Goal: Task Accomplishment & Management: Complete application form

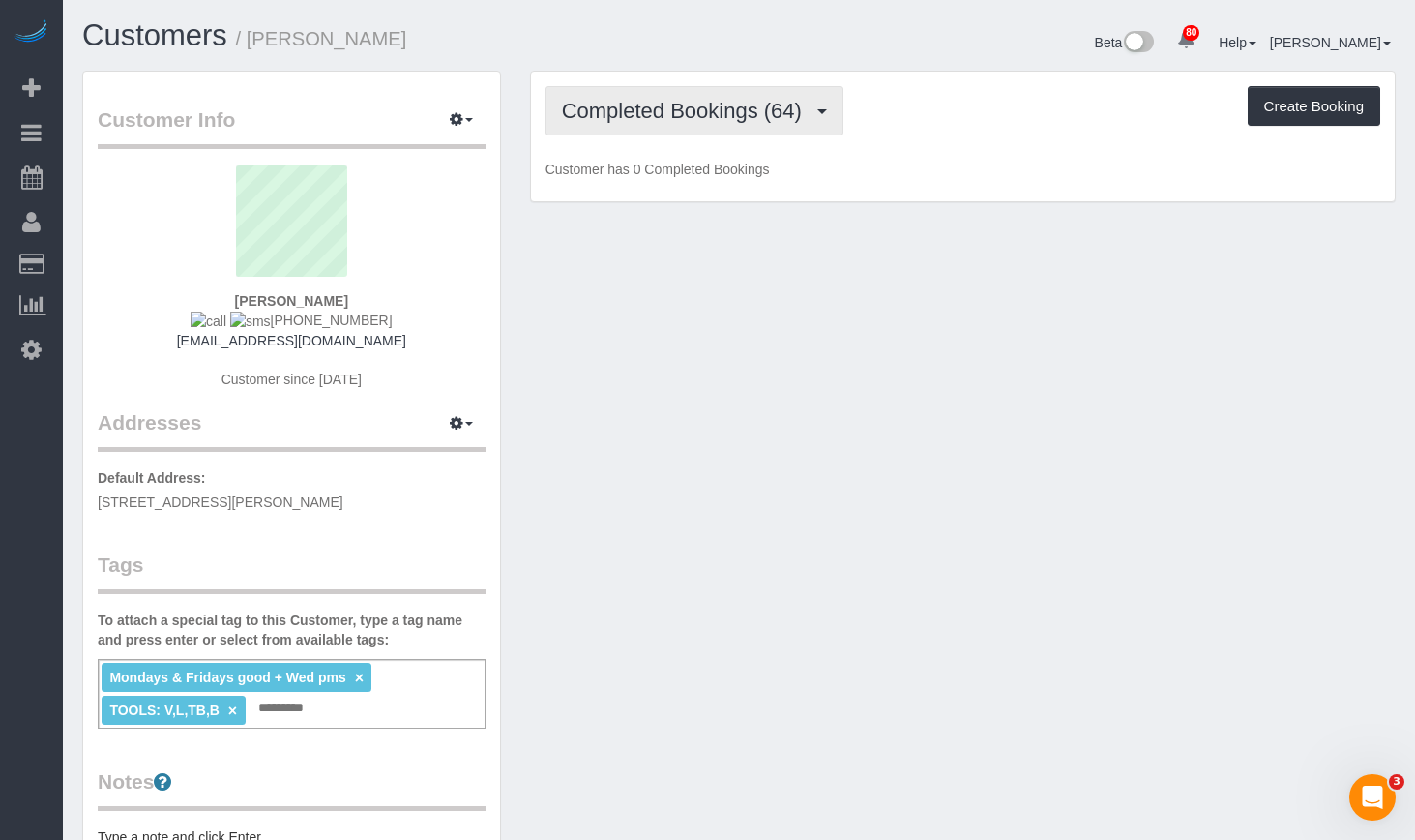
click at [687, 112] on span "Completed Bookings (64)" at bounding box center [687, 110] width 250 height 24
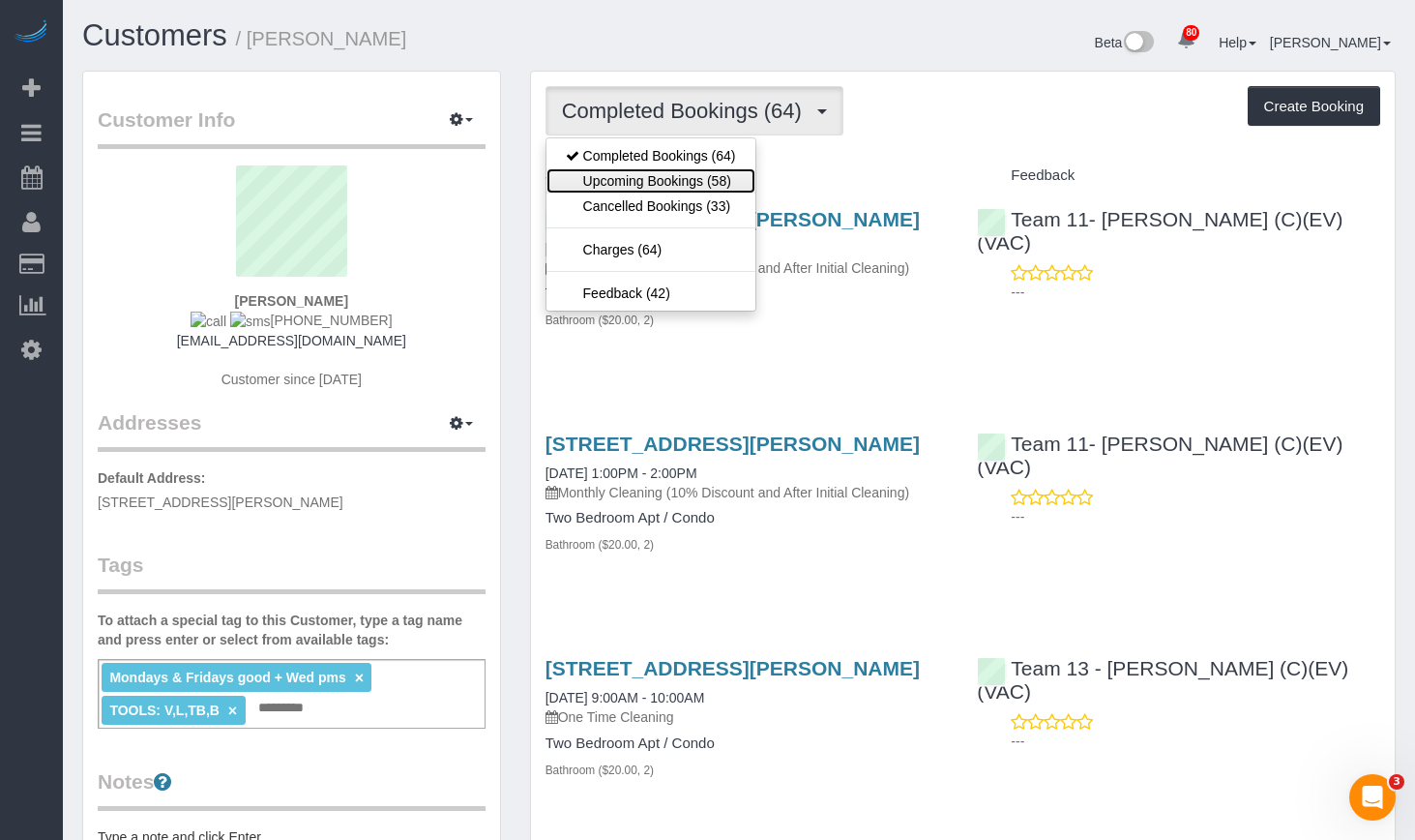
click at [715, 185] on link "Upcoming Bookings (58)" at bounding box center [651, 181] width 209 height 25
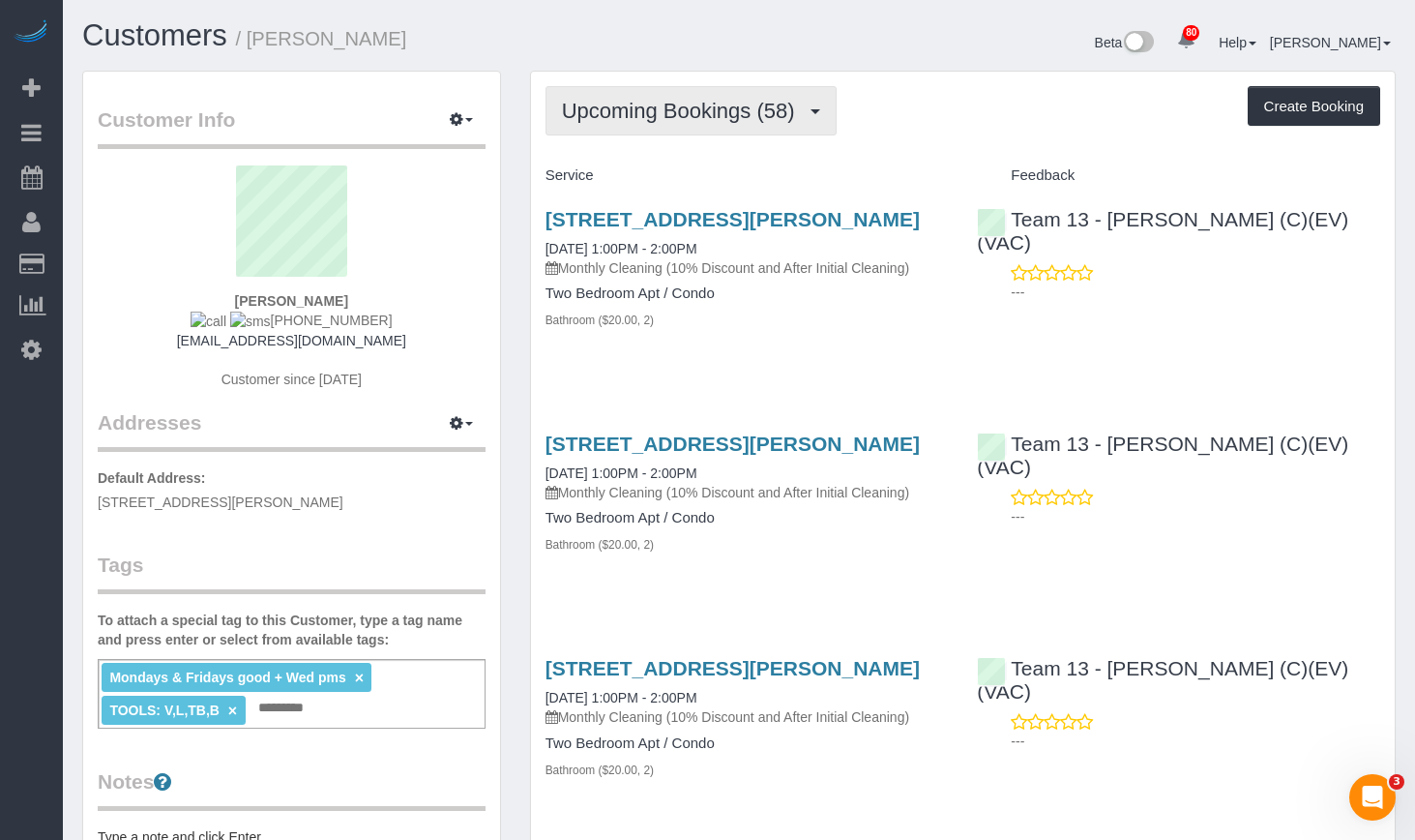
click at [705, 106] on span "Upcoming Bookings (58)" at bounding box center [683, 110] width 243 height 24
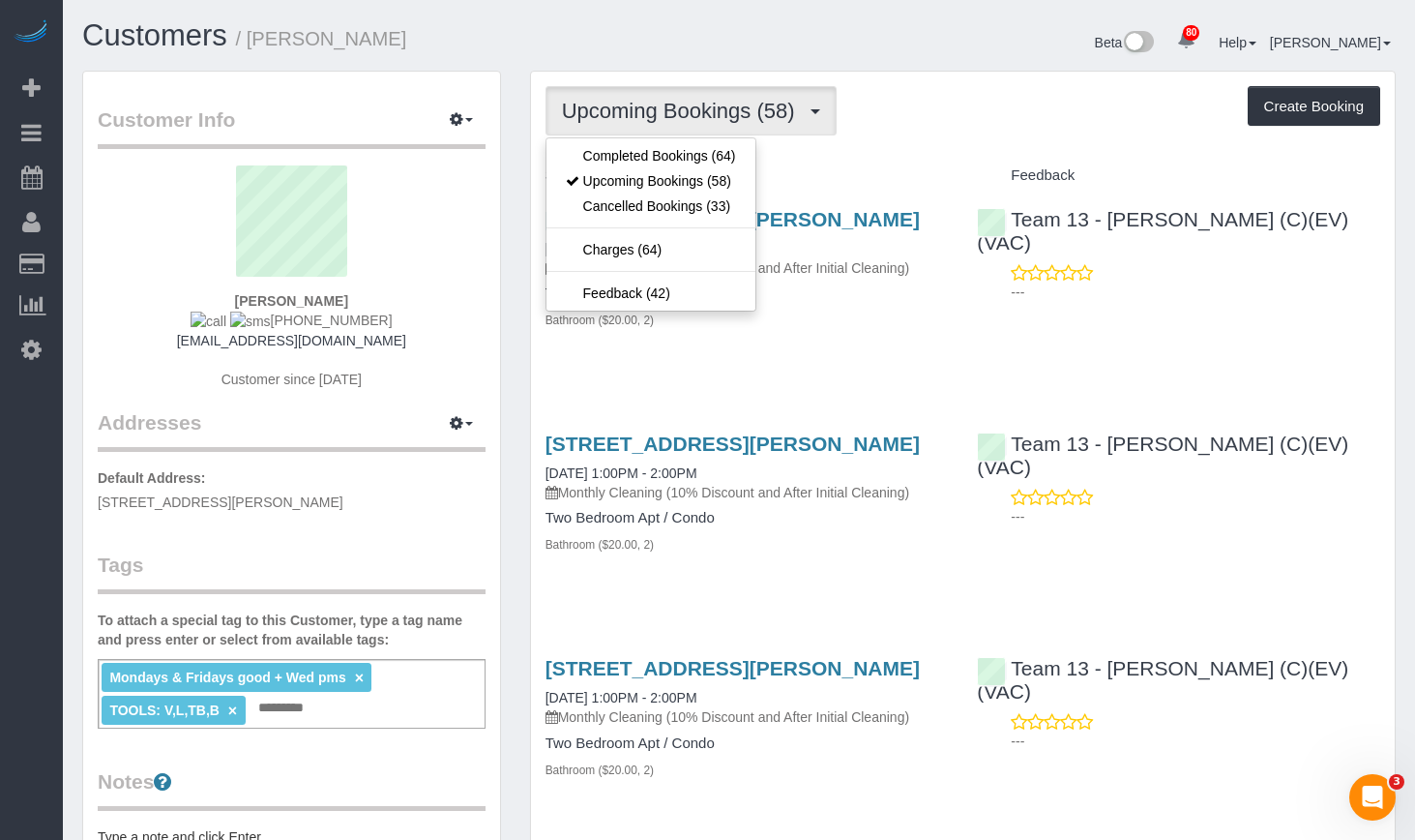
click at [706, 54] on div "Customers / [PERSON_NAME]" at bounding box center [404, 40] width 672 height 42
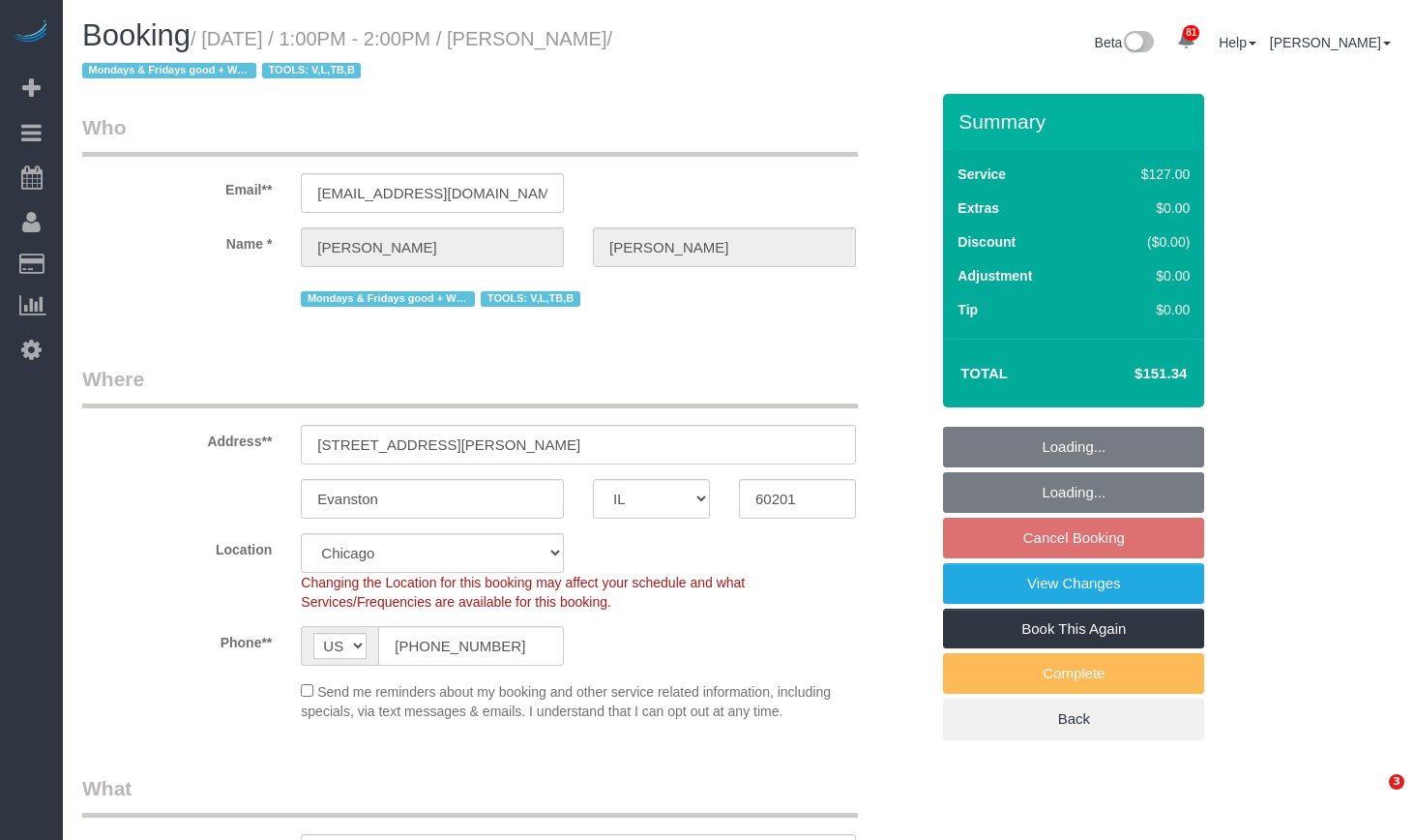
select select "IL"
select select "2"
select select "number:1"
select select "number:69"
select select "number:139"
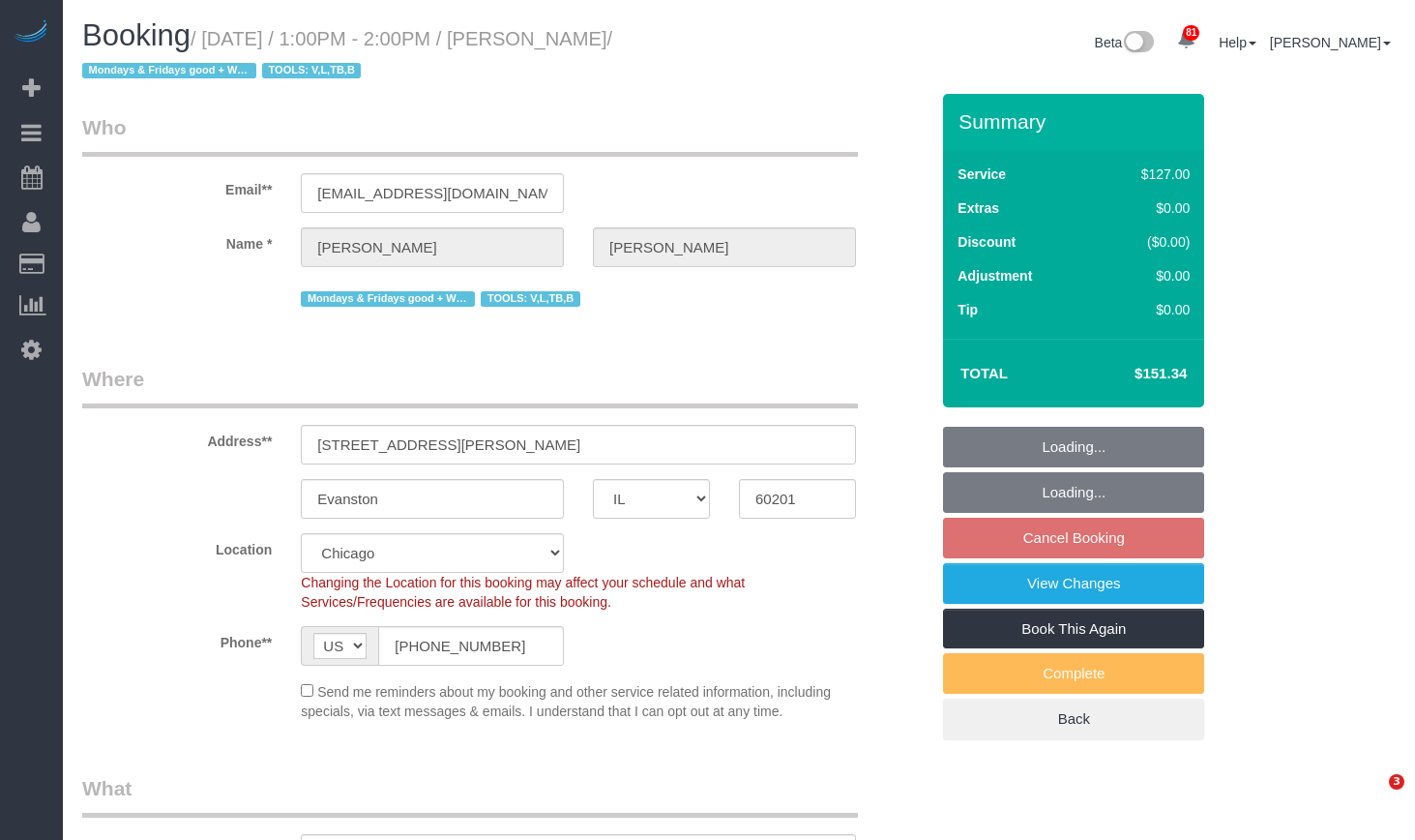
select select "number:98"
select select "number:141"
select select "number:143"
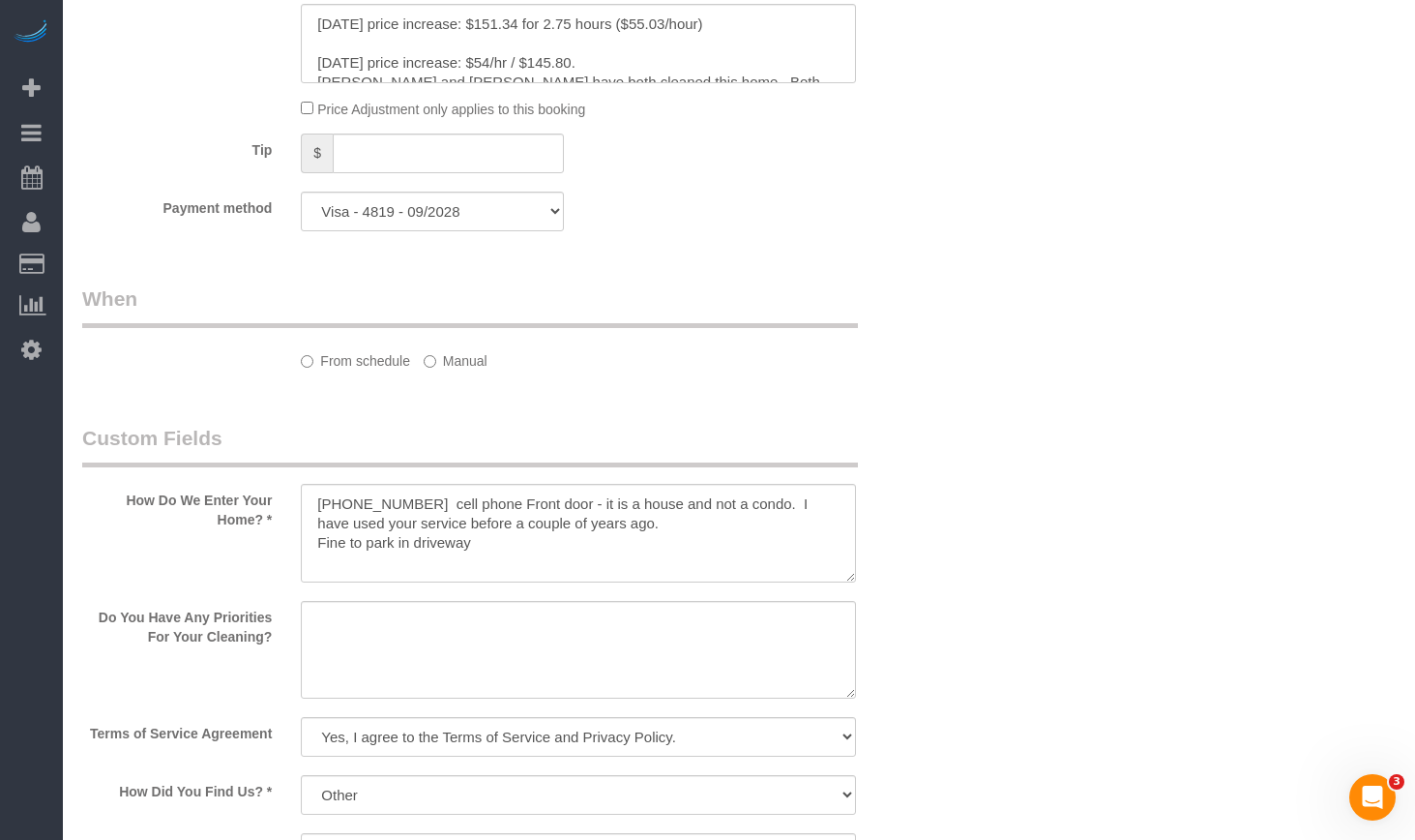
select select "object:1131"
select select "2"
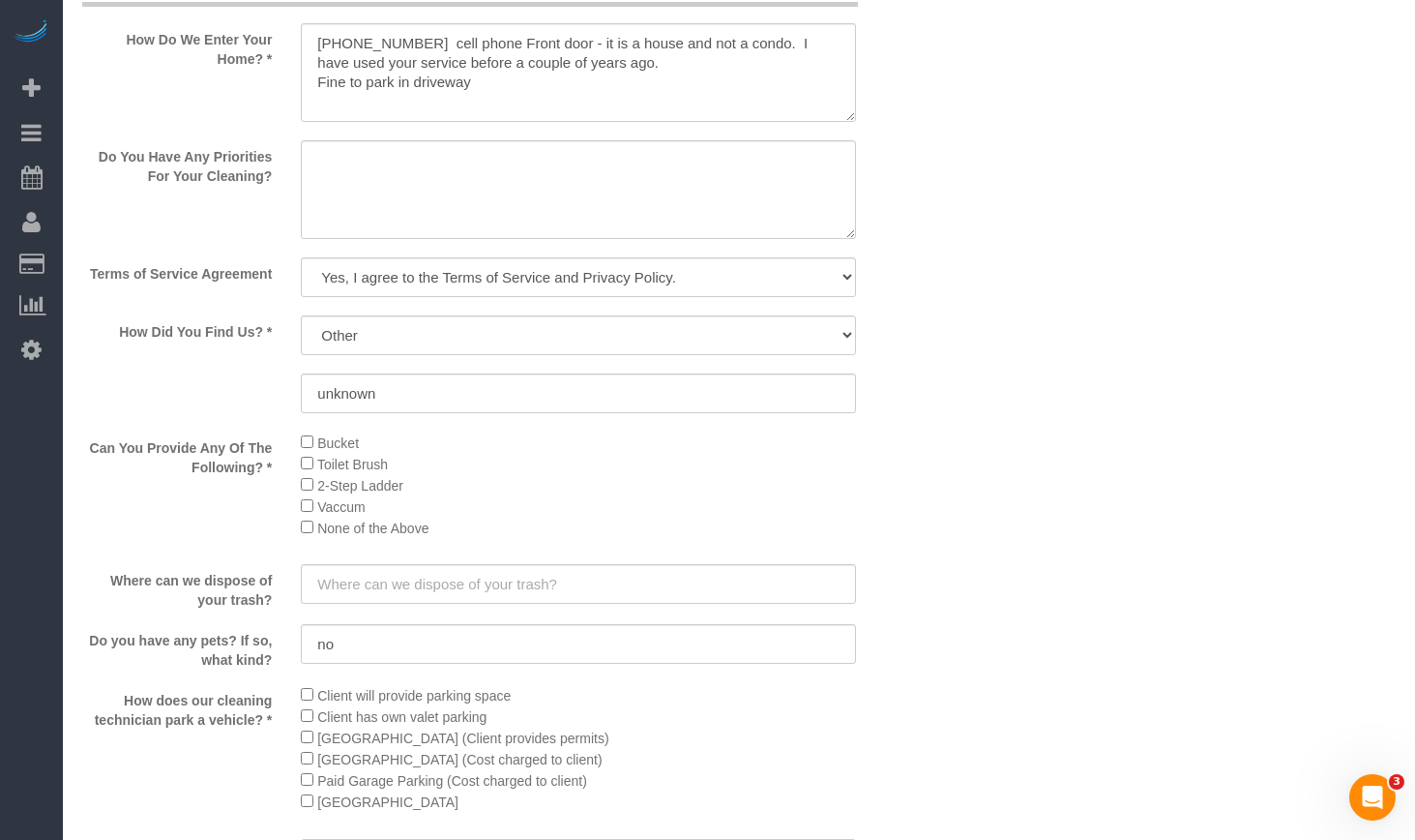
select select "object:1254"
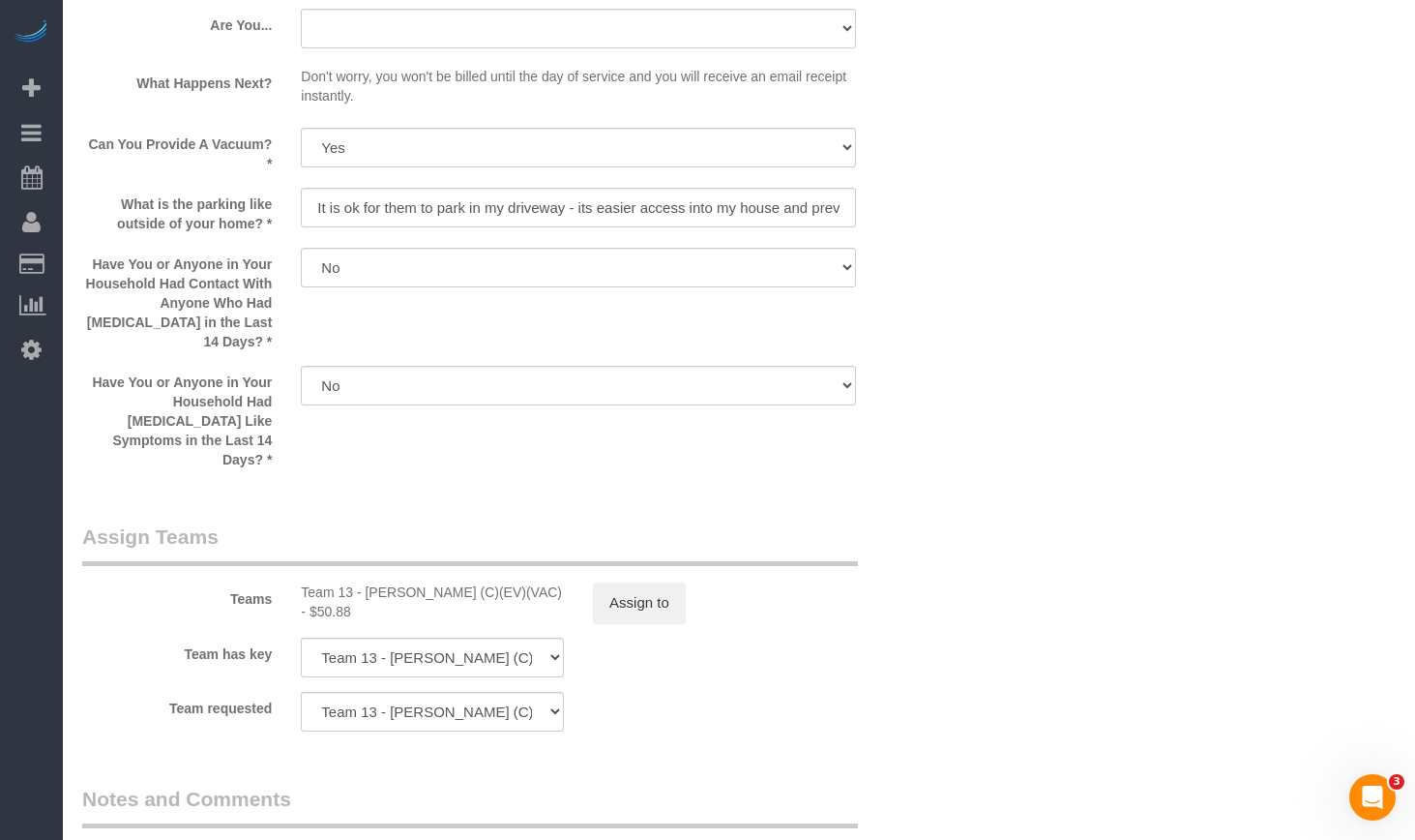
scroll to position [3285, 0]
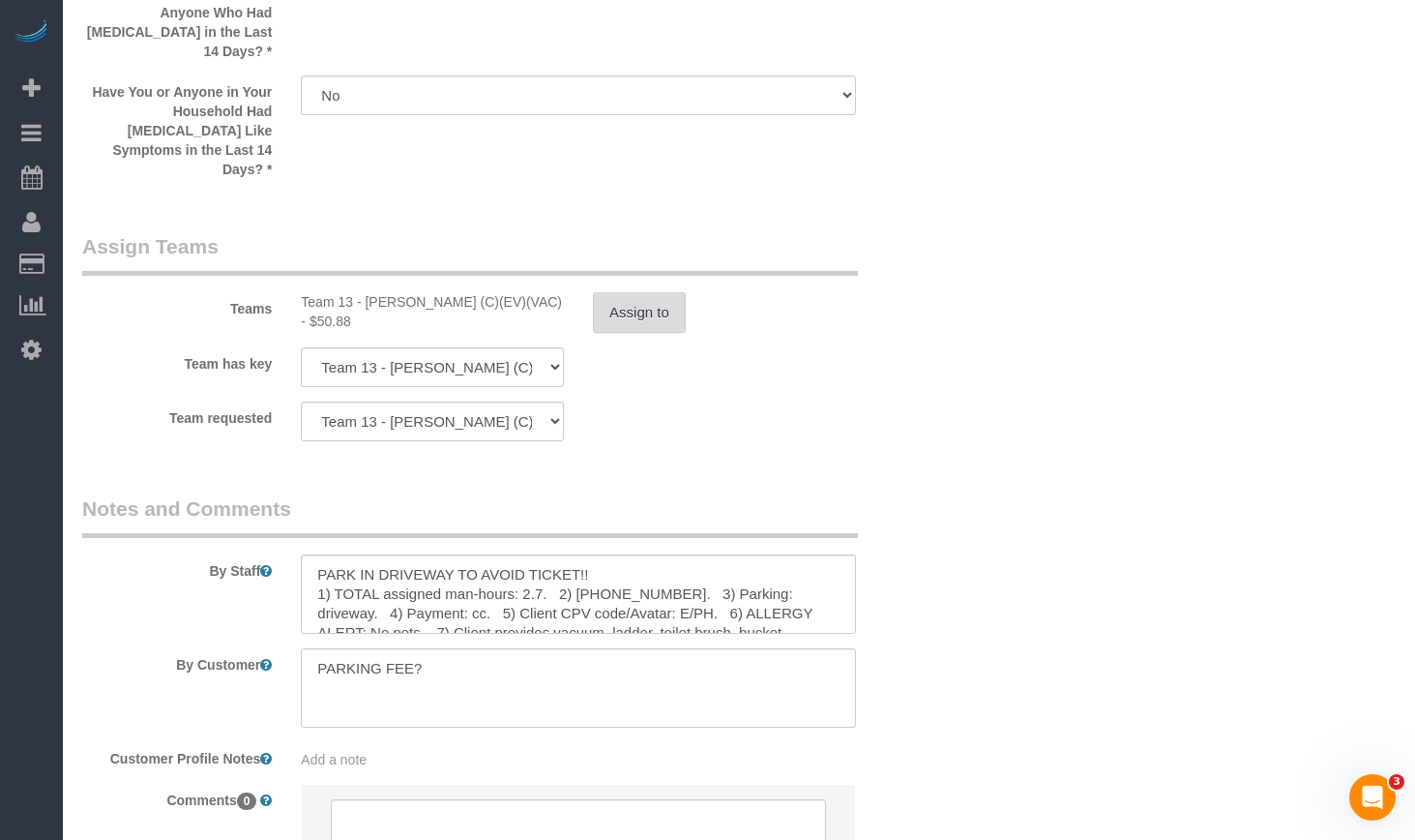
click at [647, 292] on button "Assign to" at bounding box center [640, 313] width 93 height 41
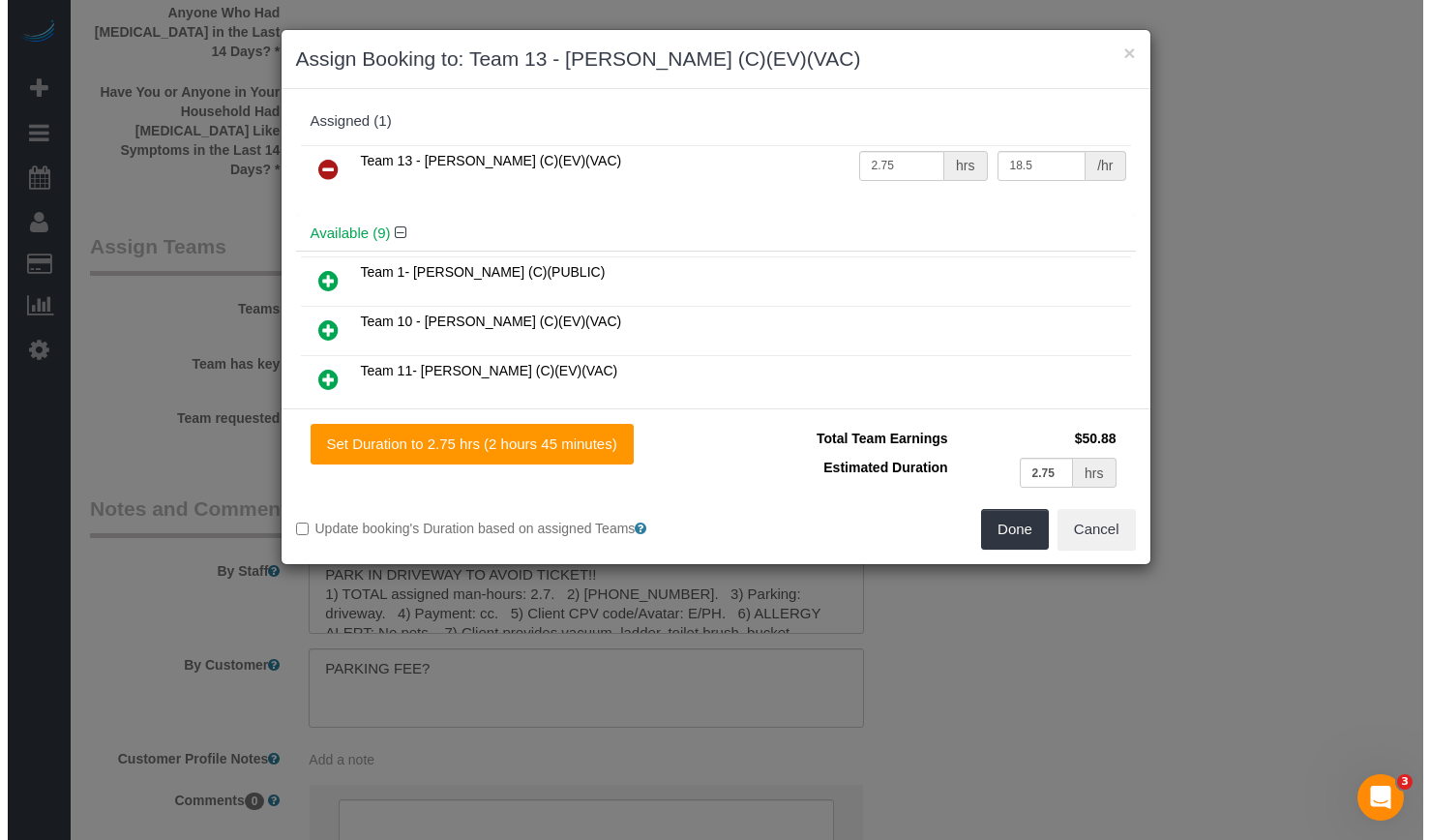
scroll to position [3283, 0]
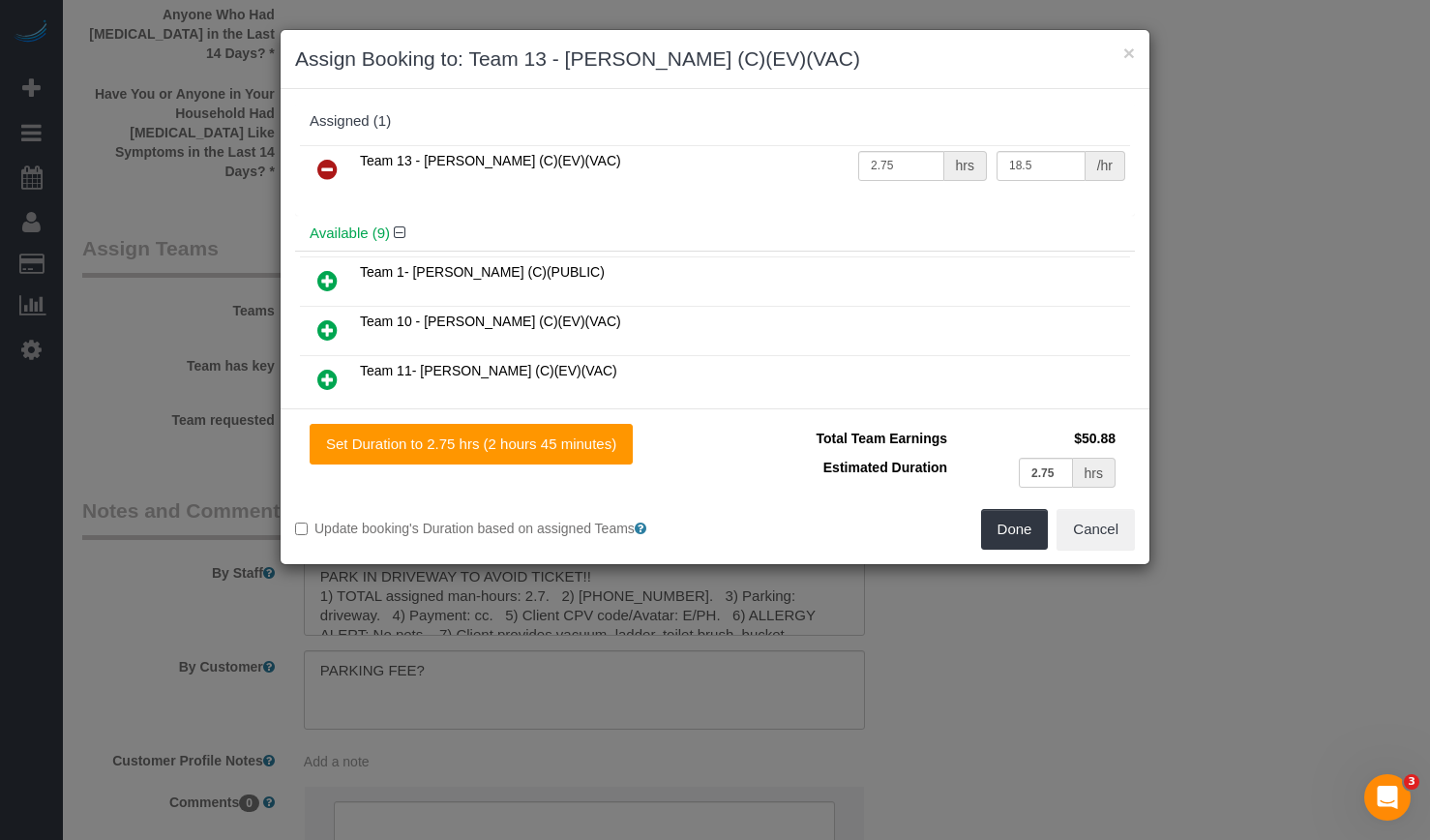
click at [329, 167] on icon at bounding box center [327, 169] width 20 height 23
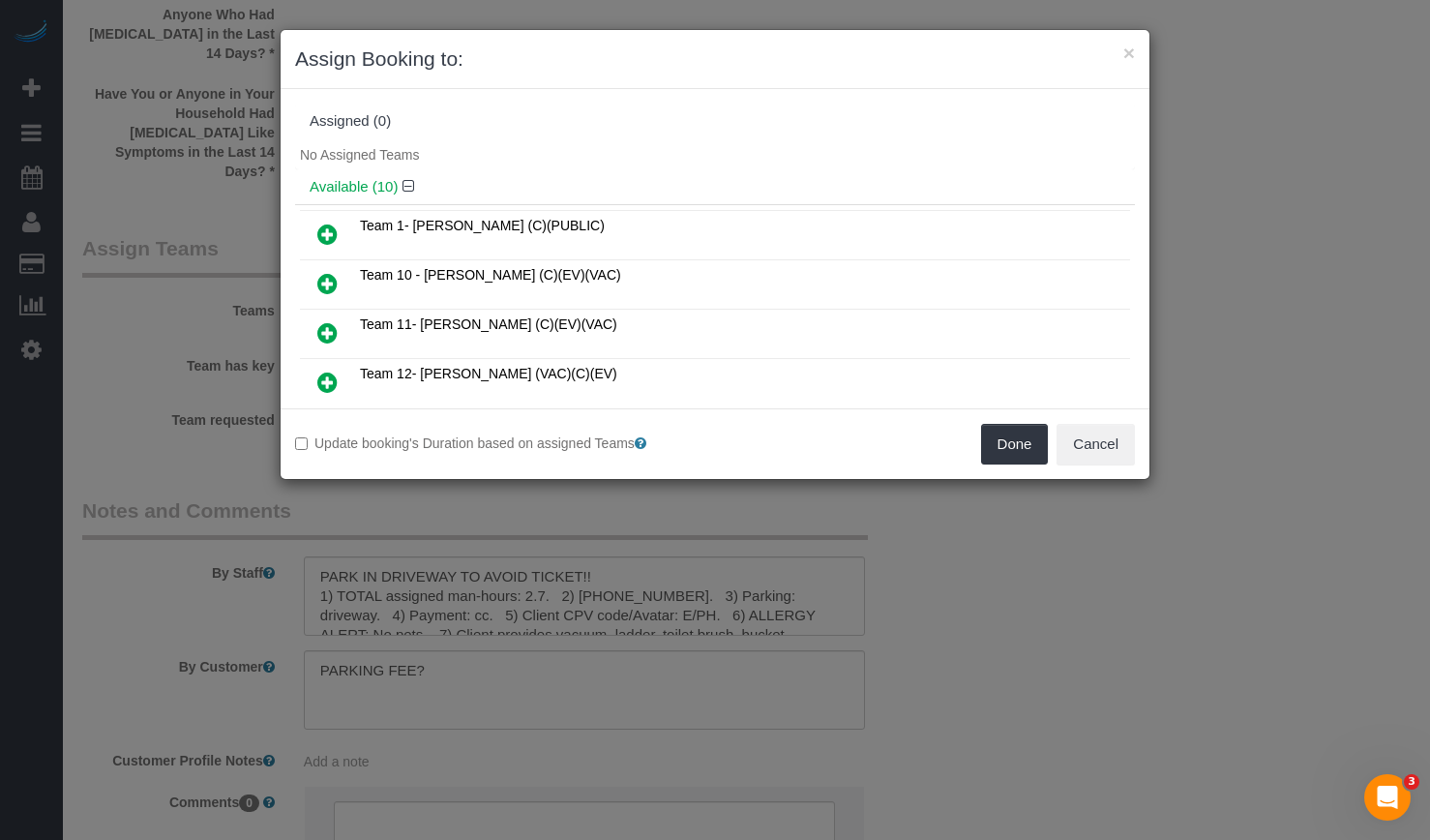
click at [330, 380] on icon at bounding box center [327, 382] width 20 height 23
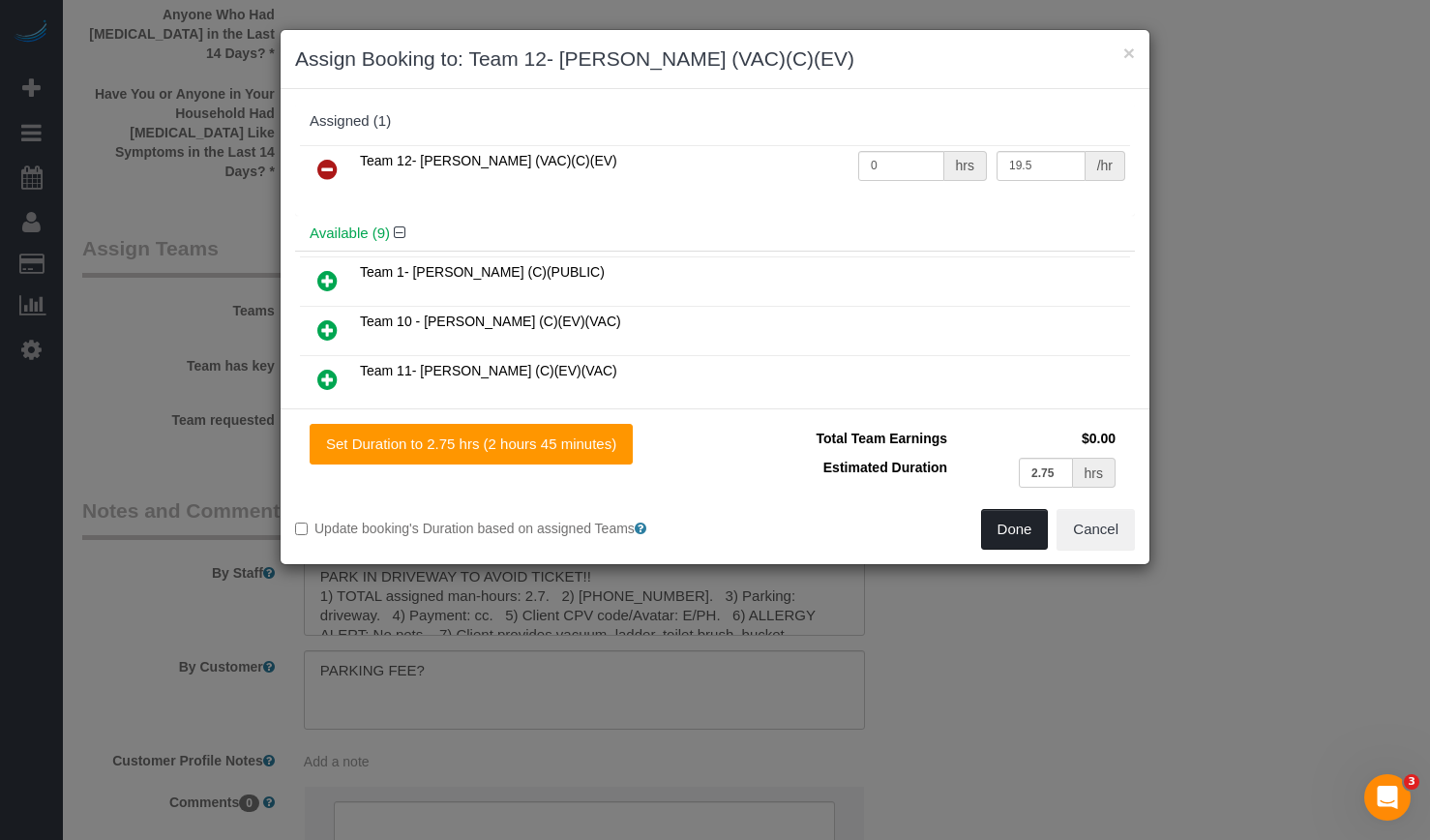
click at [1022, 533] on button "Done" at bounding box center [1016, 529] width 68 height 41
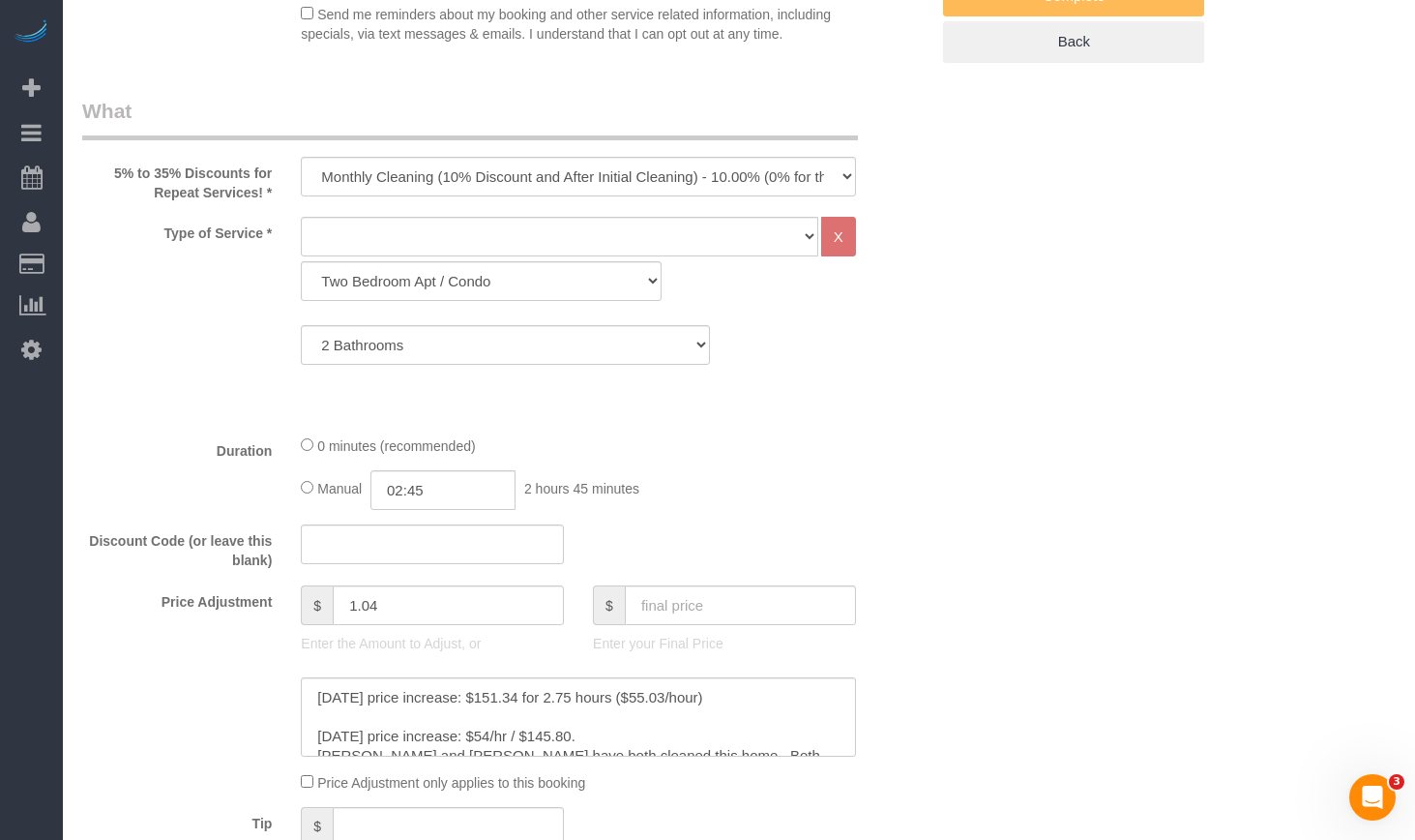
scroll to position [1064, 0]
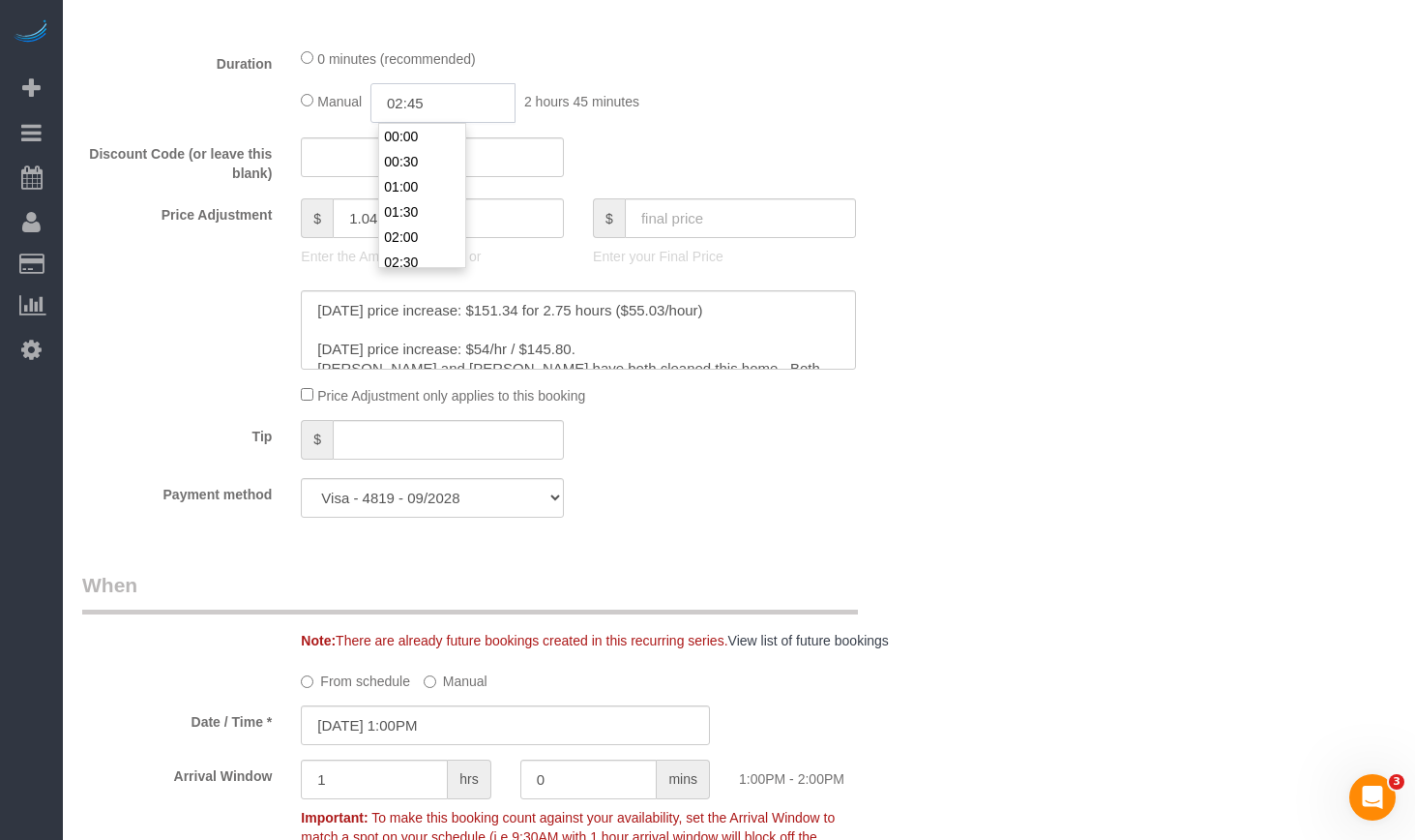
click at [428, 100] on input "02:45" at bounding box center [443, 103] width 145 height 40
click at [408, 102] on input "02:45" at bounding box center [443, 103] width 145 height 40
type input "03:45"
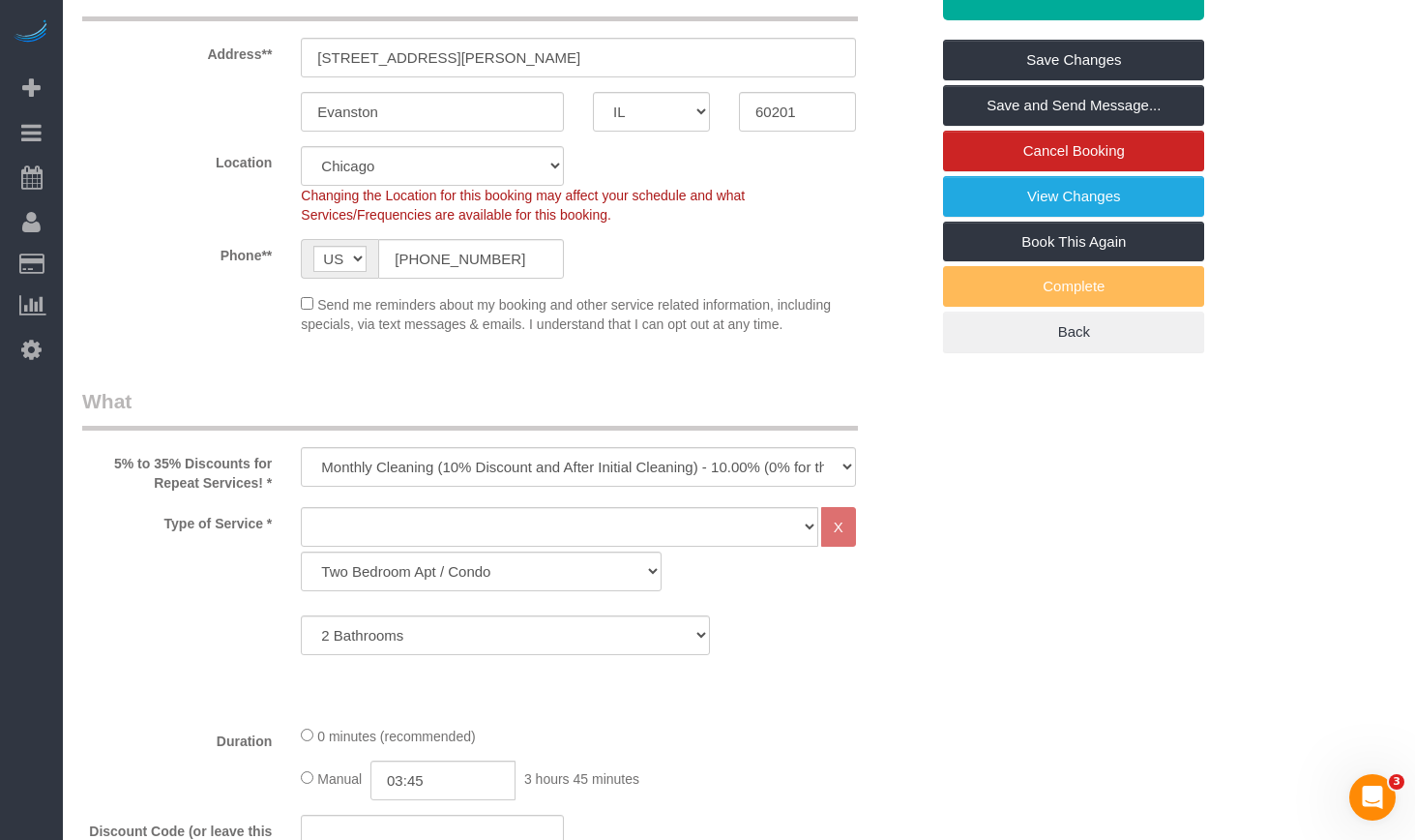
scroll to position [0, 0]
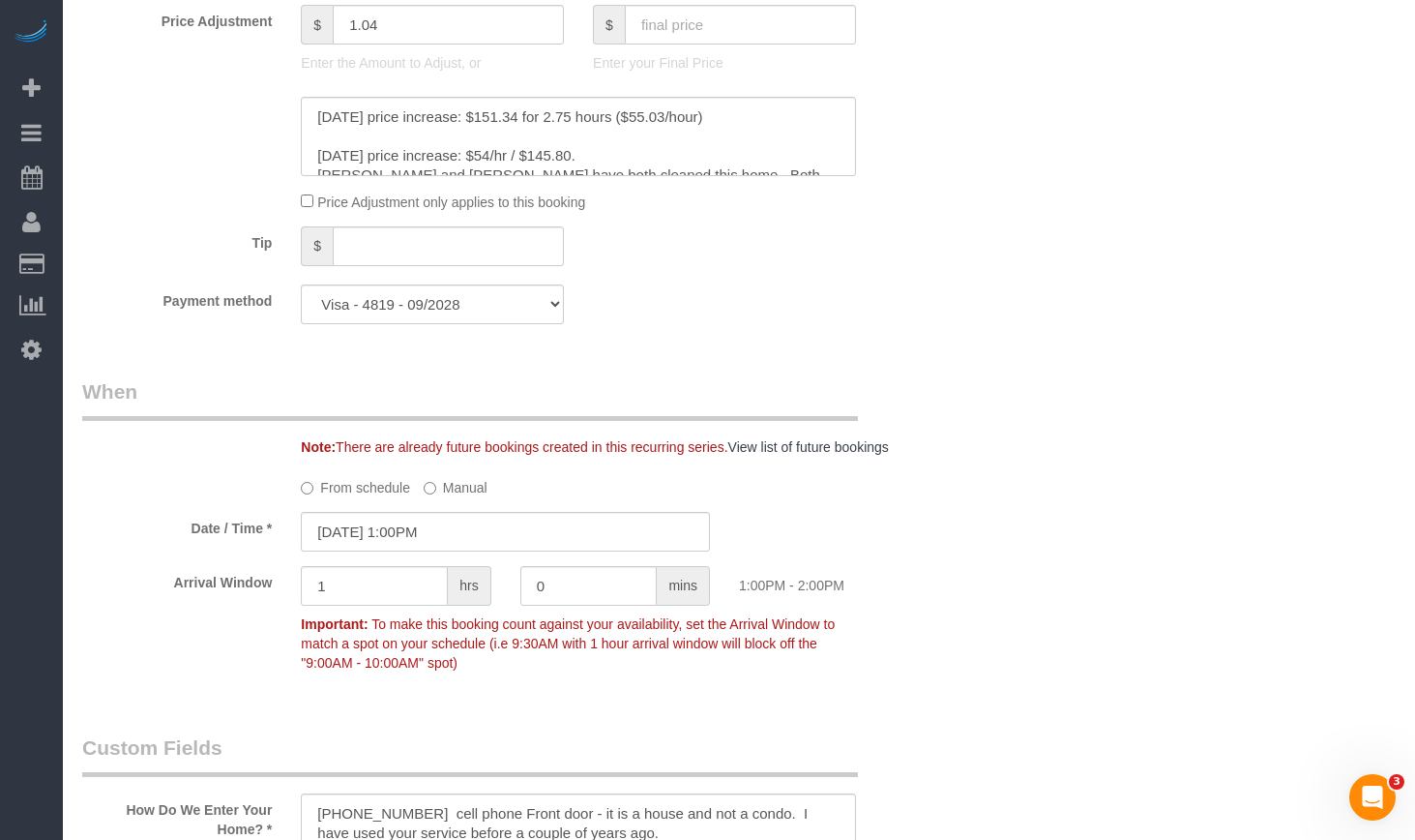
scroll to position [1547, 0]
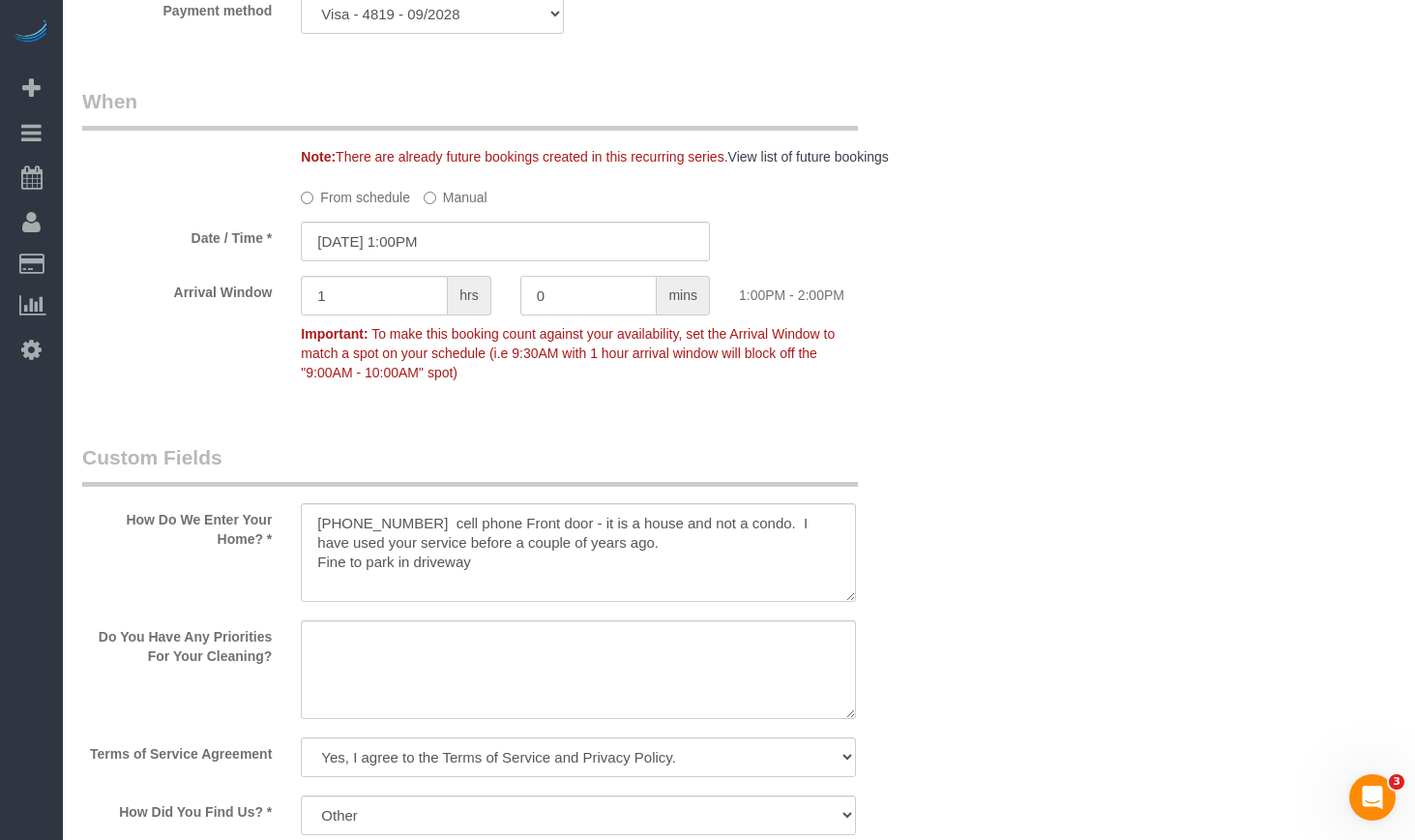
drag, startPoint x: 587, startPoint y: 294, endPoint x: 512, endPoint y: 286, distance: 75.4
click at [512, 286] on div "0 mins" at bounding box center [616, 297] width 219 height 44
paste input "text"
type input "0"
click at [1010, 347] on div "Who Email** jnmcguire@sbcglobal.net Name * Jacquelyn McGuire Mondays & Fridays …" at bounding box center [738, 615] width 1313 height 4138
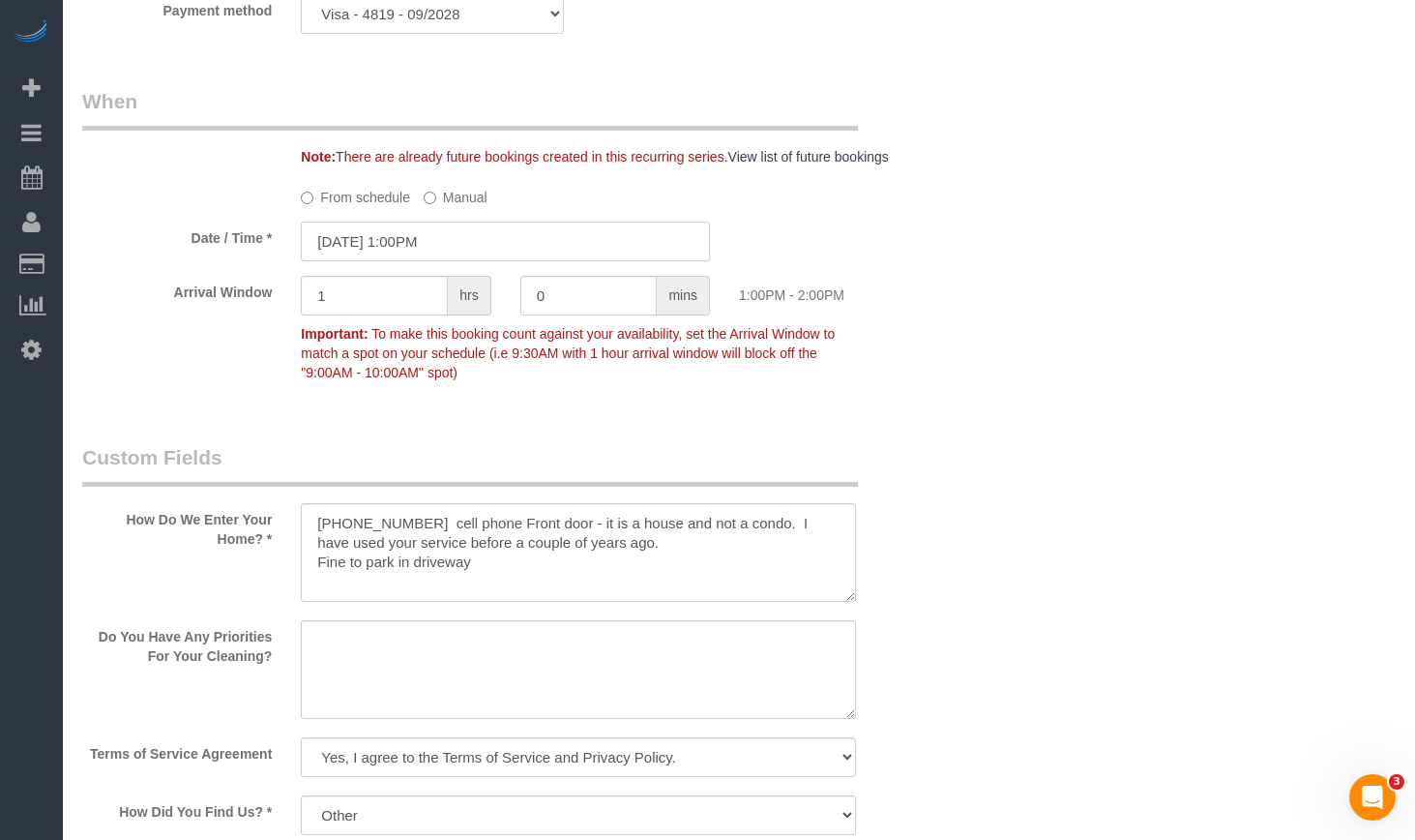
click at [436, 235] on input "09/25/2025 1:00PM" at bounding box center [505, 241] width 409 height 40
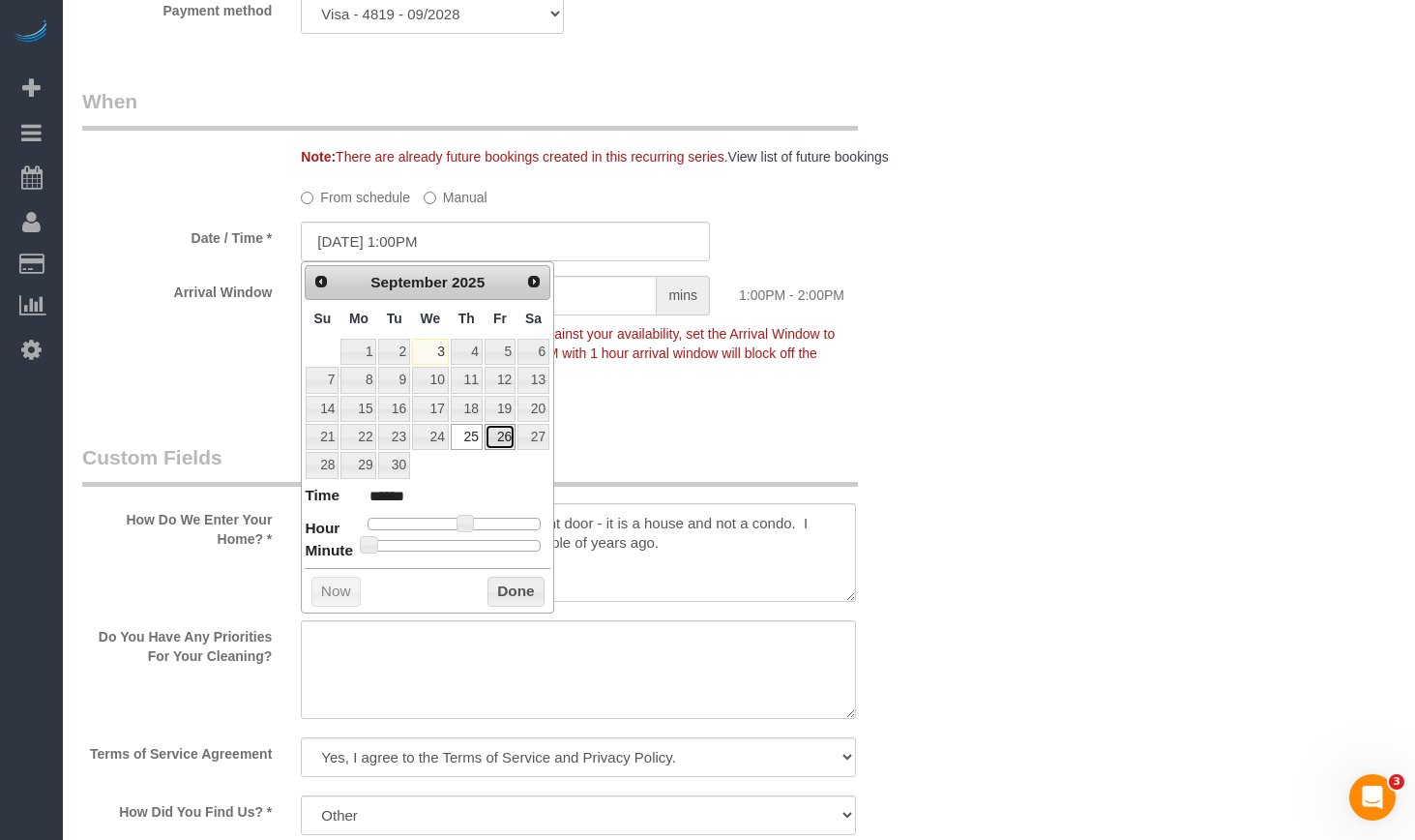
click at [495, 437] on link "26" at bounding box center [500, 436] width 31 height 26
click at [1153, 286] on div "Who Email** jnmcguire@sbcglobal.net Name * Jacquelyn McGuire Mondays & Fridays …" at bounding box center [738, 615] width 1313 height 4138
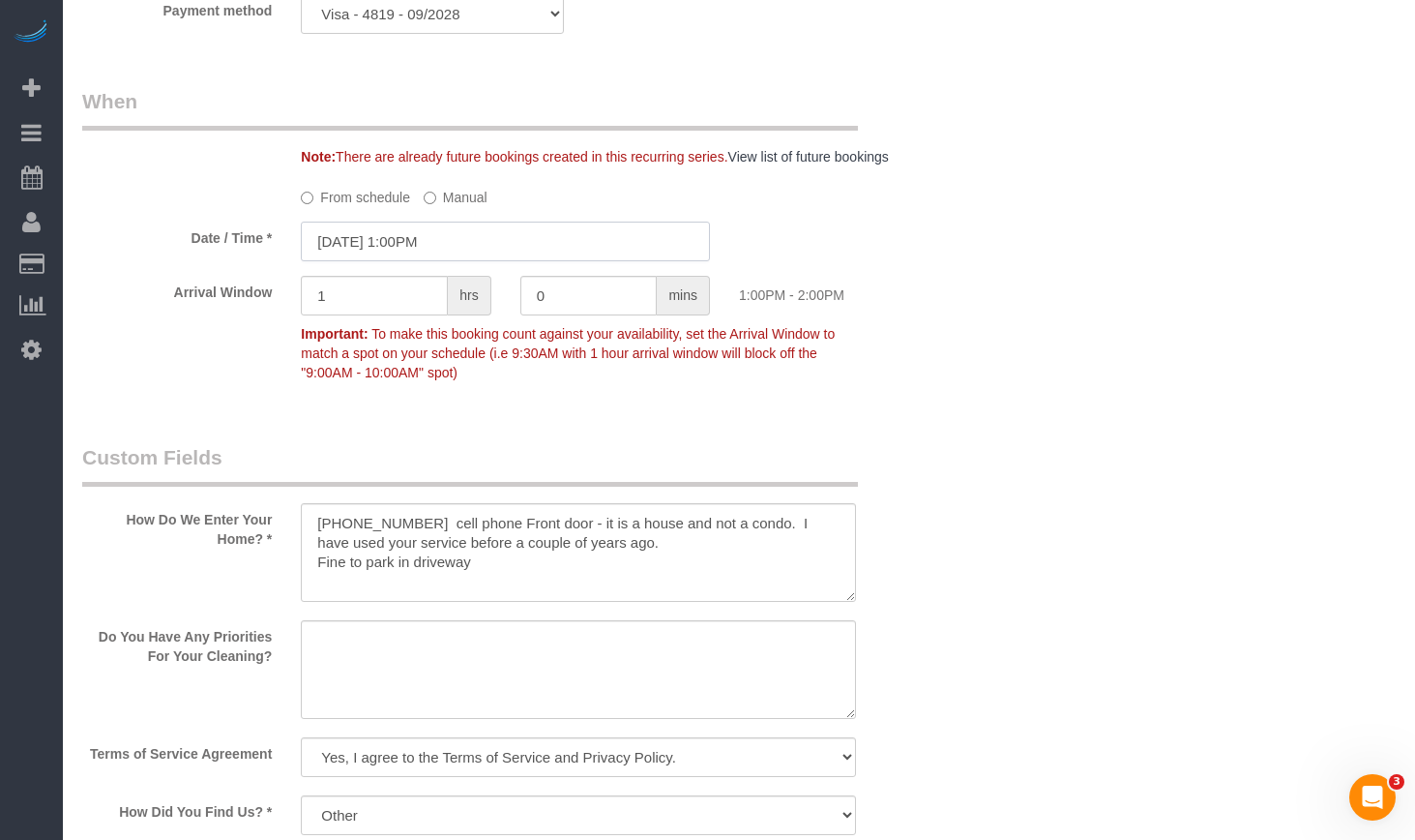
click at [497, 240] on input "09/26/2025 1:00PM" at bounding box center [505, 241] width 409 height 40
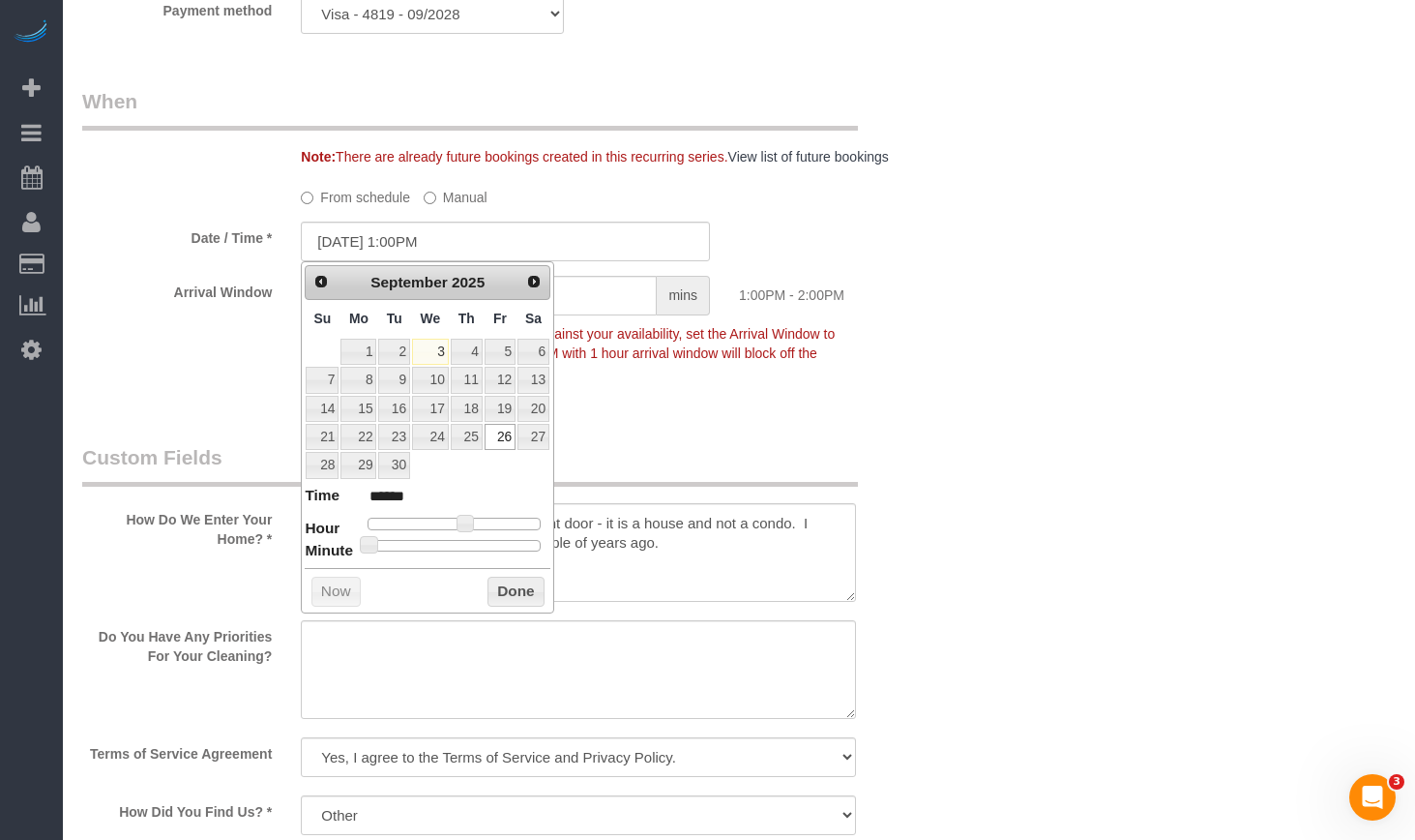
type input "09/26/2025 11:00AM"
type input "*******"
type input "09/26/2025 10:00AM"
type input "*******"
type input "09/26/2025 8:00AM"
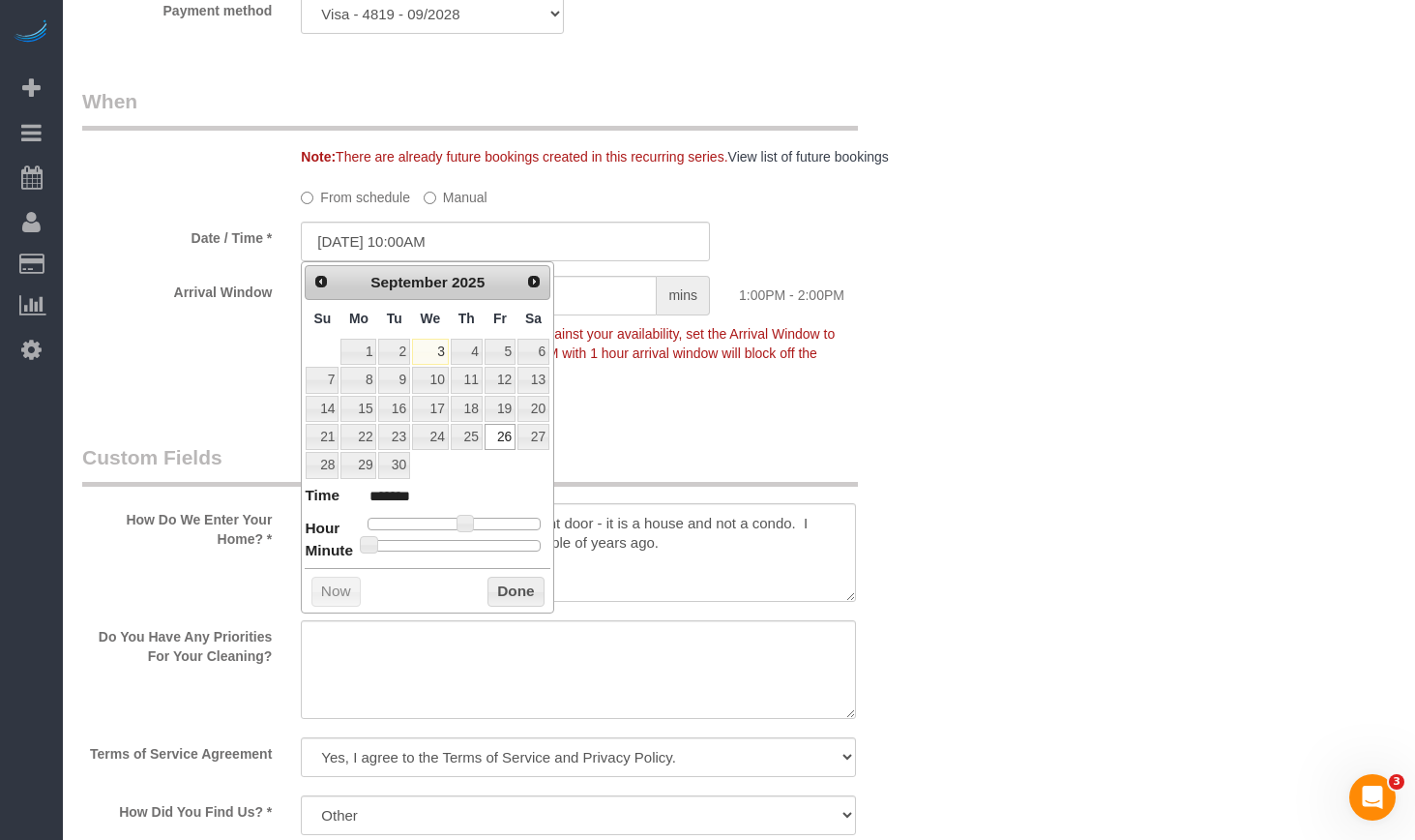
type input "******"
type input "09/26/2025 7:00AM"
type input "******"
type input "09/26/2025 6:00AM"
type input "******"
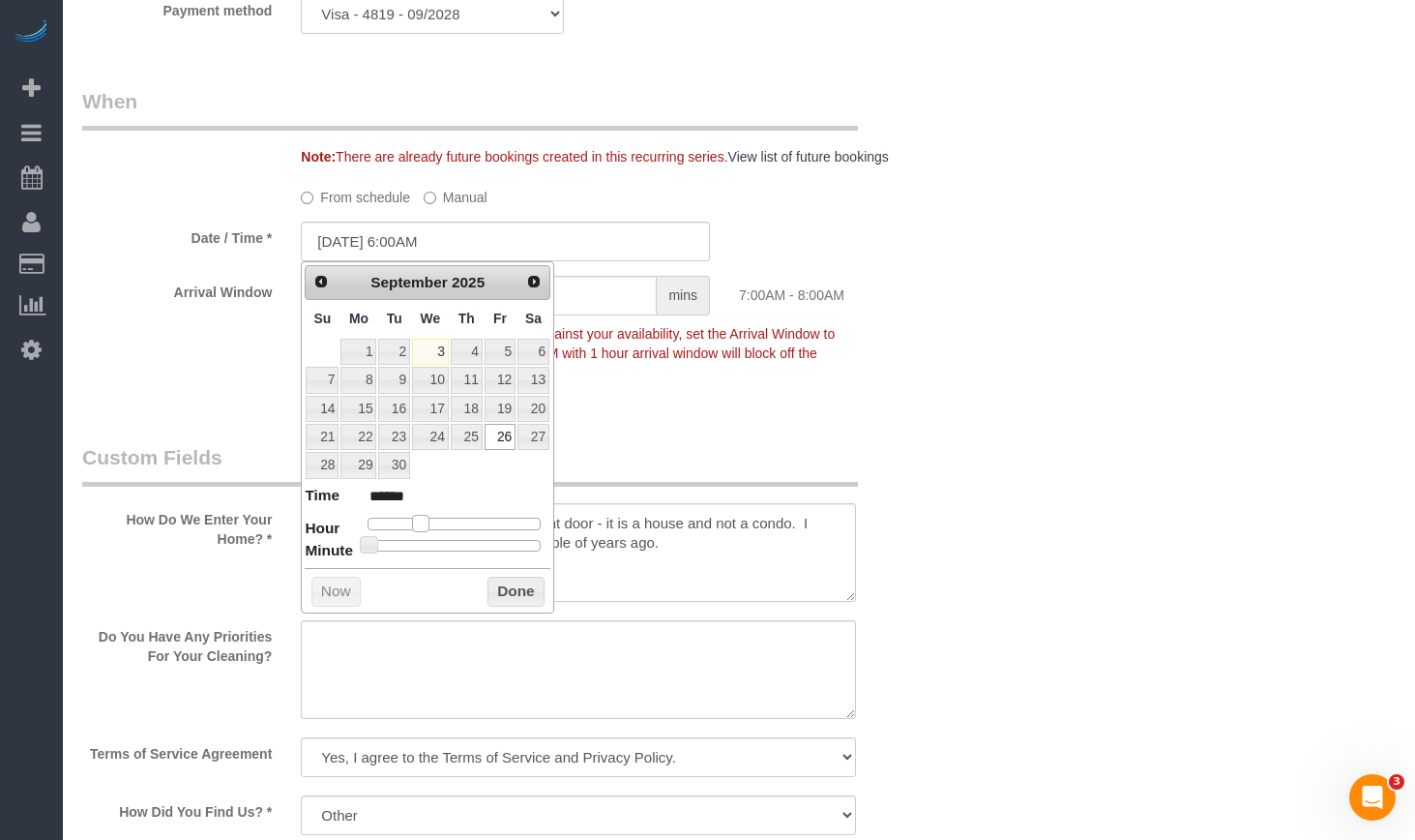
type input "09/26/2025 5:00AM"
type input "******"
type input "09/26/2025 6:00AM"
type input "******"
type input "09/26/2025 7:00AM"
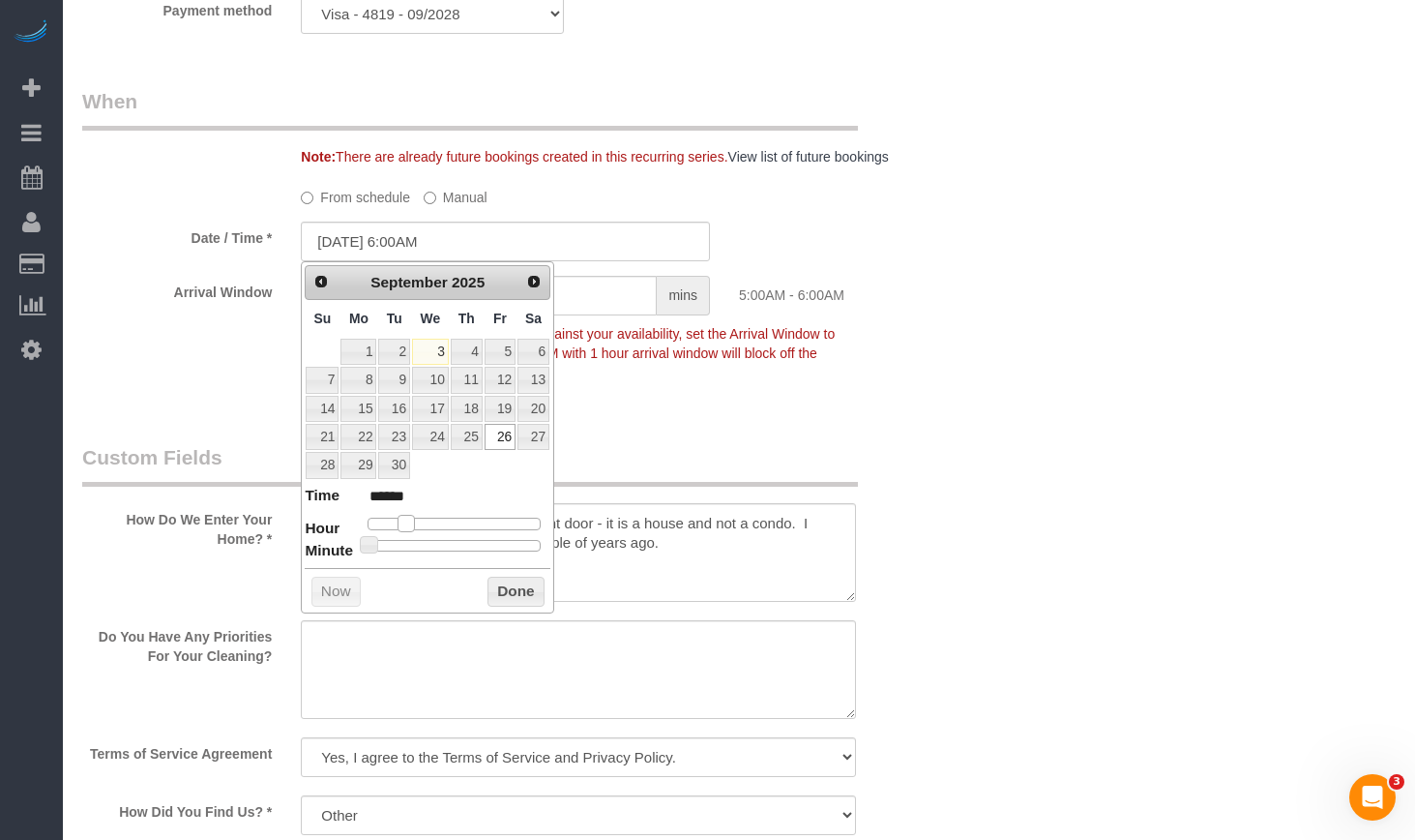
type input "******"
type input "09/26/2025 8:00AM"
type input "******"
drag, startPoint x: 450, startPoint y: 520, endPoint x: 427, endPoint y: 532, distance: 25.9
click at [427, 529] on div at bounding box center [454, 524] width 173 height 12
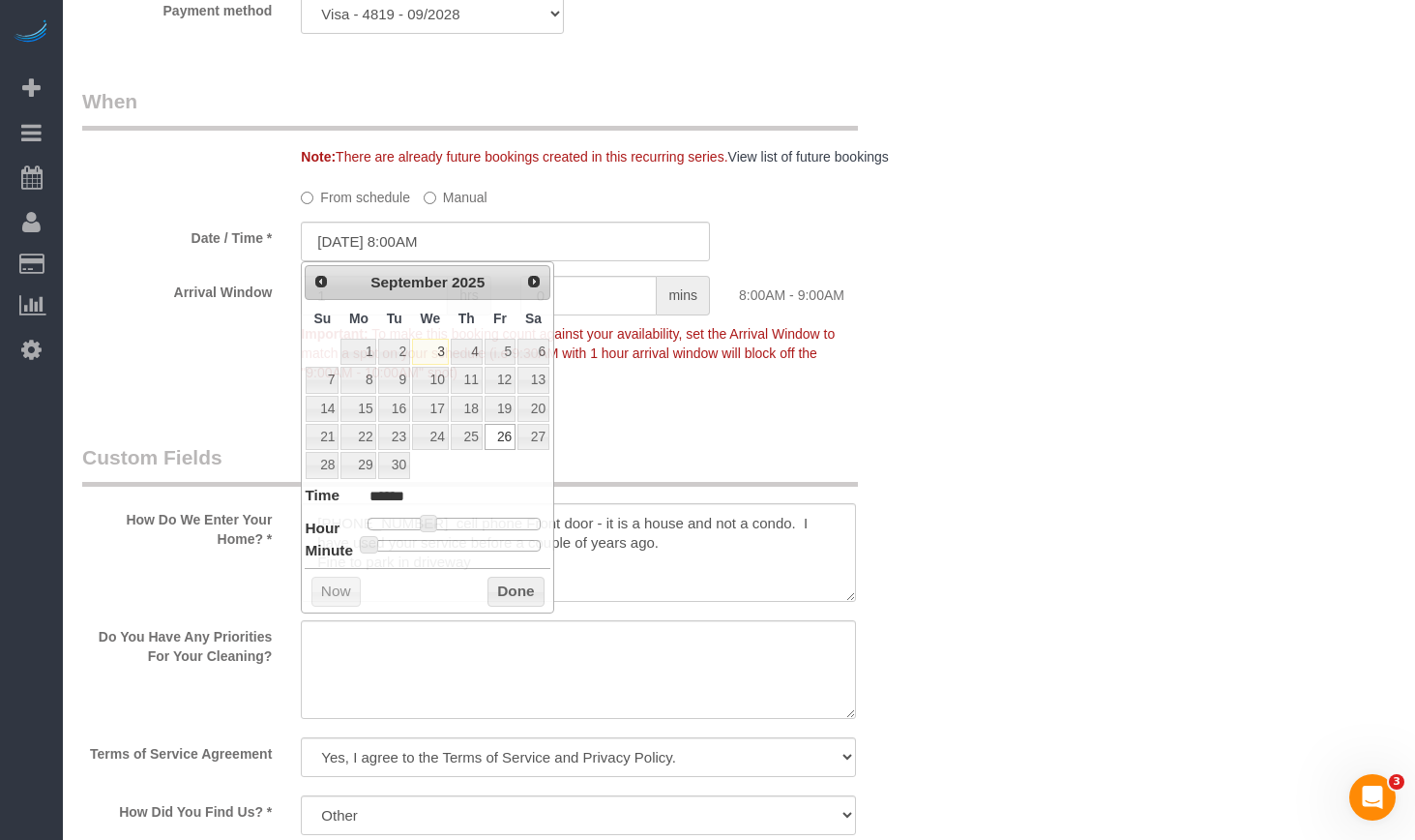
click at [1060, 320] on div "Who Email** jnmcguire@sbcglobal.net Name * Jacquelyn McGuire Mondays & Fridays …" at bounding box center [738, 615] width 1313 height 4138
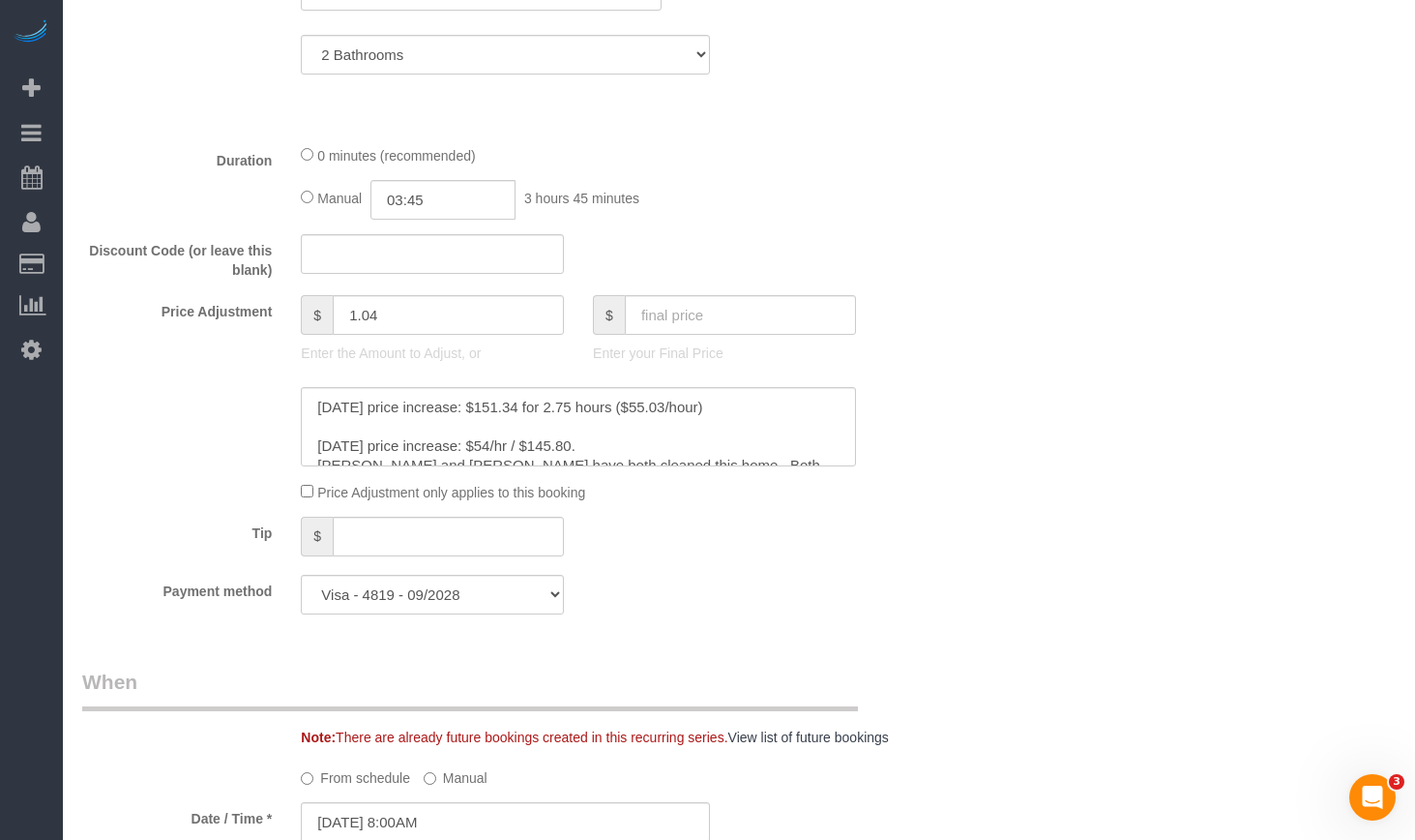
scroll to position [1064, 0]
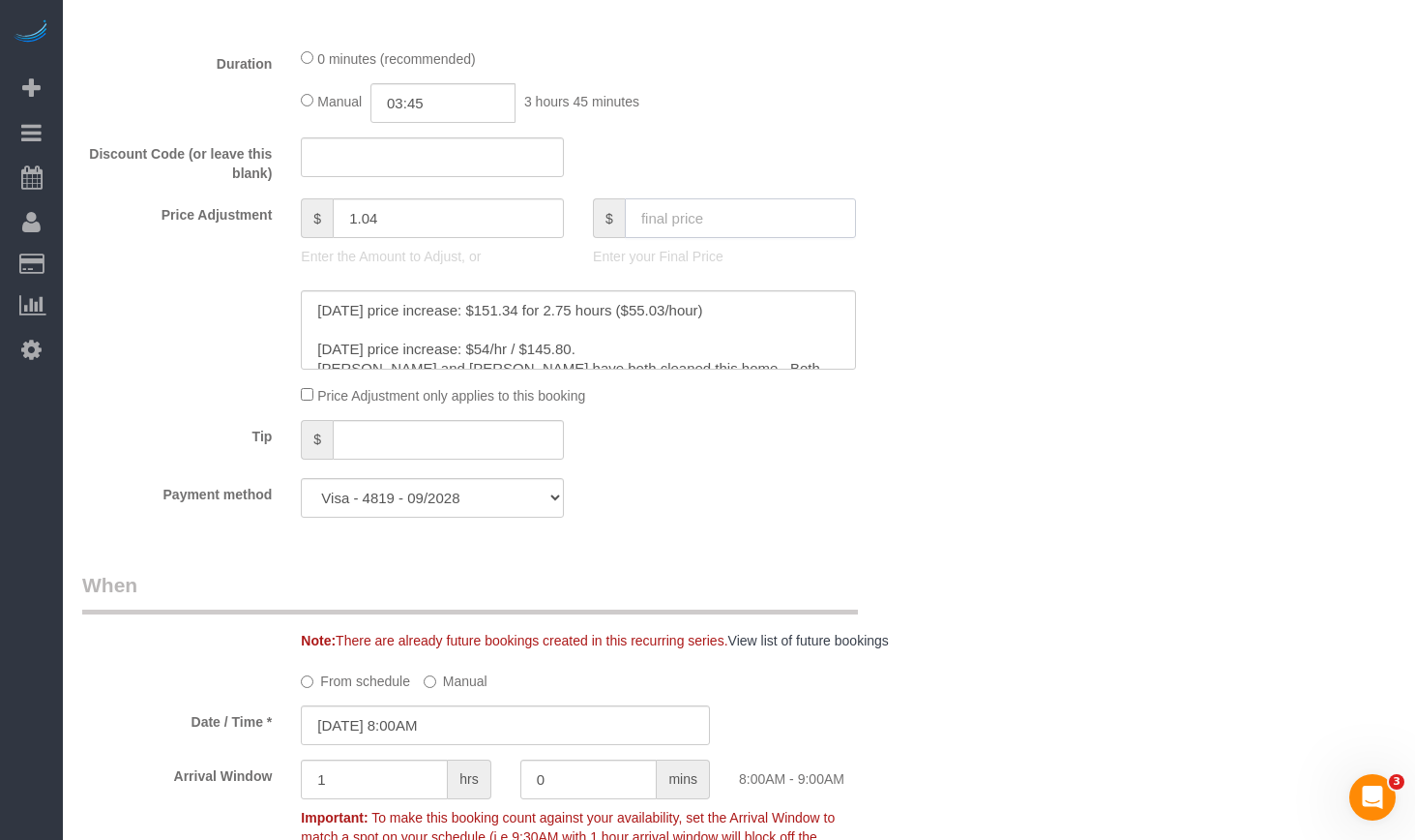
click at [701, 219] on input "text" at bounding box center [740, 218] width 231 height 40
paste input "206.36"
type input "206.36"
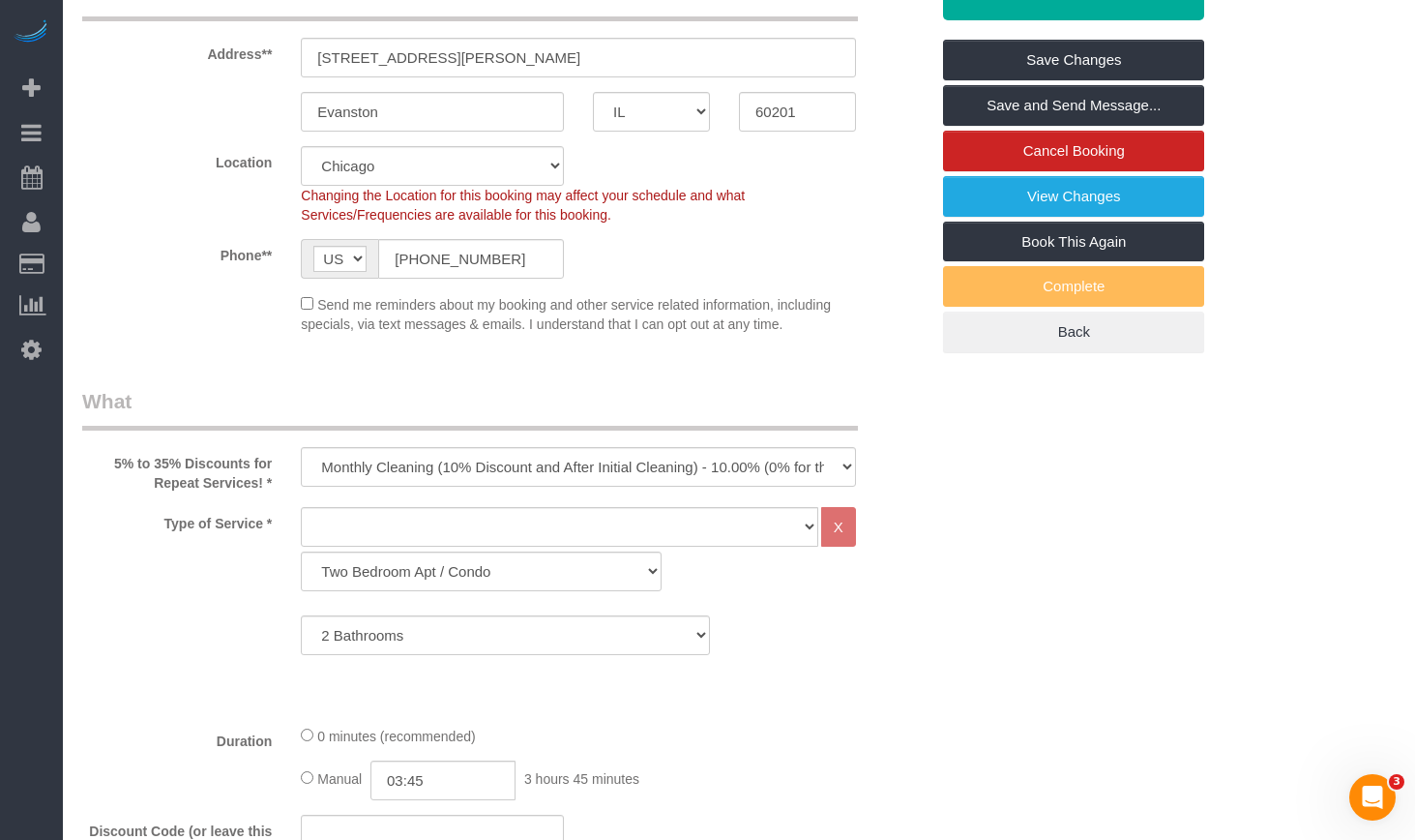
scroll to position [290, 0]
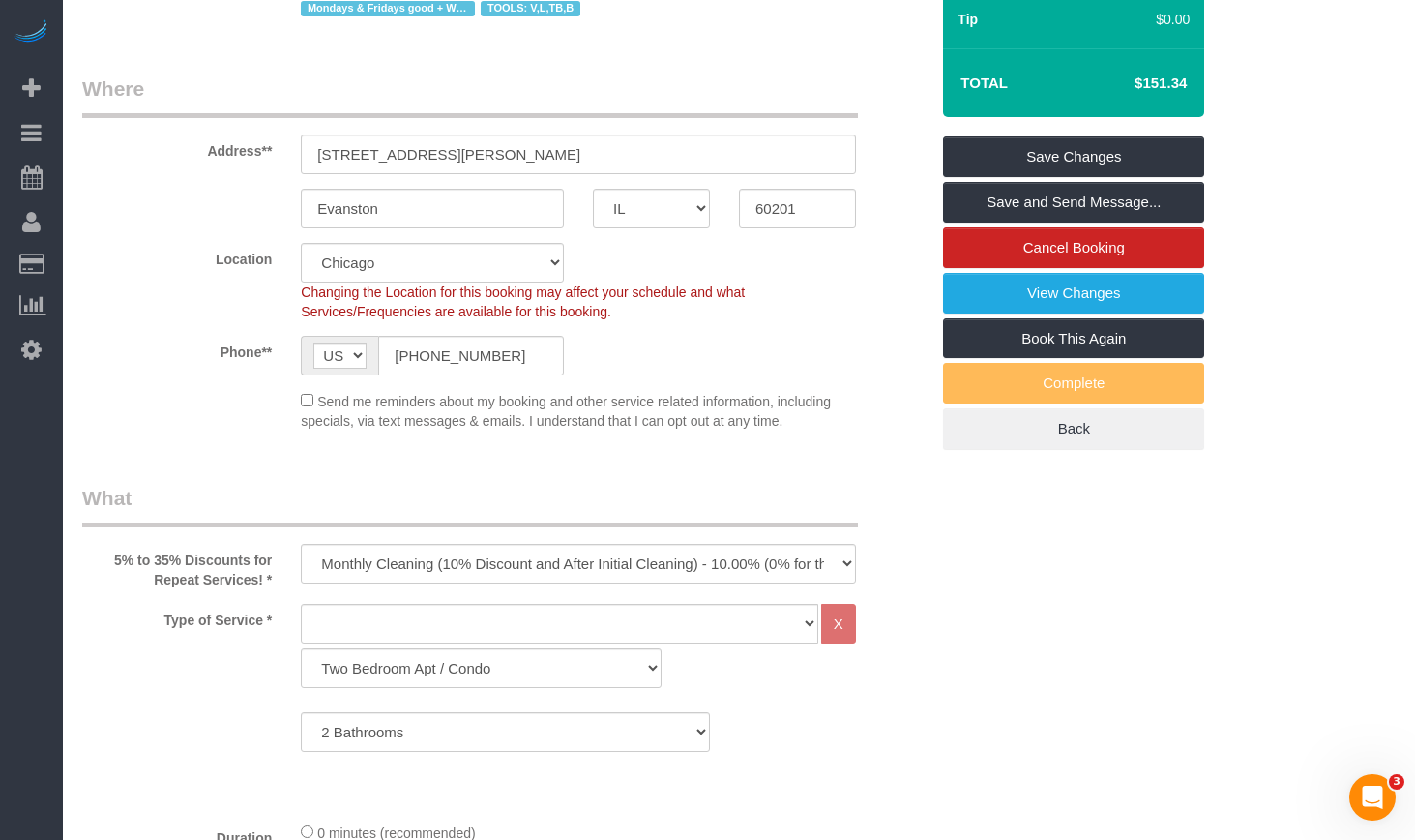
type input "56.06"
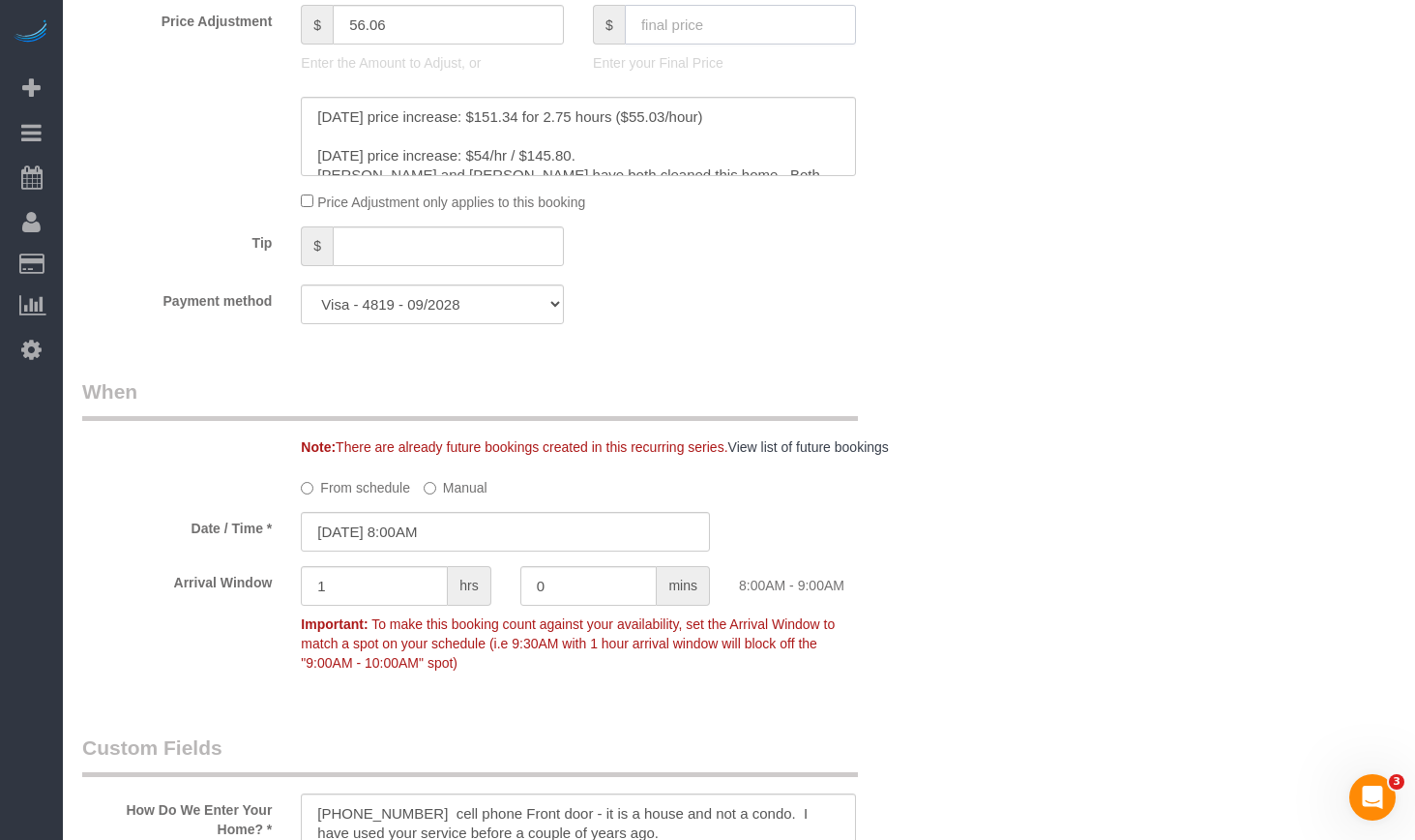
scroll to position [1160, 0]
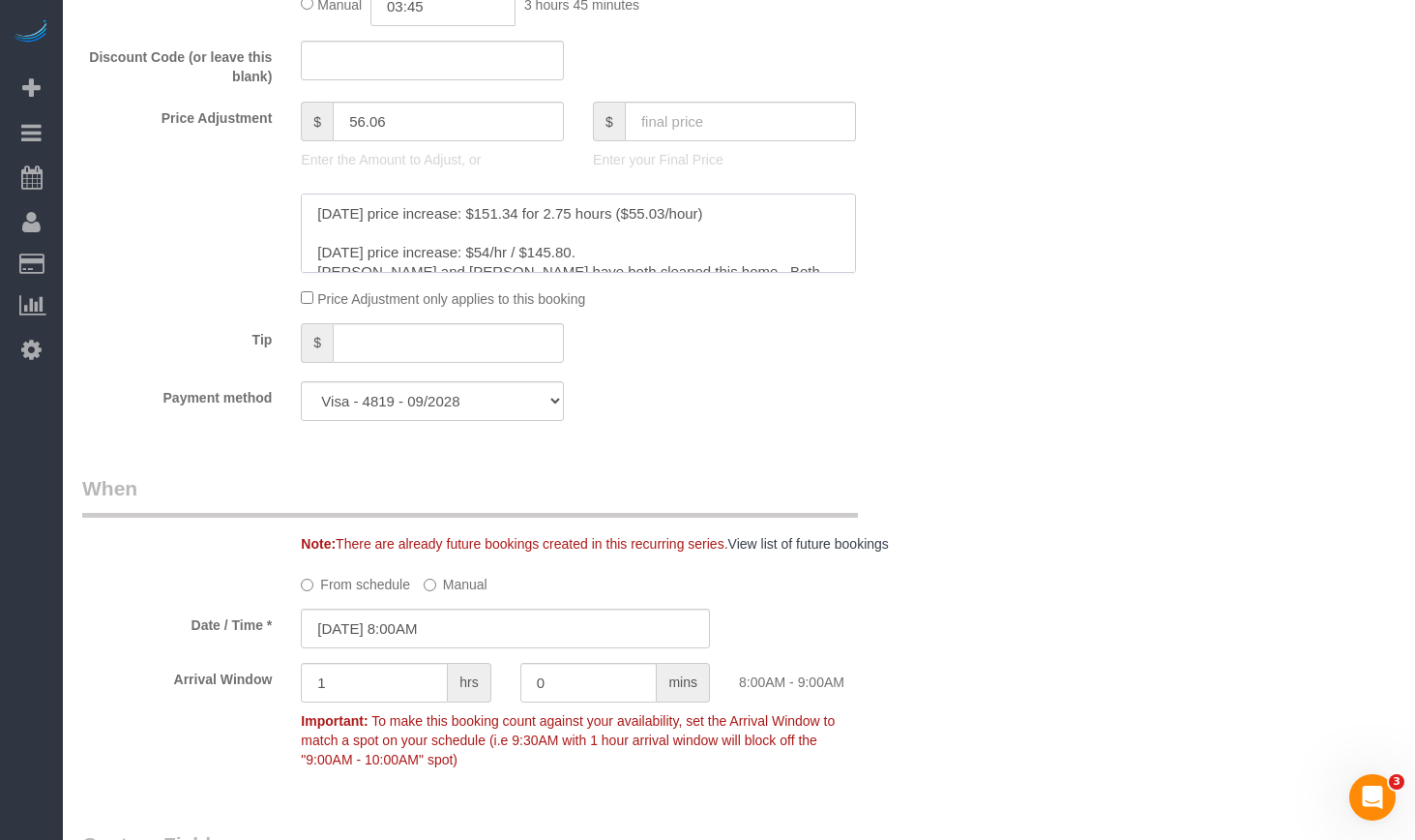
click at [320, 211] on textarea at bounding box center [579, 233] width 556 height 79
paste textarea "$206.36"
click at [441, 220] on textarea at bounding box center [579, 233] width 556 height 79
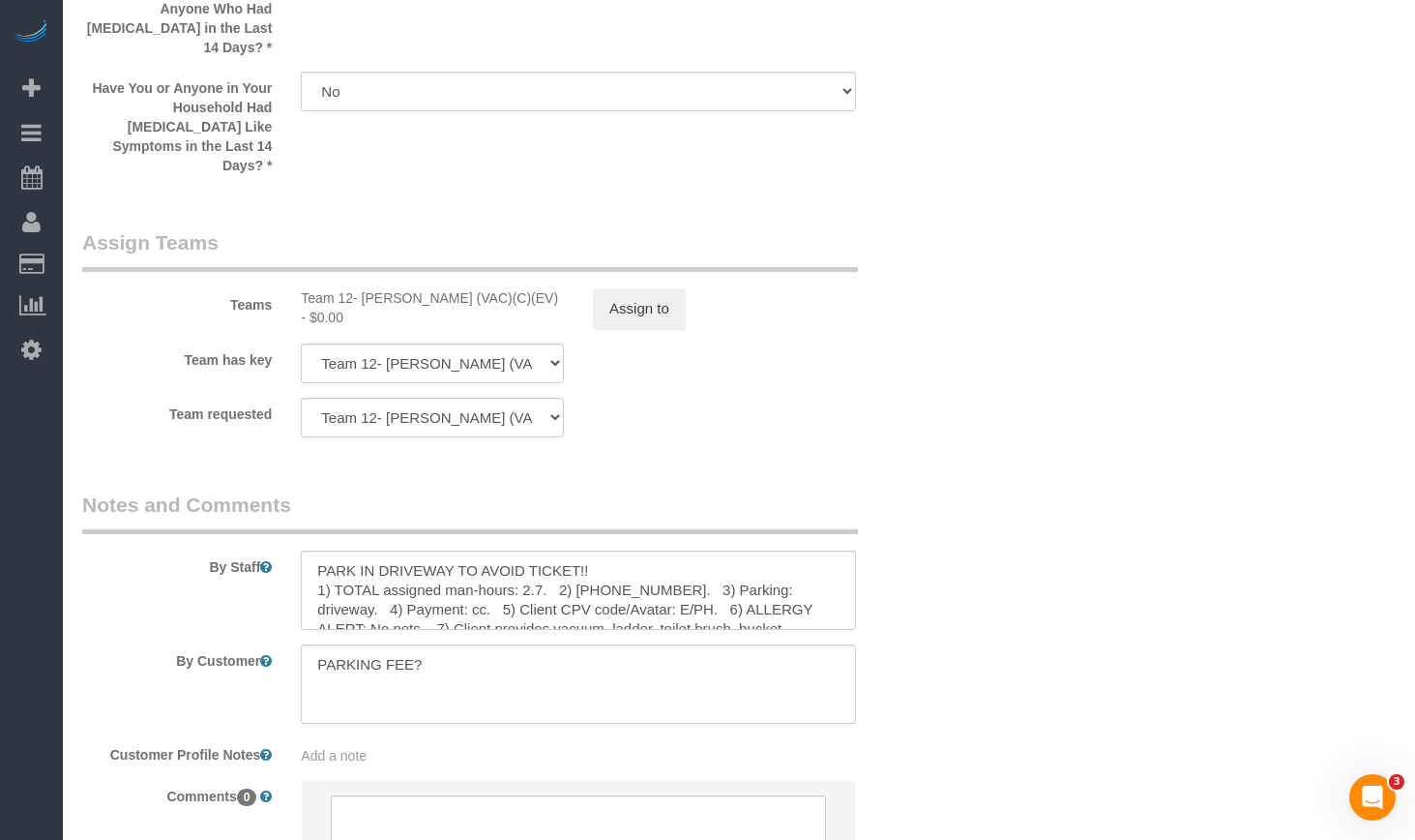
scroll to position [3385, 0]
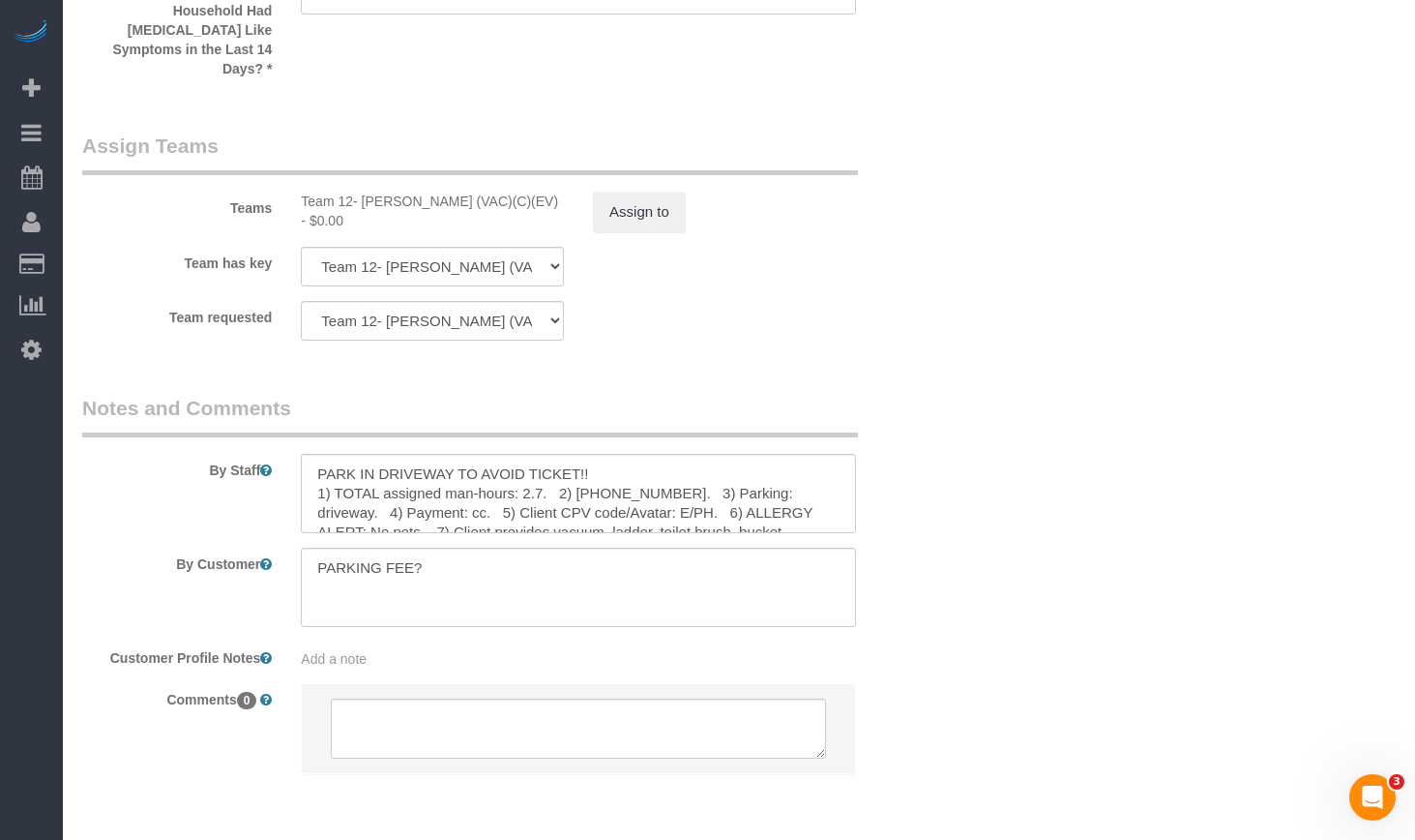
type textarea "**9/3/2025 - Client added 1 hr extra total of 3 hrs and 45 mins = $206.36 April…"
click at [621, 154] on div "Teams Team 12- Candice P. (VAC)(C)(EV) - $0.00 Assign to" at bounding box center [505, 182] width 876 height 101
click at [619, 192] on button "Assign to" at bounding box center [640, 212] width 93 height 41
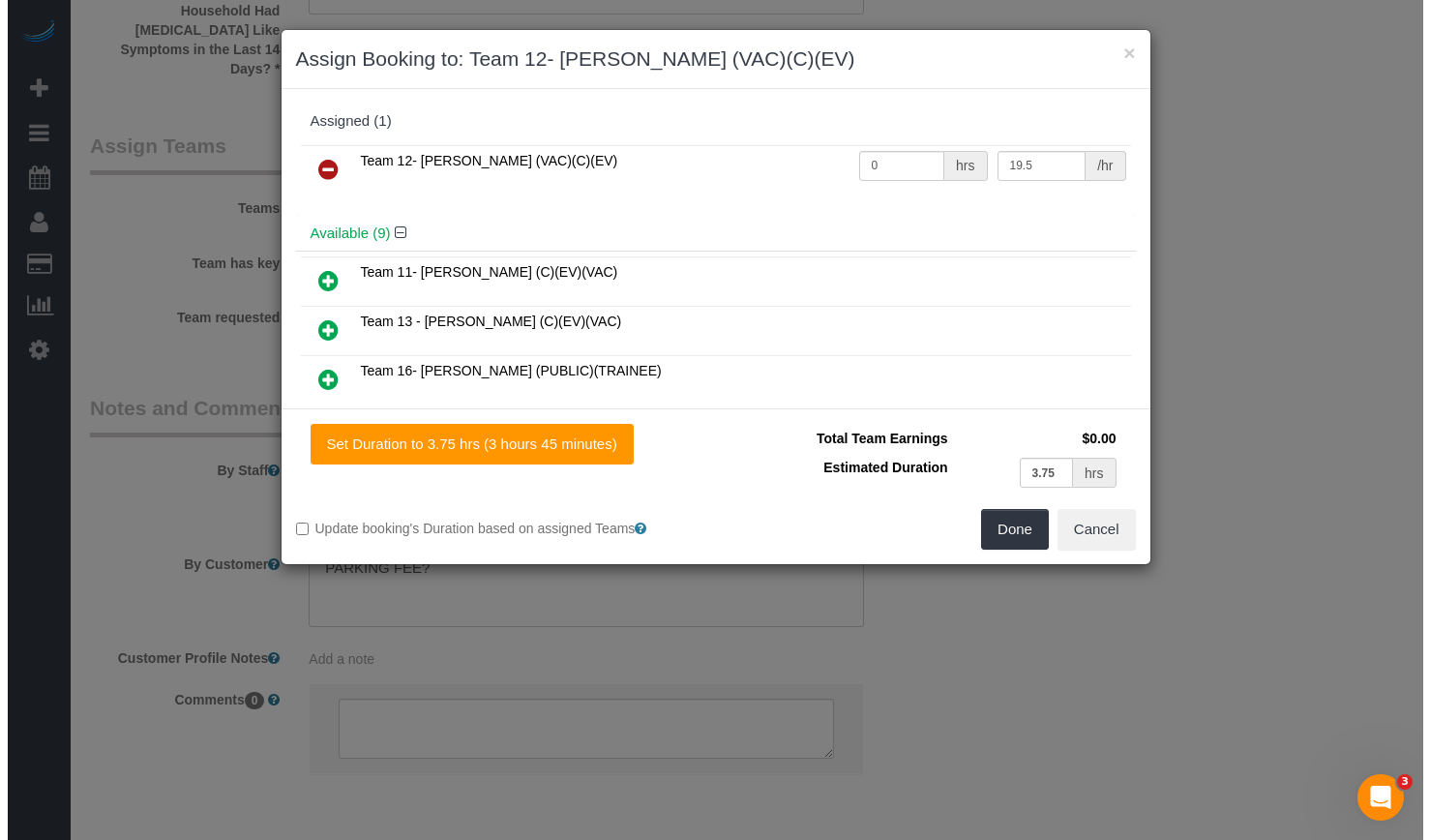
scroll to position [3383, 0]
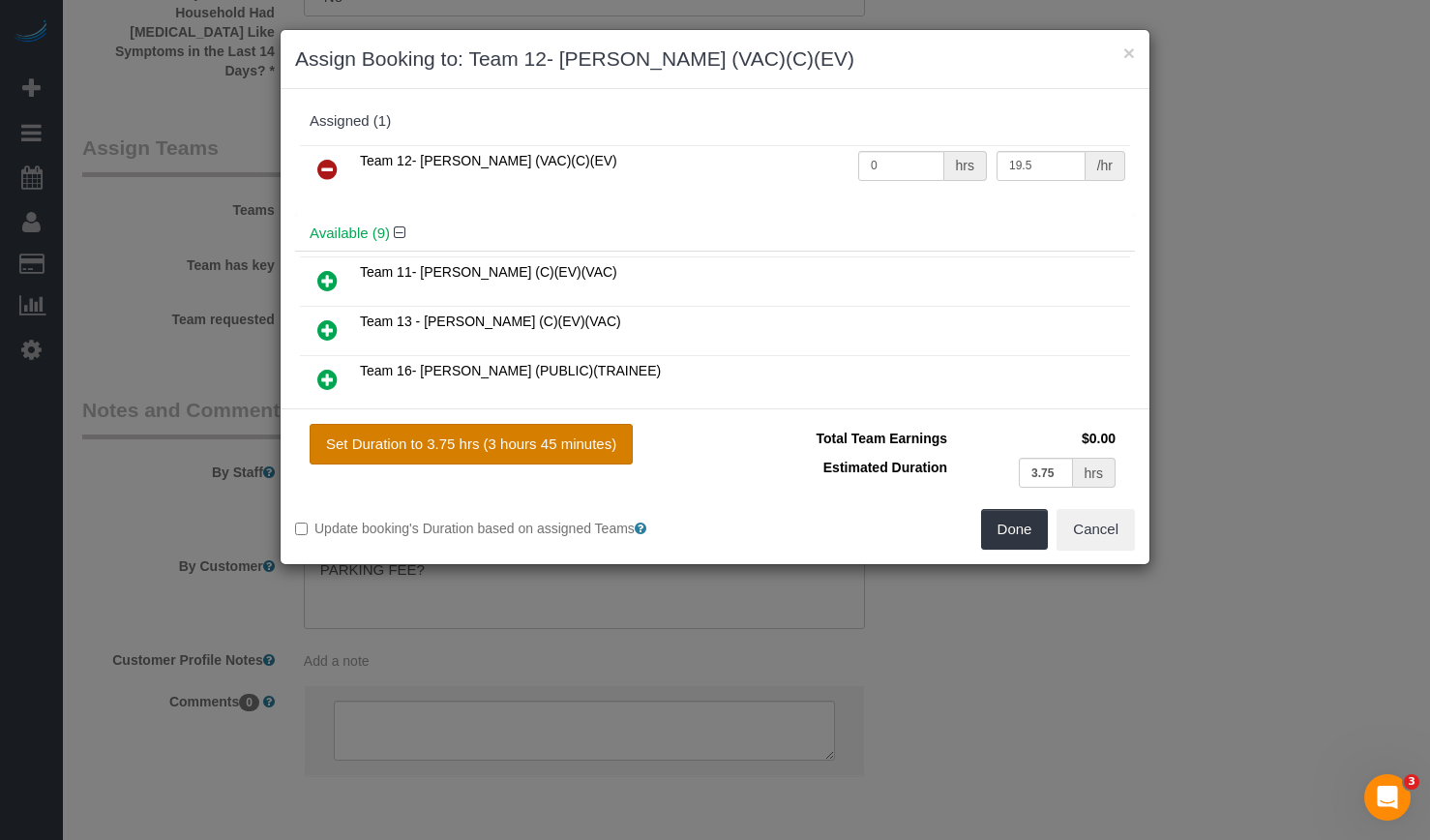
click at [541, 445] on button "Set Duration to 3.75 hrs (3 hours 45 minutes)" at bounding box center [472, 444] width 323 height 41
type input "3.75"
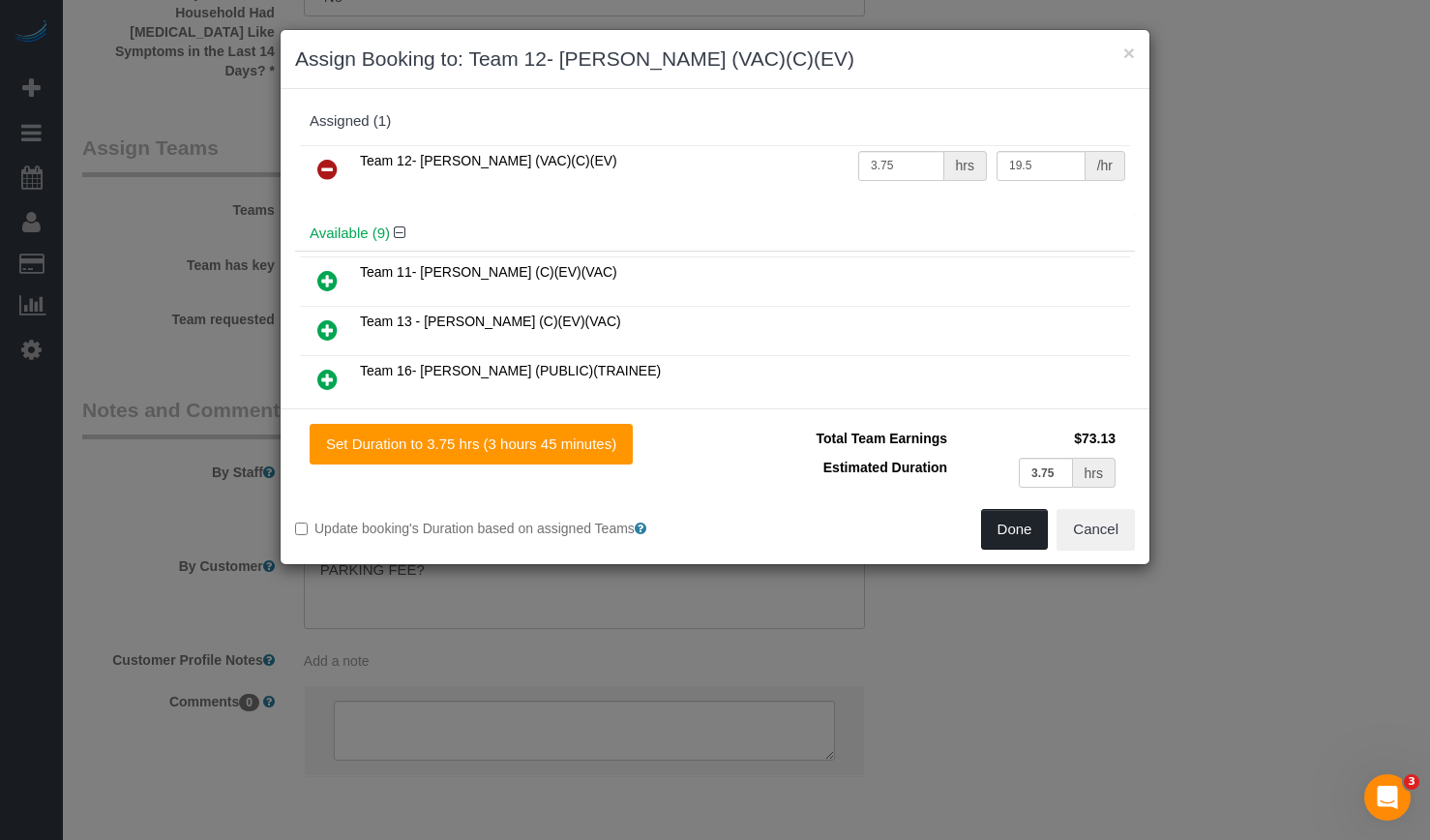
click at [1034, 534] on button "Done" at bounding box center [1016, 529] width 68 height 41
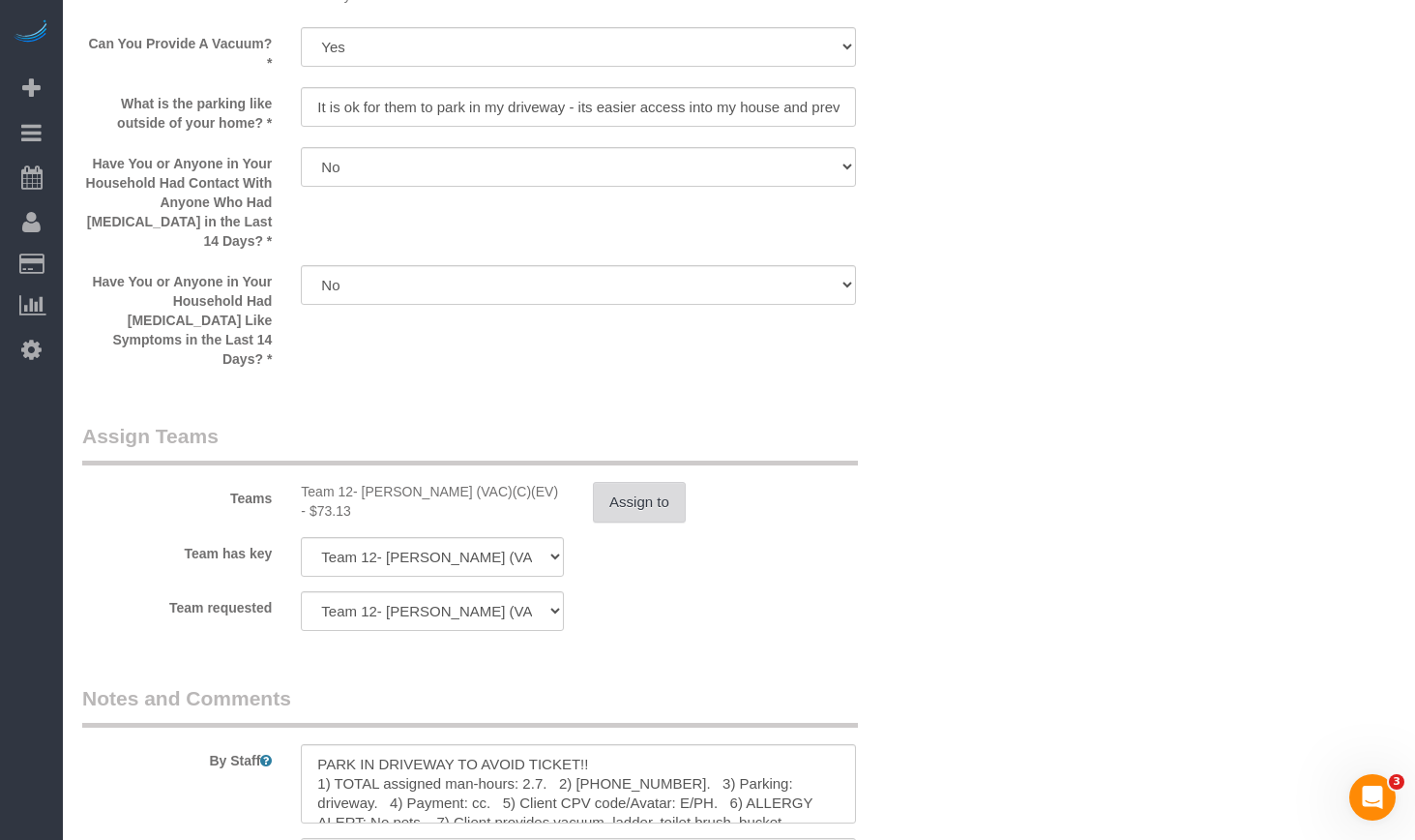
scroll to position [3288, 0]
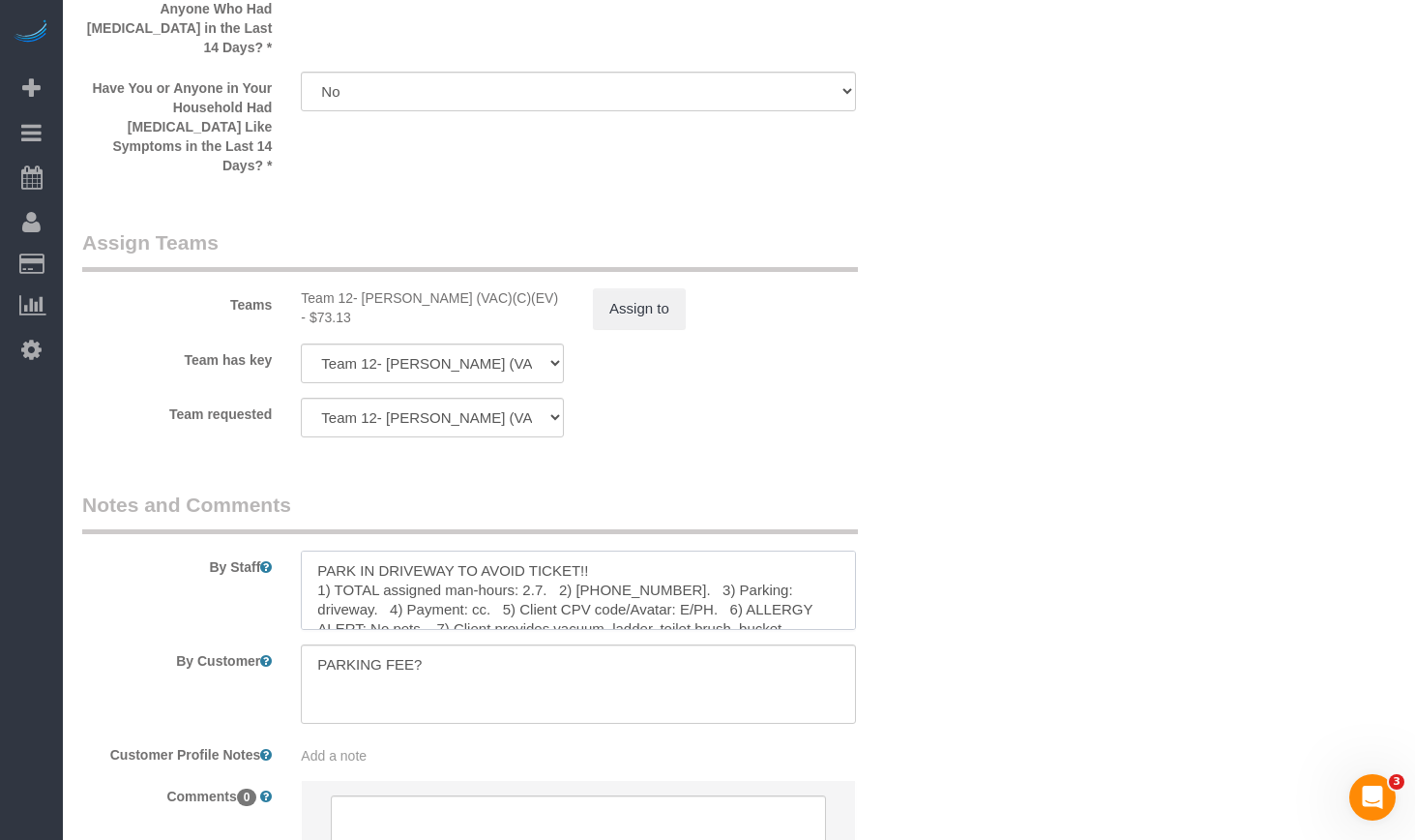
click at [631, 560] on textarea at bounding box center [579, 590] width 556 height 79
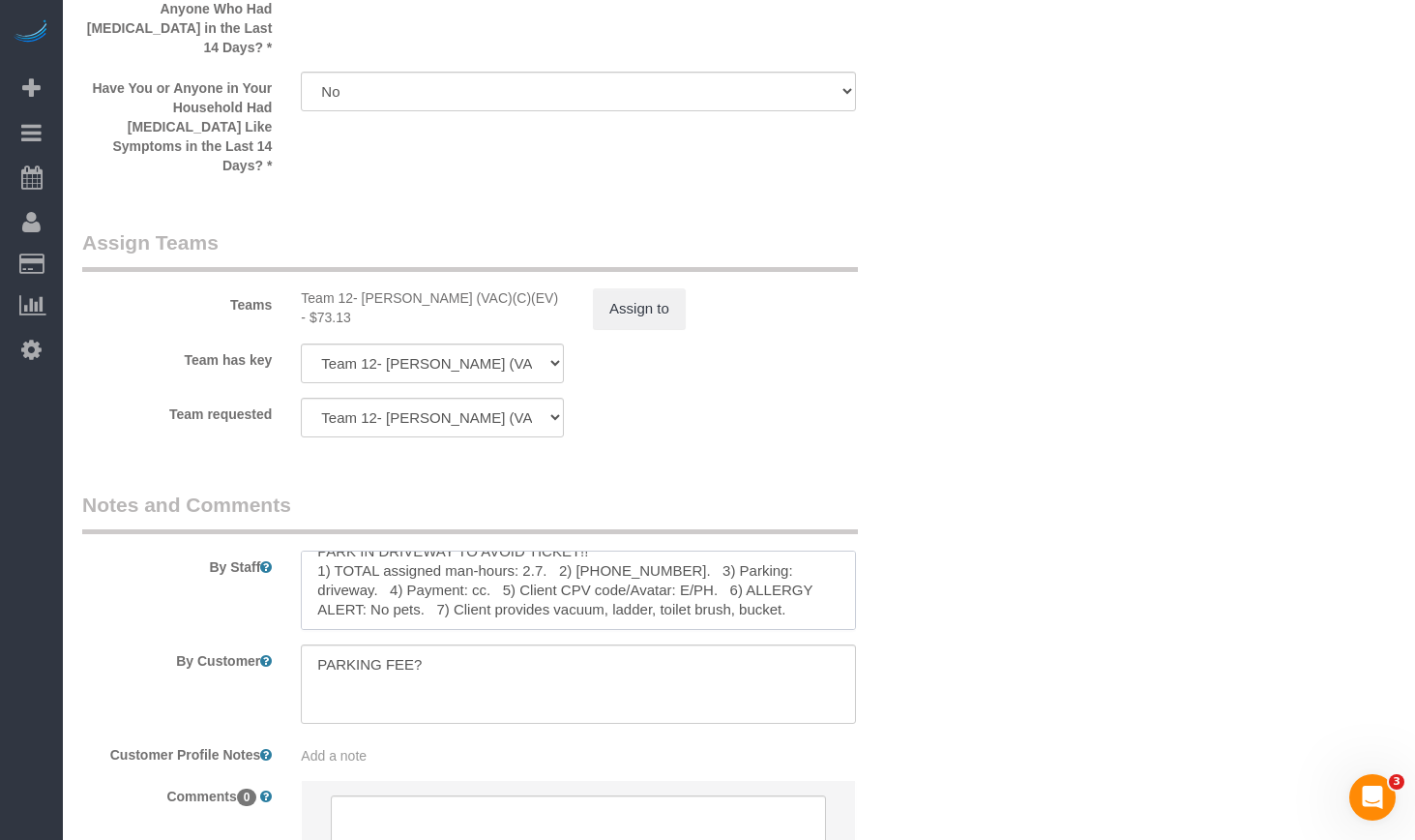
scroll to position [0, 0]
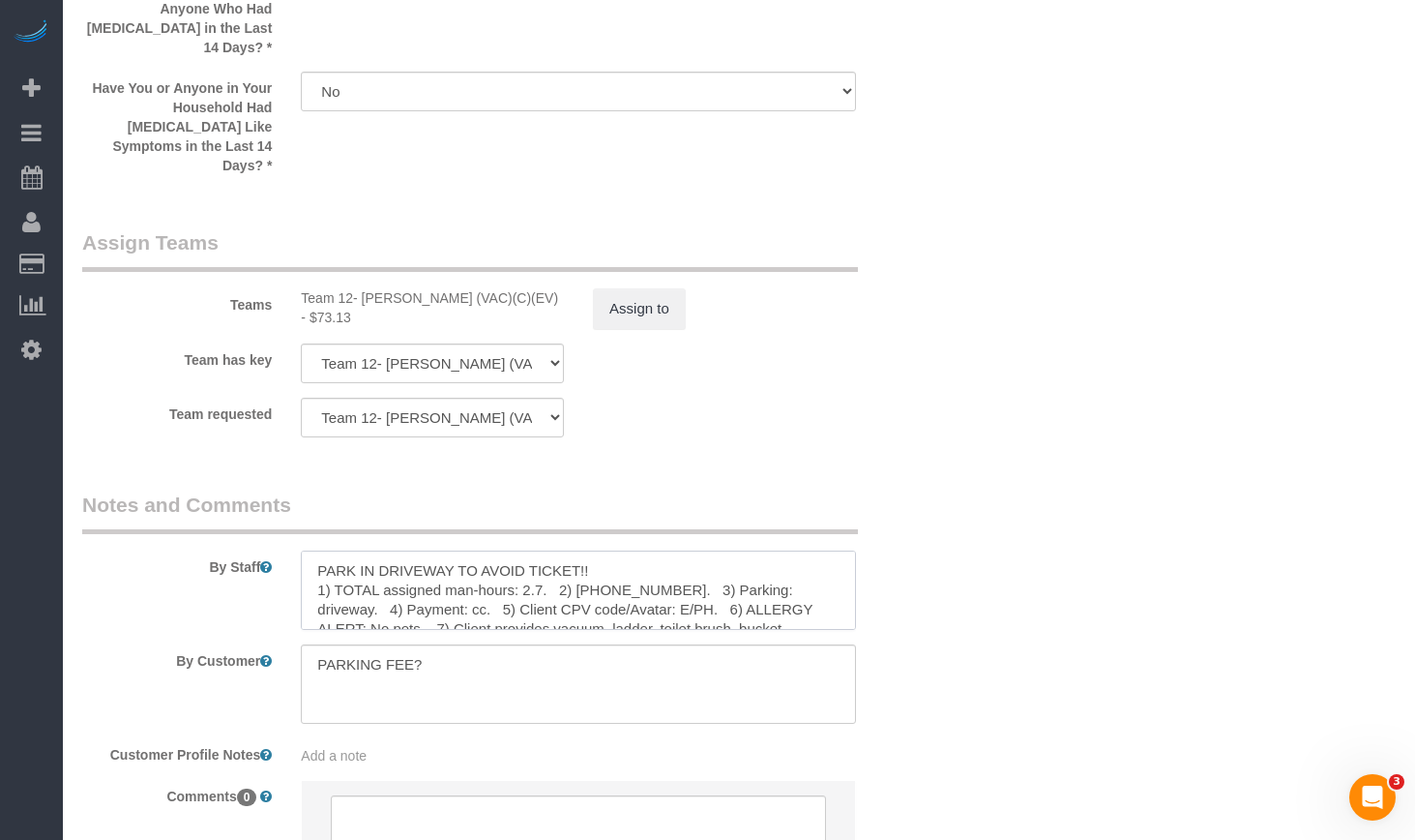
drag, startPoint x: 532, startPoint y: 550, endPoint x: 520, endPoint y: 550, distance: 12.0
click at [520, 551] on textarea at bounding box center [579, 590] width 556 height 79
paste textarea "3.75"
type textarea "PARK IN DRIVEWAY TO AVOID TICKET!! 1) TOTAL assigned man-hours: 3.75. 2) 847-39…"
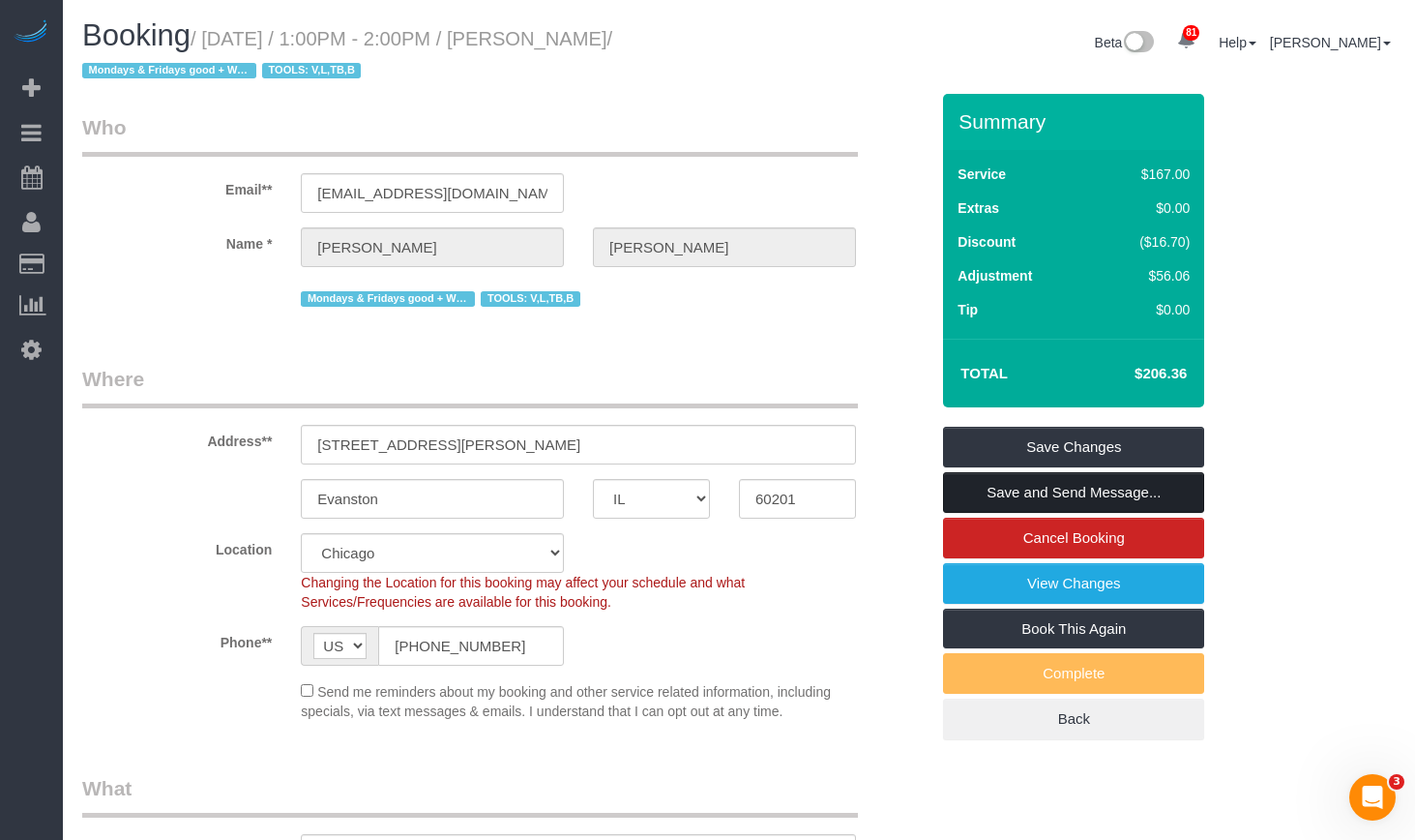
drag, startPoint x: 1148, startPoint y: 494, endPoint x: 1136, endPoint y: 490, distance: 12.6
click at [1148, 494] on link "Save and Send Message..." at bounding box center [1074, 493] width 261 height 41
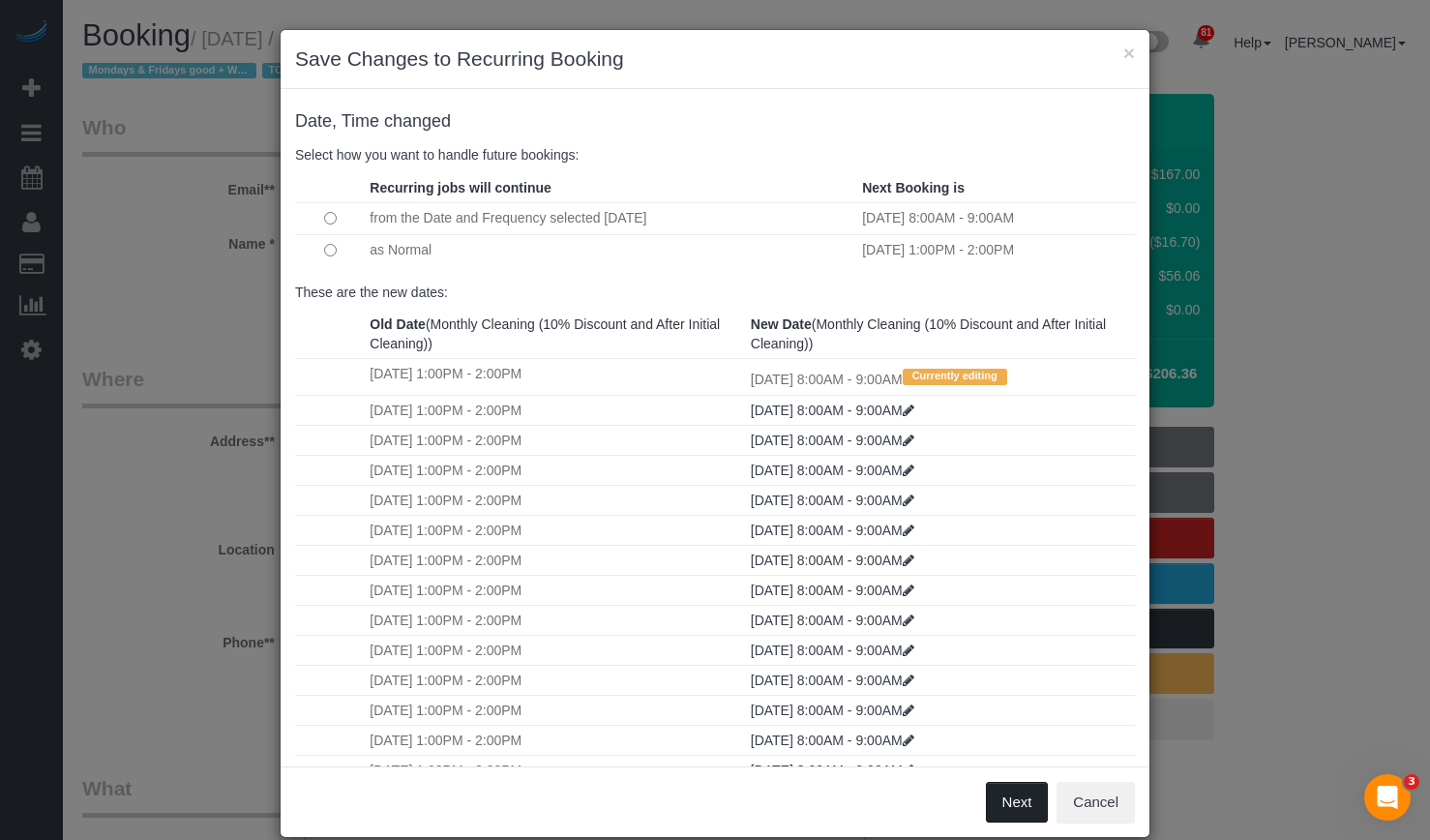
click at [1011, 796] on button "Next" at bounding box center [1018, 802] width 63 height 41
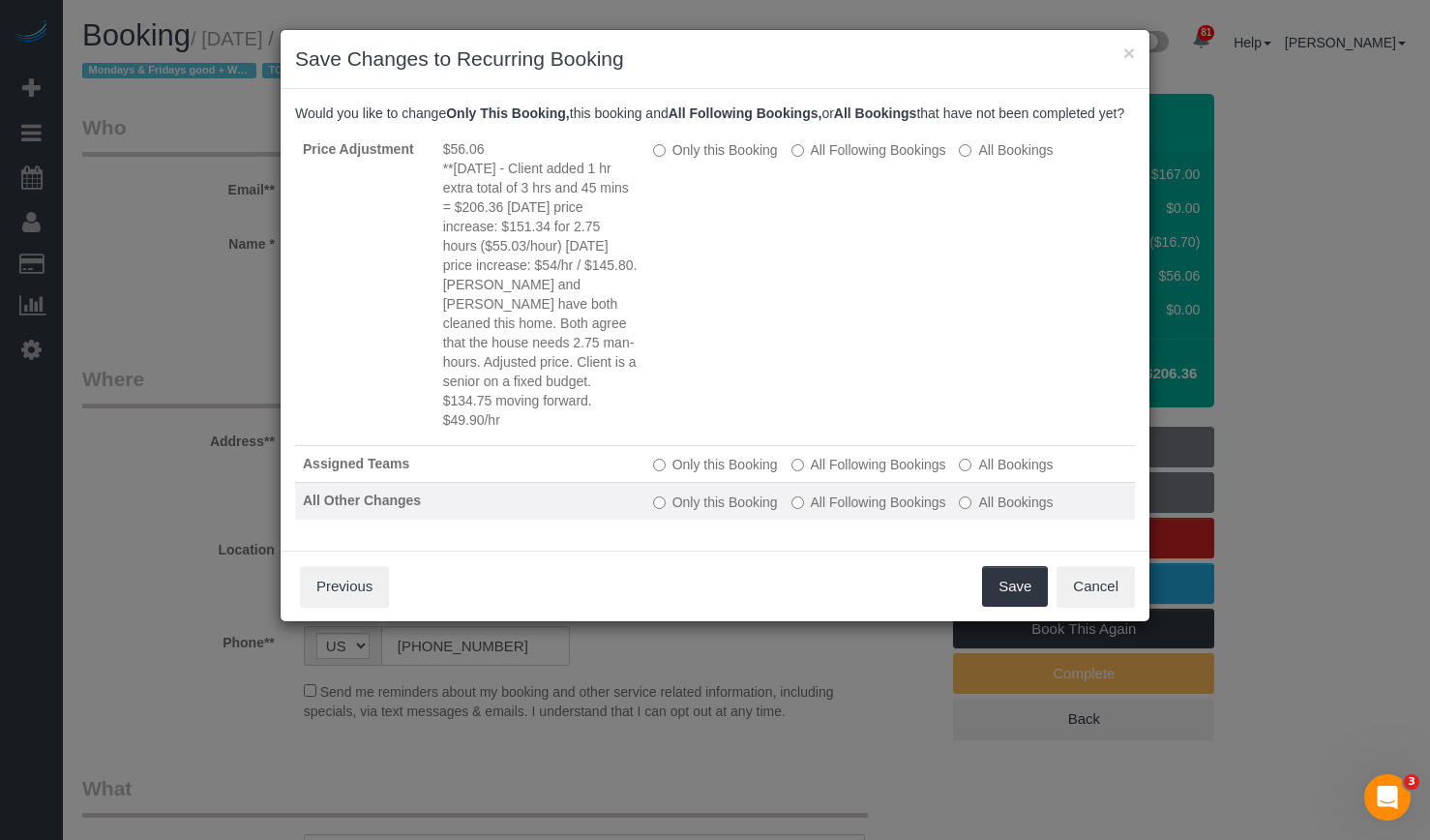
click at [976, 512] on label "All Bookings" at bounding box center [1006, 502] width 94 height 19
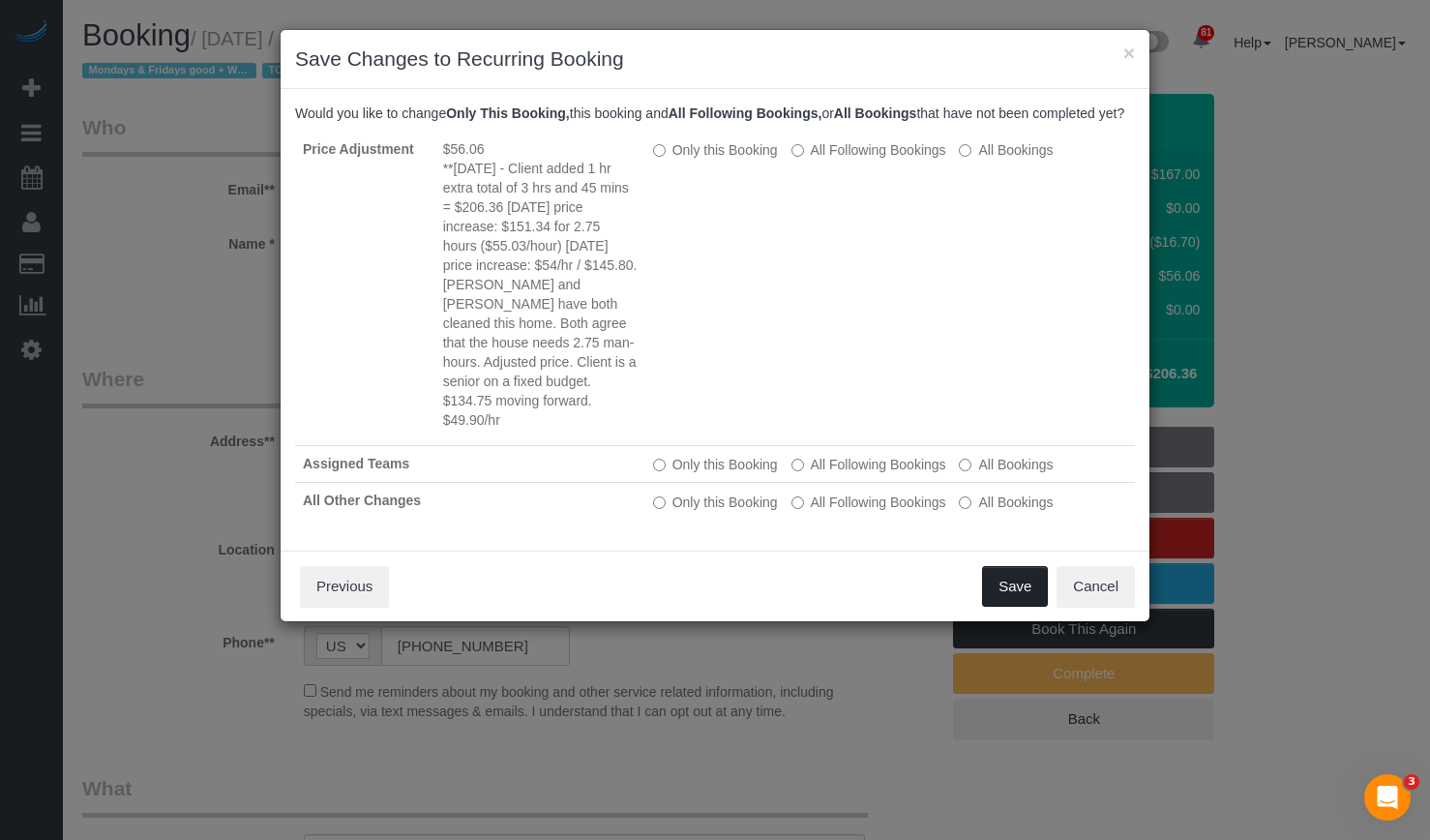
click at [1020, 607] on button "Save" at bounding box center [1016, 586] width 66 height 41
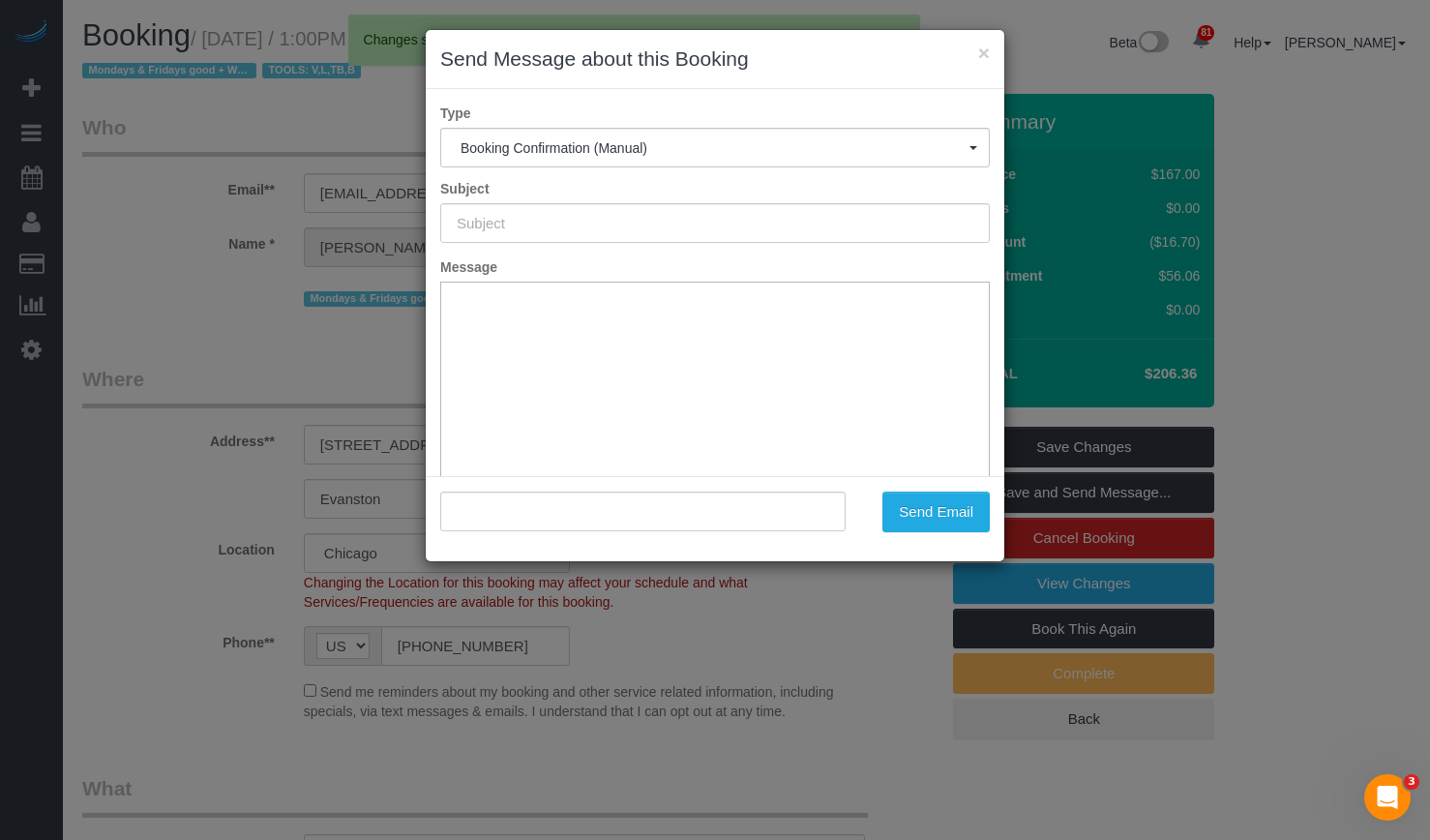
type input "Your Booking With Fresh Tech Maid, Confirmed!"
type input ""Jacquelyn McGuire" <jnmcguire@sbcglobal.net>"
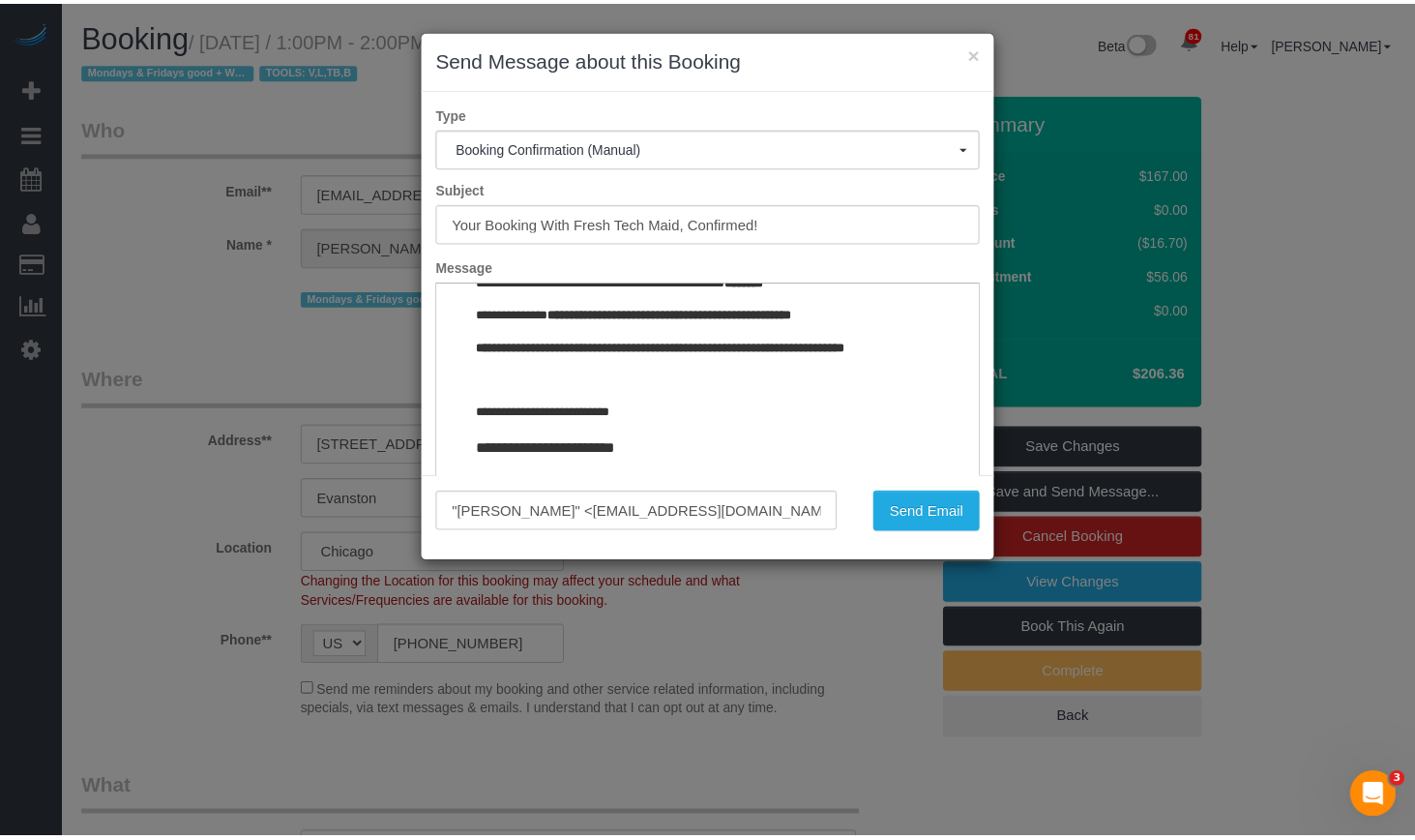
scroll to position [2238, 0]
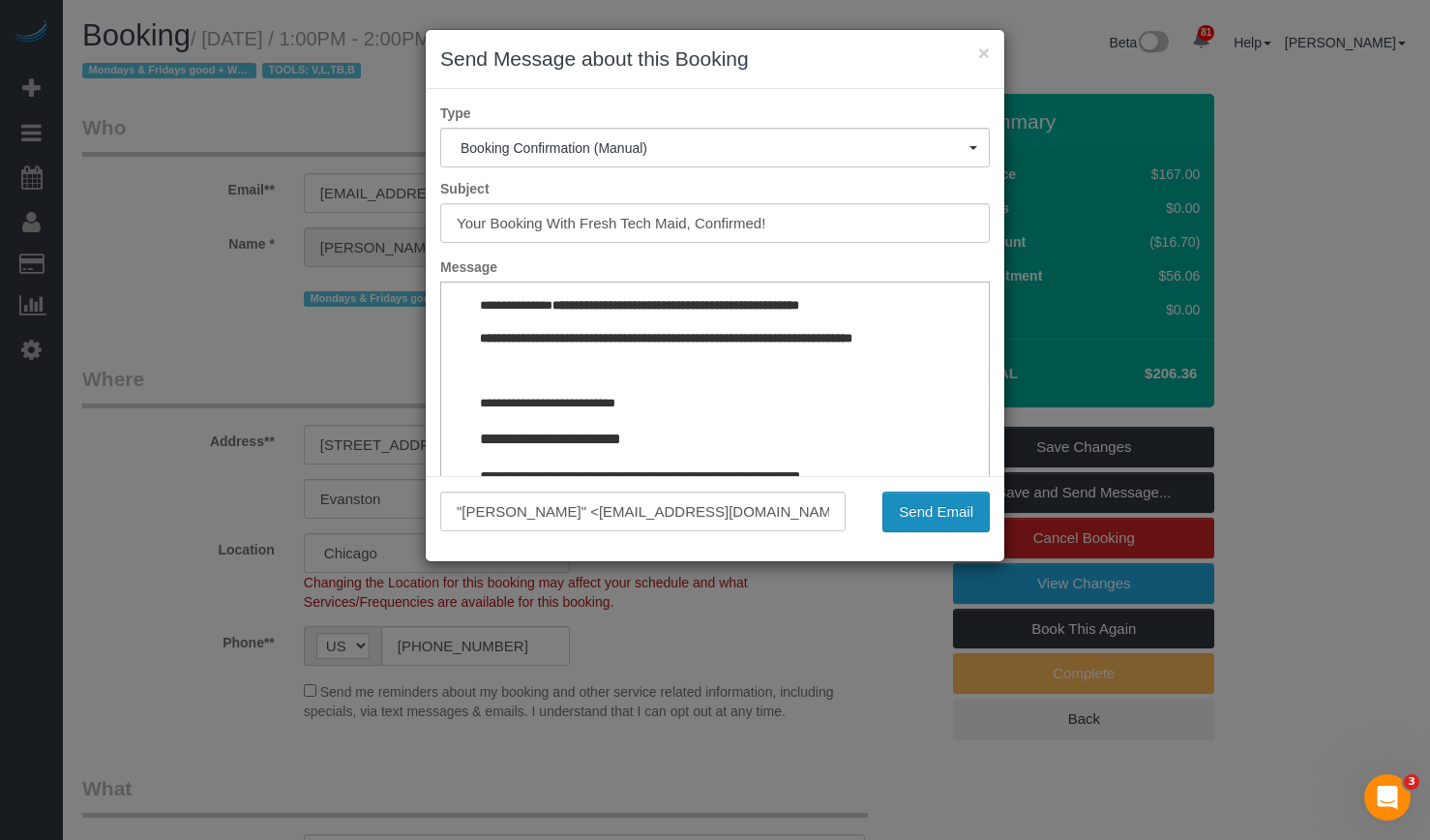
click at [936, 522] on button "Send Email" at bounding box center [936, 512] width 107 height 41
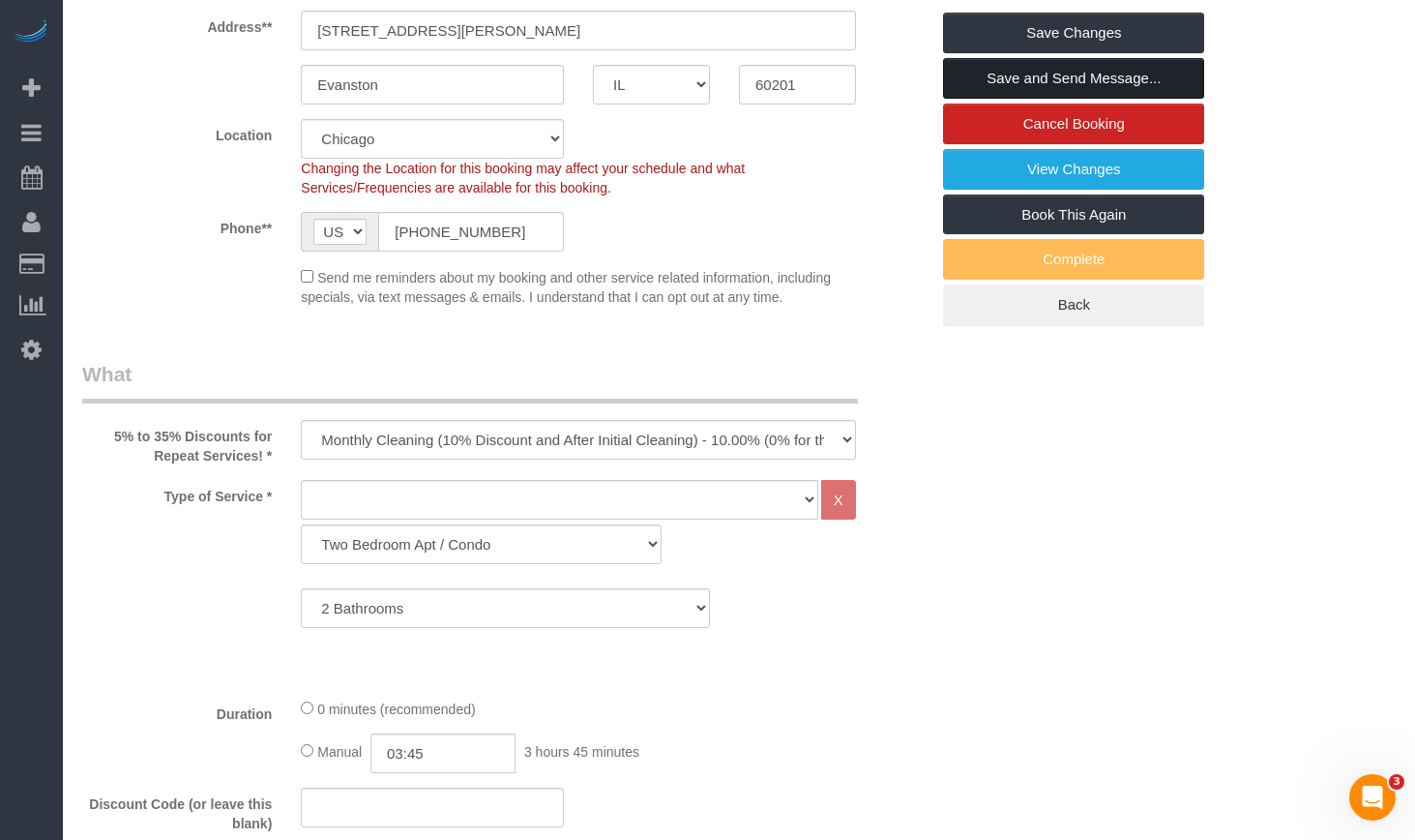
scroll to position [0, 0]
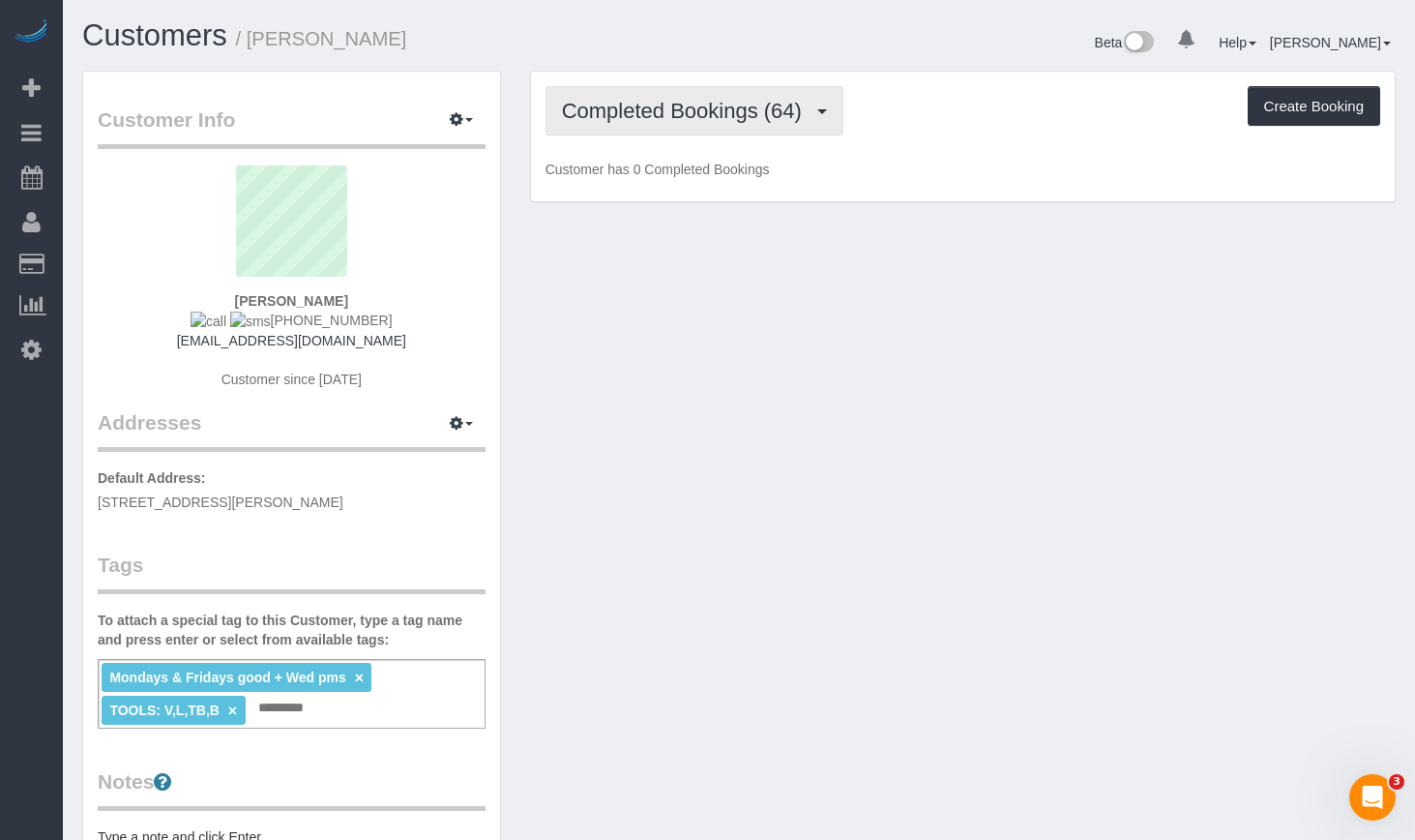
click at [663, 117] on span "Completed Bookings (64)" at bounding box center [687, 110] width 250 height 24
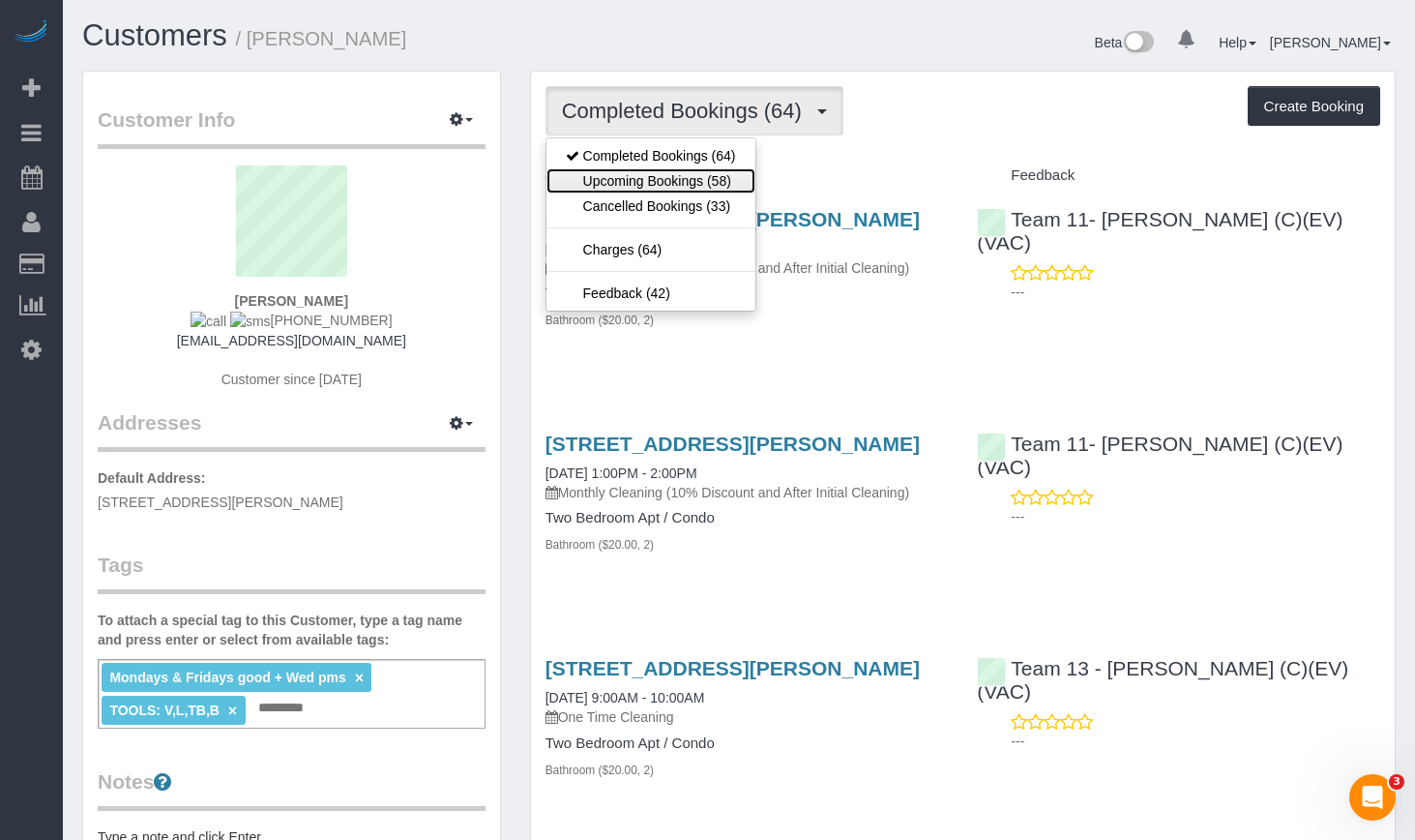
click at [658, 183] on link "Upcoming Bookings (58)" at bounding box center [651, 181] width 209 height 25
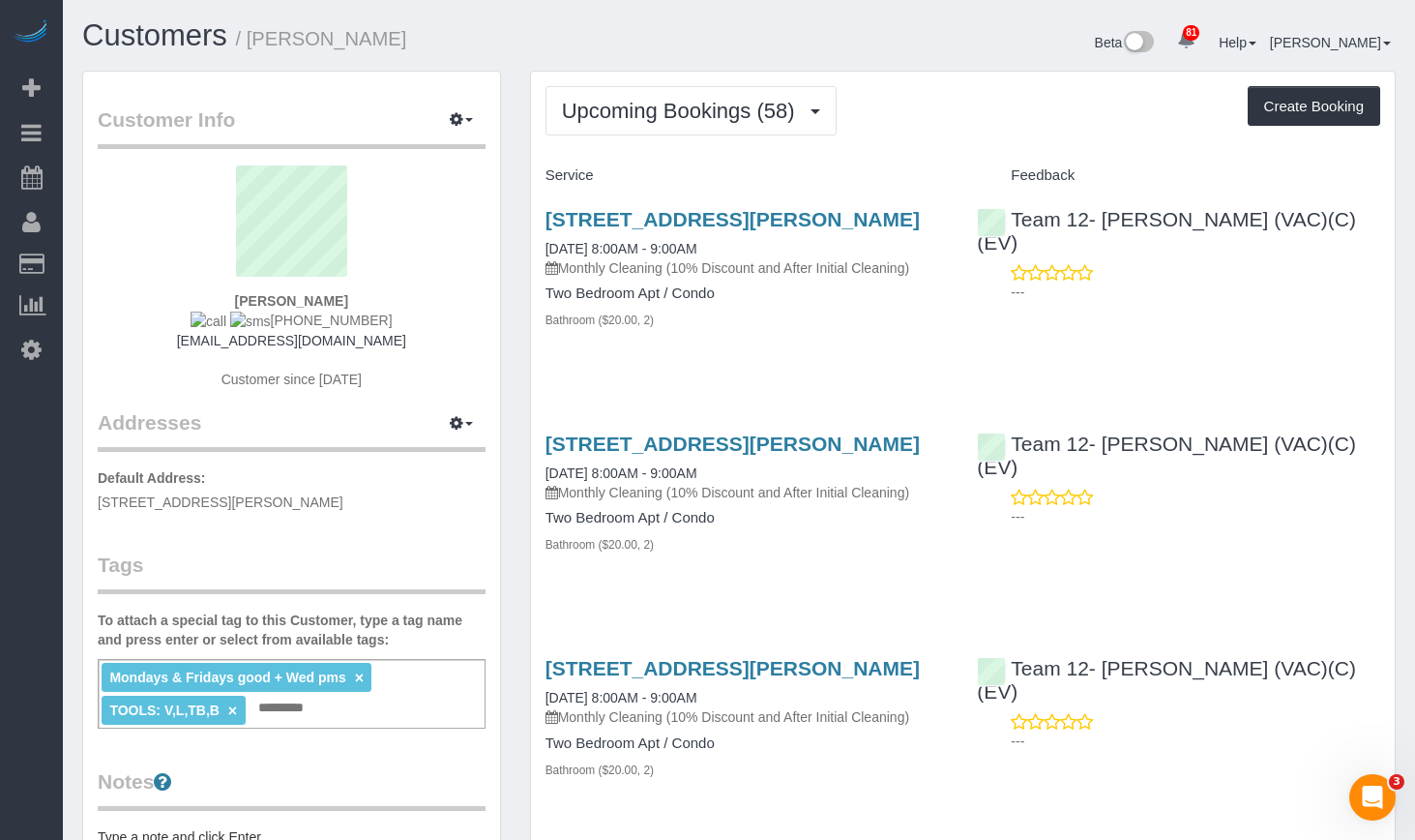
drag, startPoint x: 422, startPoint y: 32, endPoint x: 251, endPoint y: 32, distance: 171.0
click at [251, 32] on h1 "Customers / [PERSON_NAME]" at bounding box center [404, 36] width 643 height 33
copy small "[PERSON_NAME]"
click at [693, 111] on span "Upcoming Bookings (58)" at bounding box center [683, 110] width 243 height 24
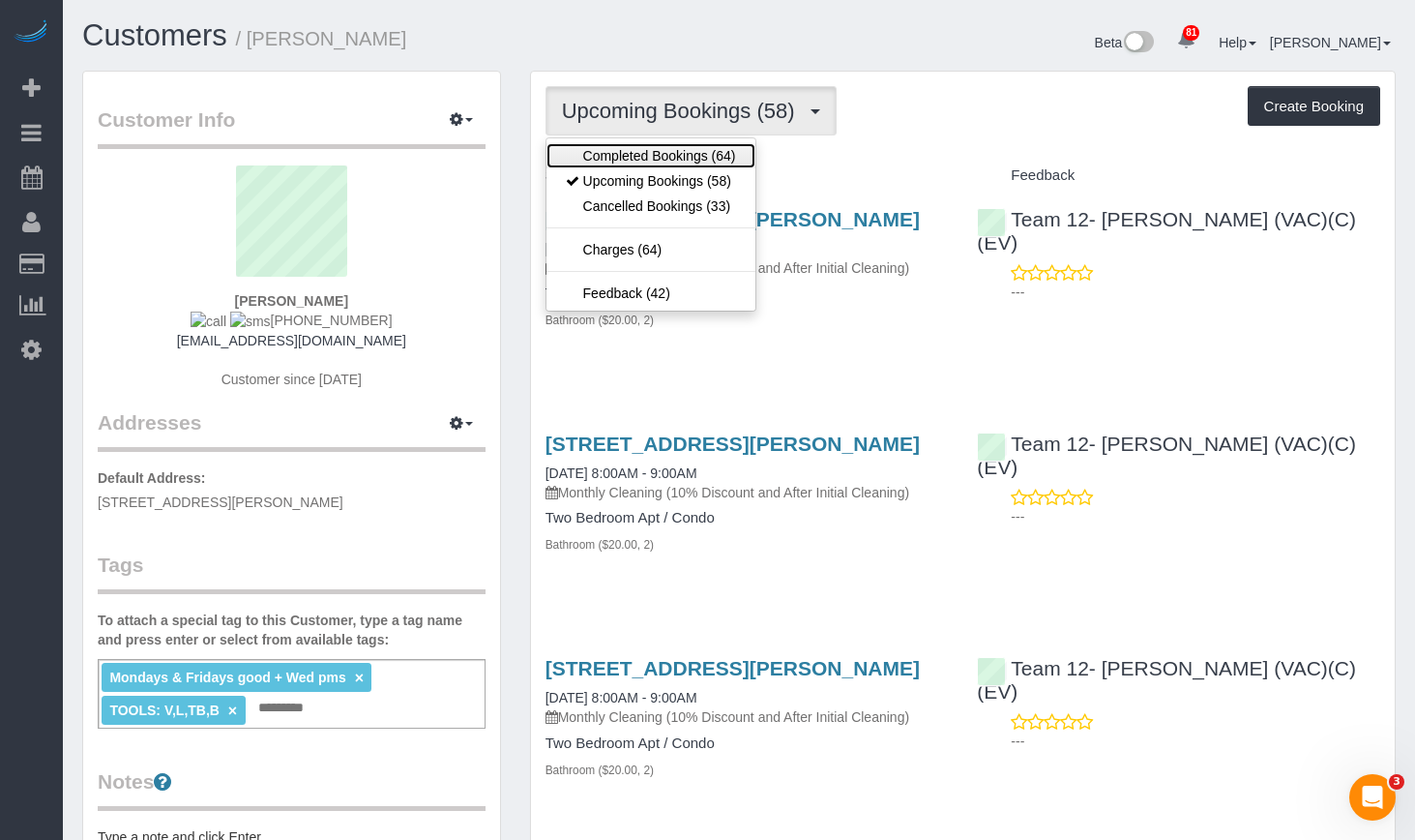
click at [669, 162] on link "Completed Bookings (64)" at bounding box center [651, 156] width 209 height 25
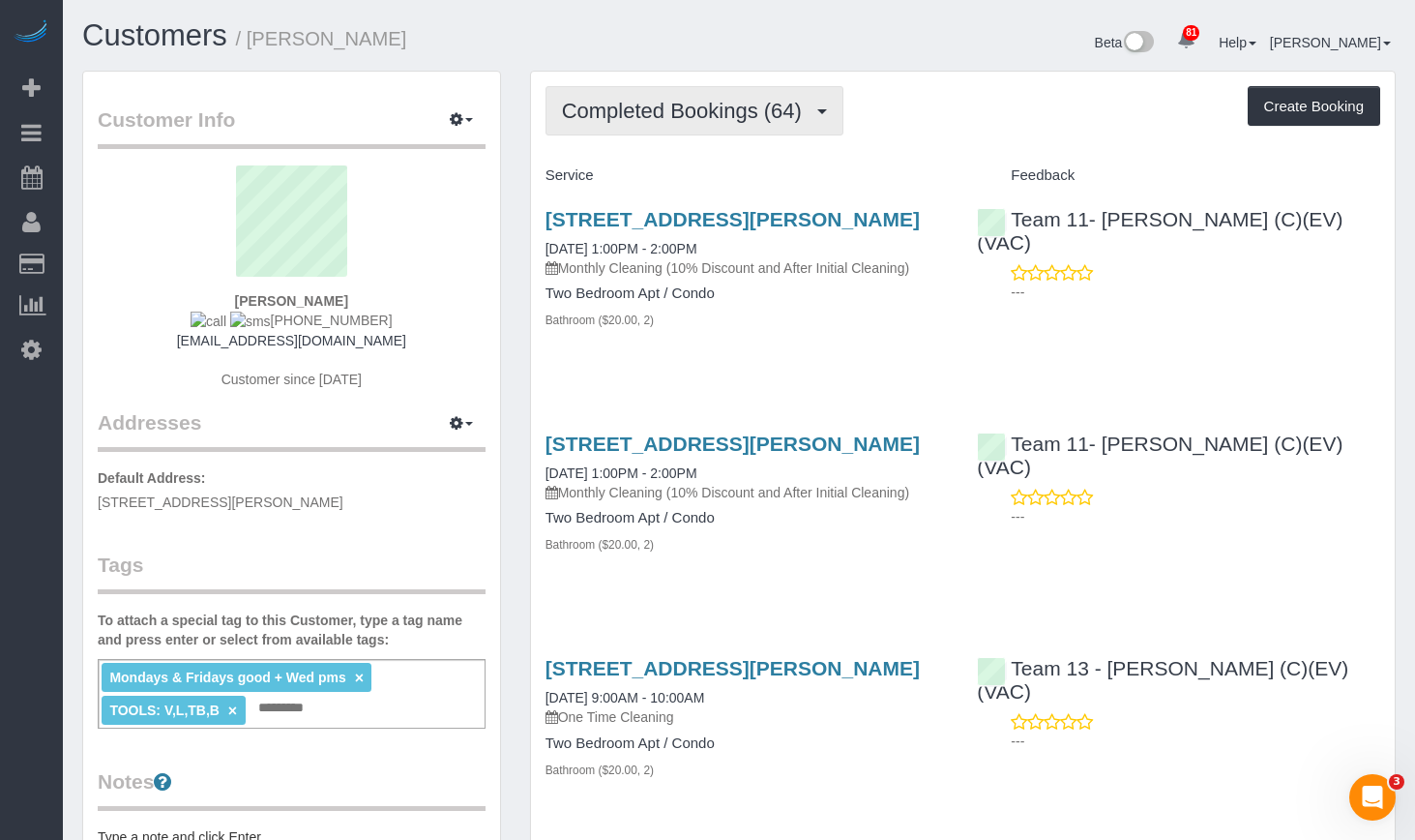
click at [687, 108] on span "Completed Bookings (64)" at bounding box center [687, 110] width 250 height 24
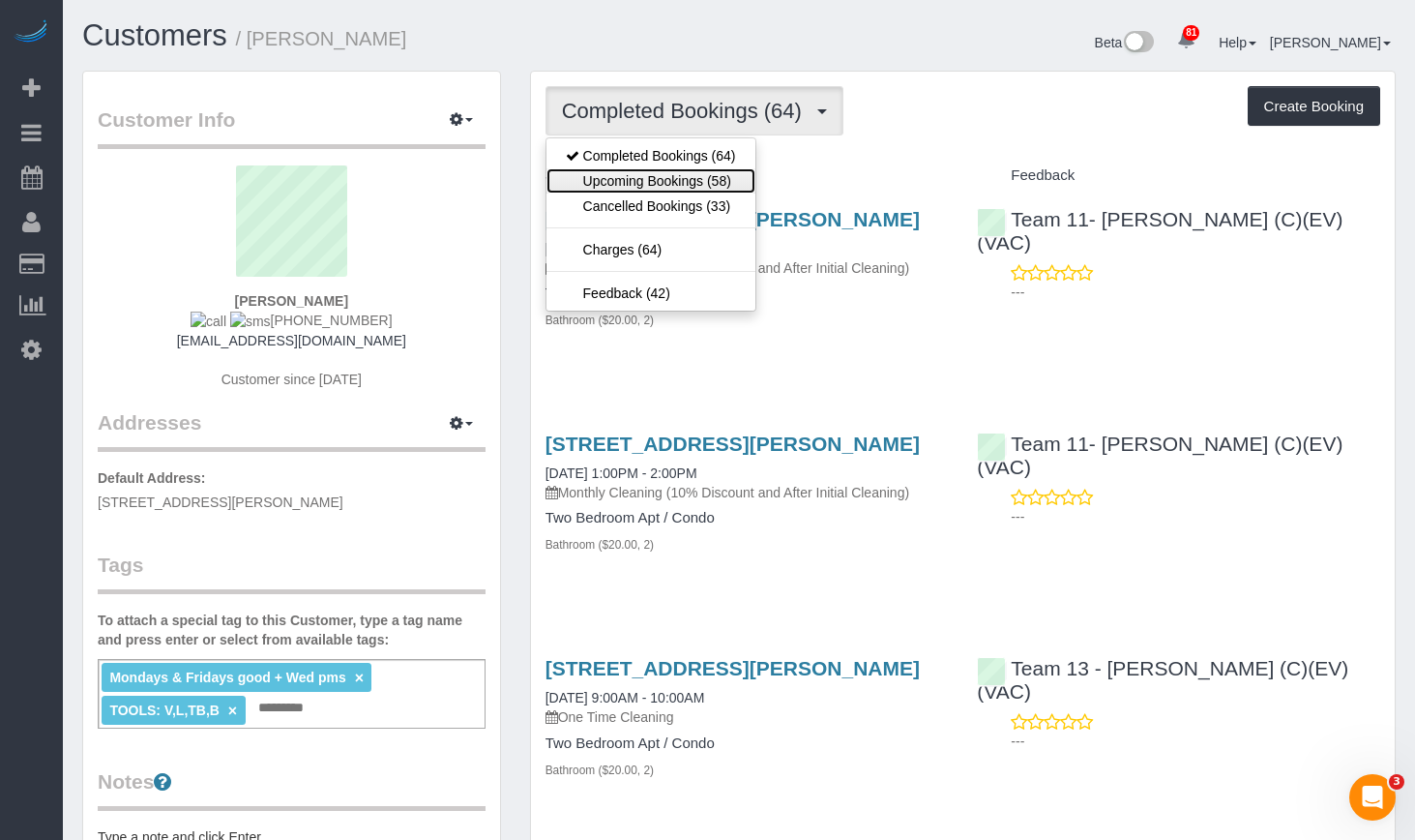
click at [696, 184] on link "Upcoming Bookings (58)" at bounding box center [651, 181] width 209 height 25
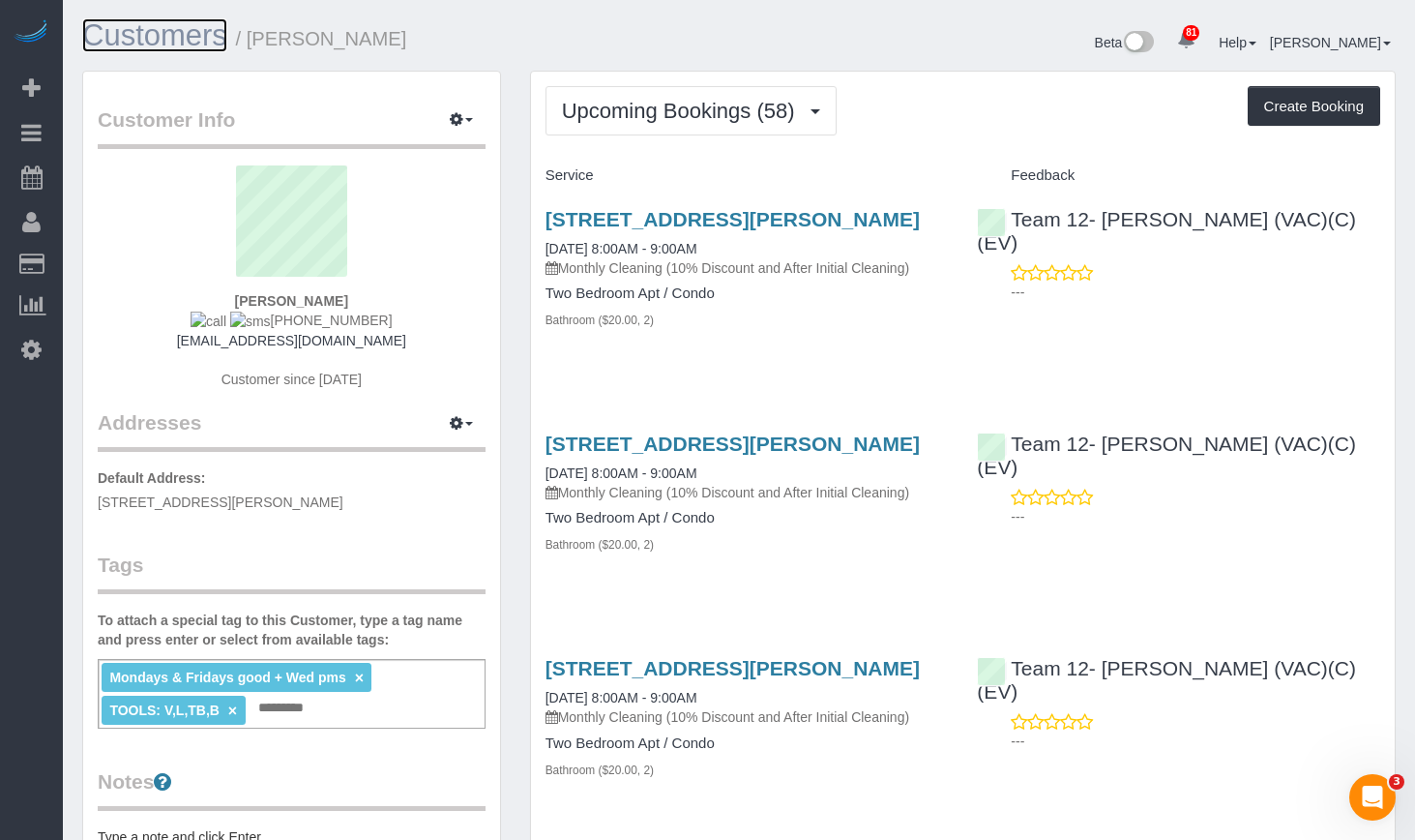
click at [142, 33] on link "Customers" at bounding box center [155, 35] width 145 height 34
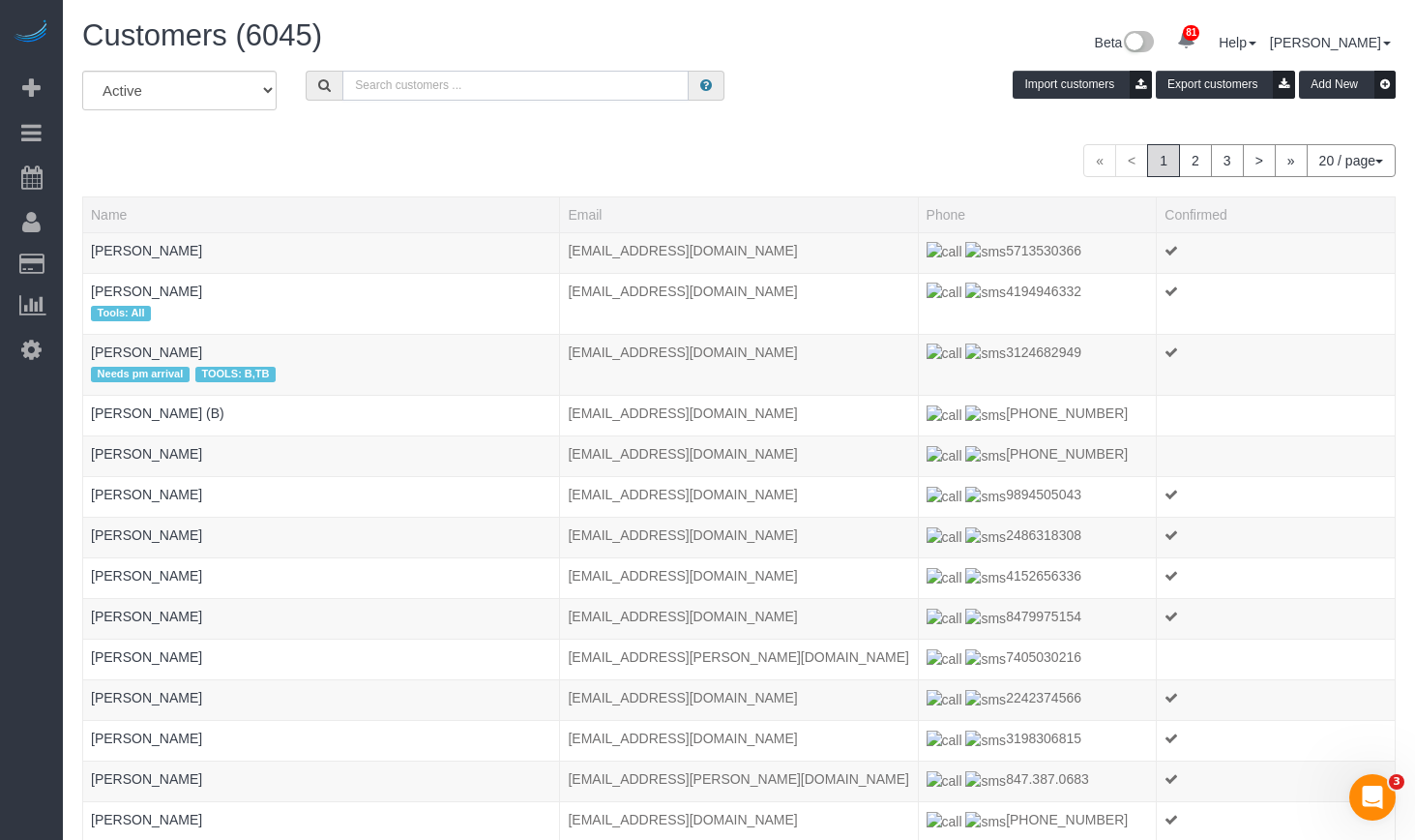
click at [476, 89] on input "text" at bounding box center [516, 85] width 346 height 30
type input "[PERSON_NAME]"
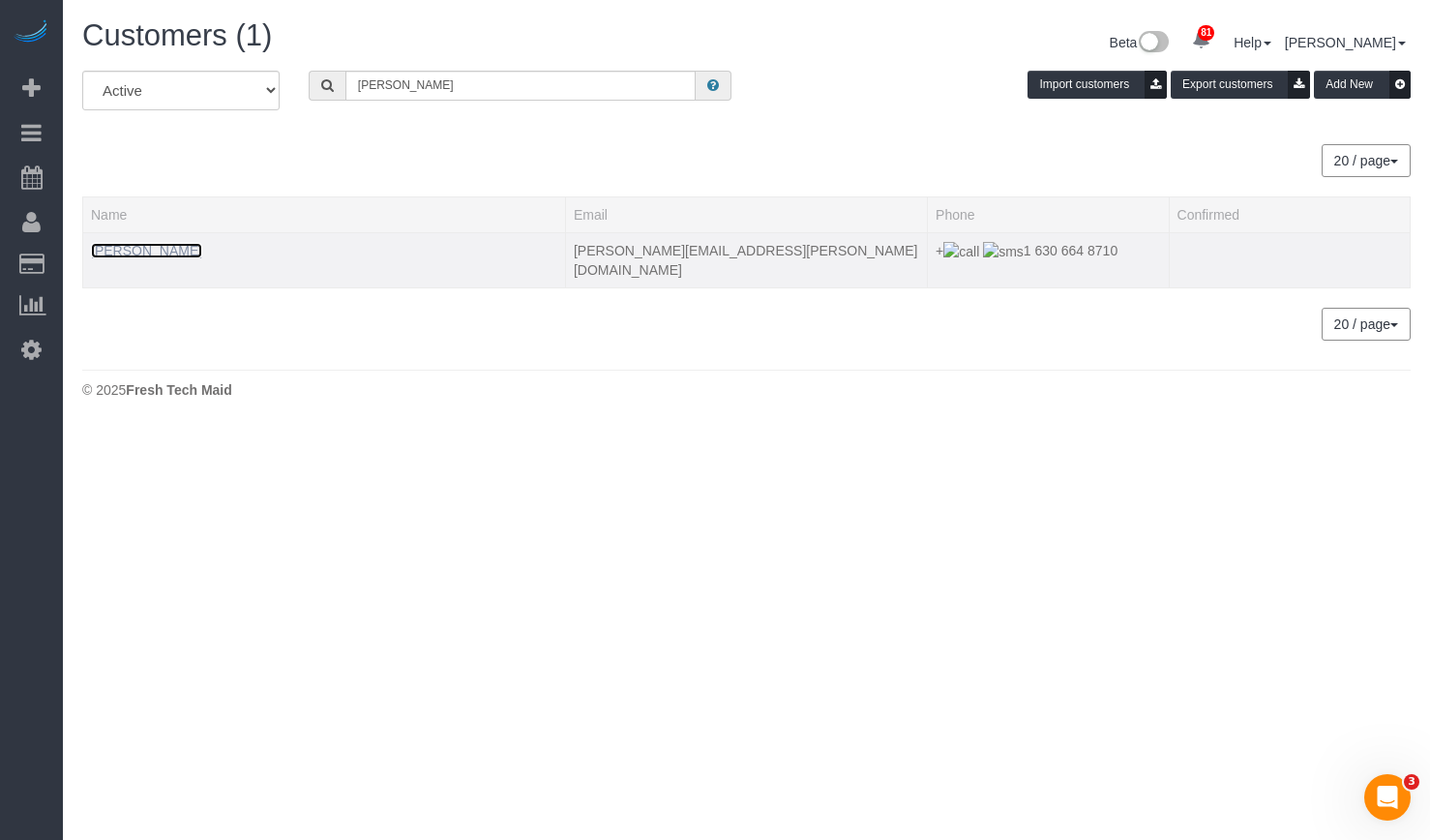
click at [156, 252] on link "[PERSON_NAME]" at bounding box center [146, 251] width 111 height 15
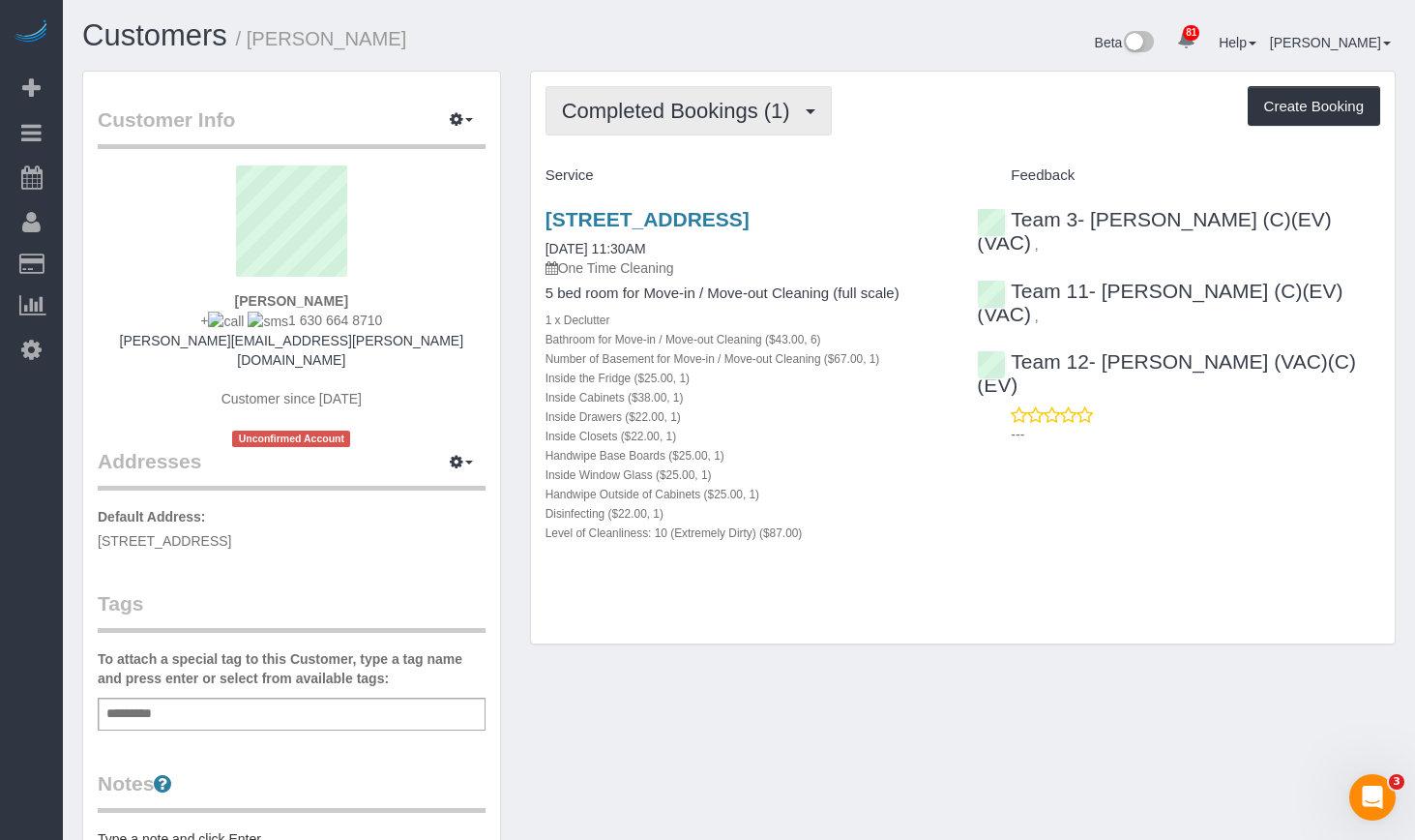
click at [670, 116] on span "Completed Bookings (1)" at bounding box center [681, 110] width 238 height 24
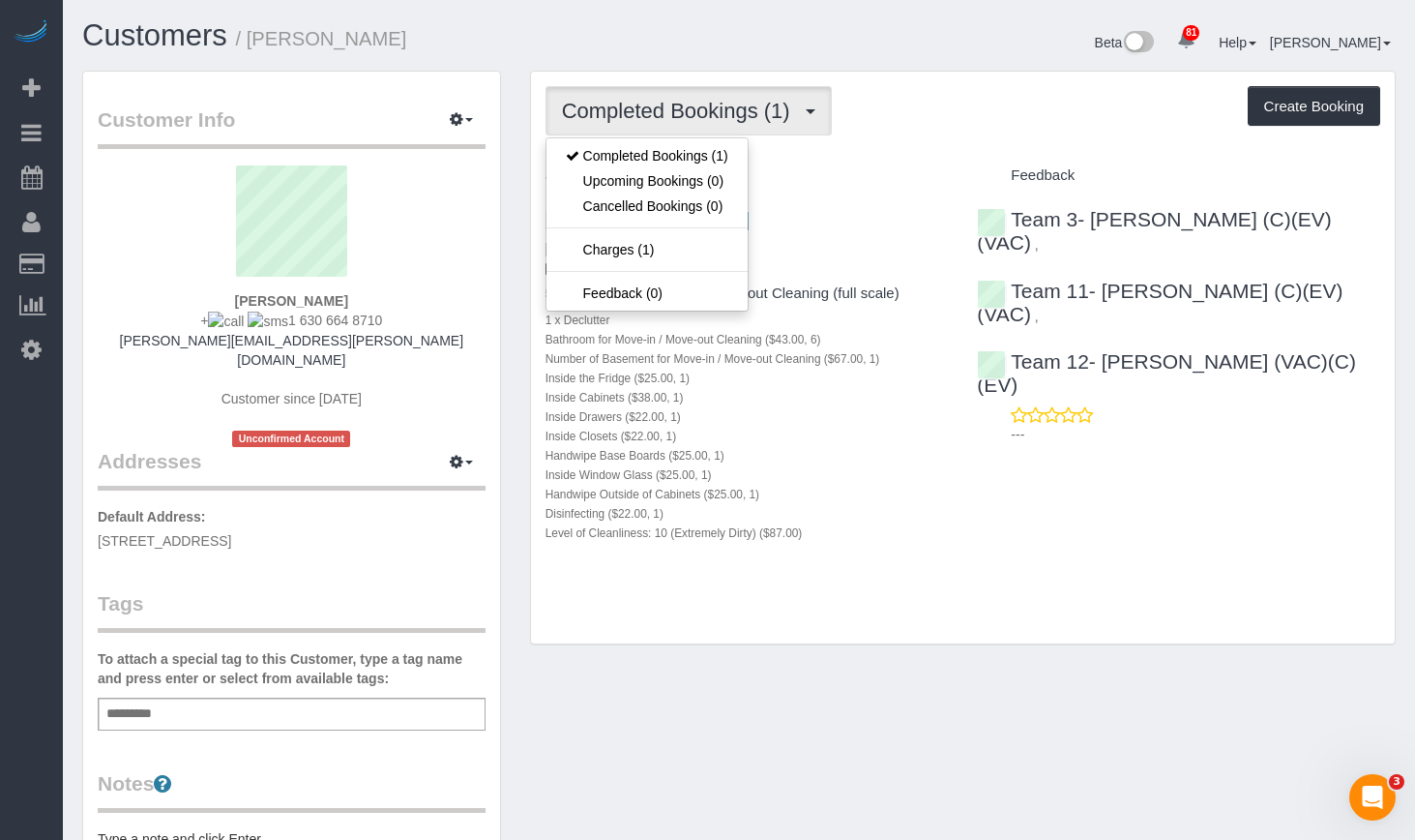
click at [640, 54] on div "Customers / [PERSON_NAME]" at bounding box center [404, 40] width 672 height 42
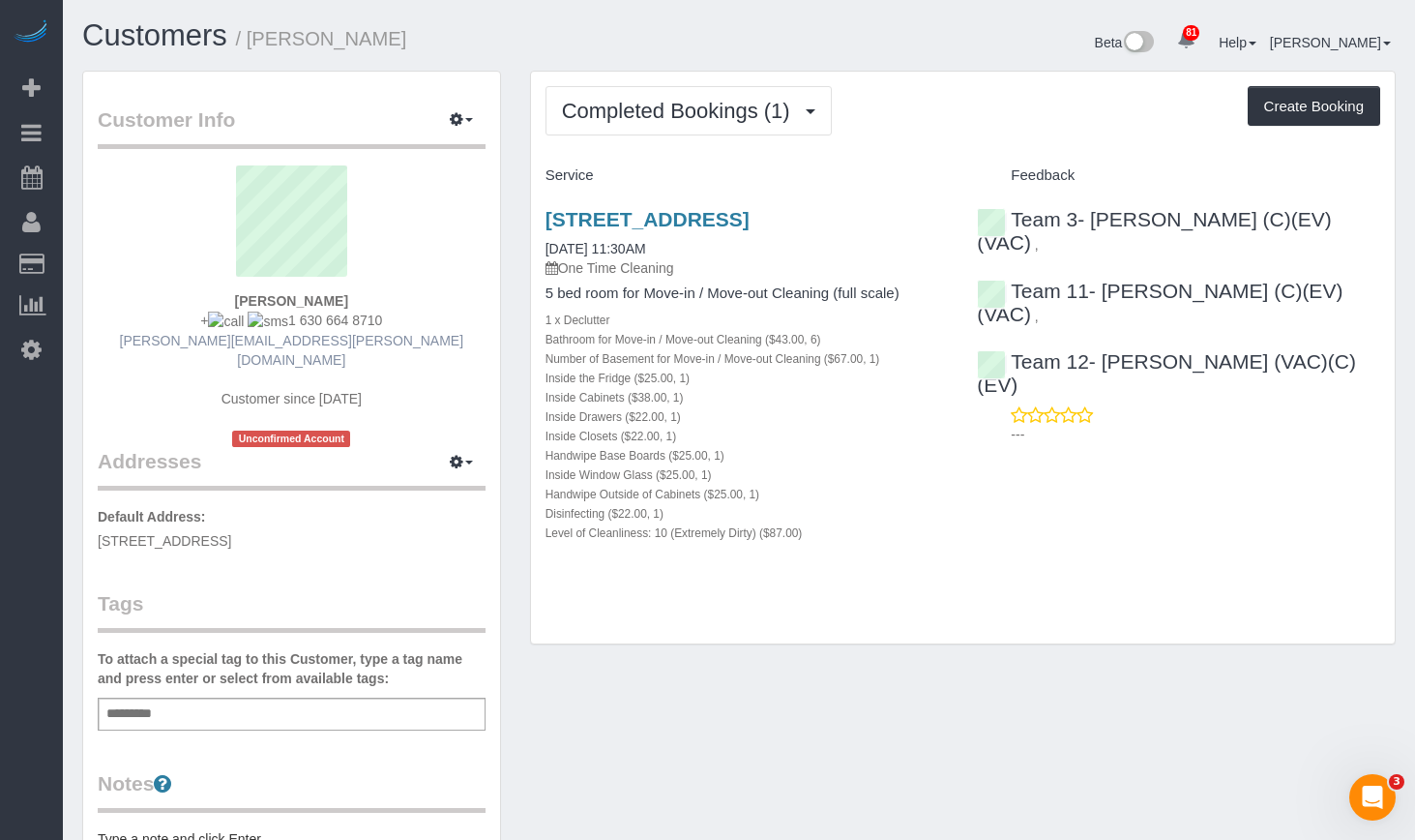
scroll to position [97, 0]
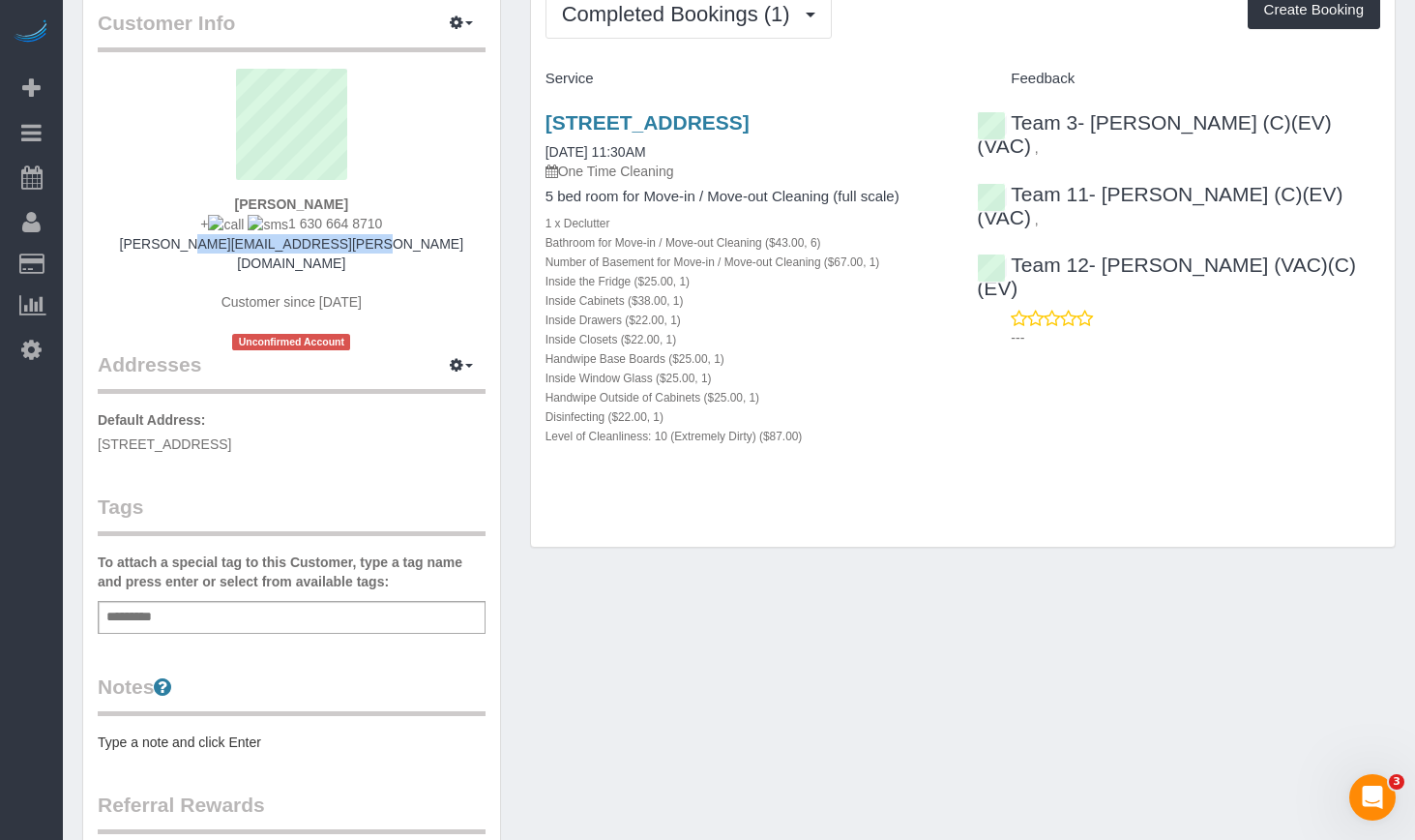
drag, startPoint x: 410, startPoint y: 243, endPoint x: 198, endPoint y: 249, distance: 212.1
click at [198, 249] on div "[PERSON_NAME] + 1 630 664 8710 [PERSON_NAME][EMAIL_ADDRESS][PERSON_NAME][DOMAIN…" at bounding box center [291, 209] width 388 height 282
copy link "[PERSON_NAME][EMAIL_ADDRESS][PERSON_NAME][DOMAIN_NAME]"
